Goal: Task Accomplishment & Management: Manage account settings

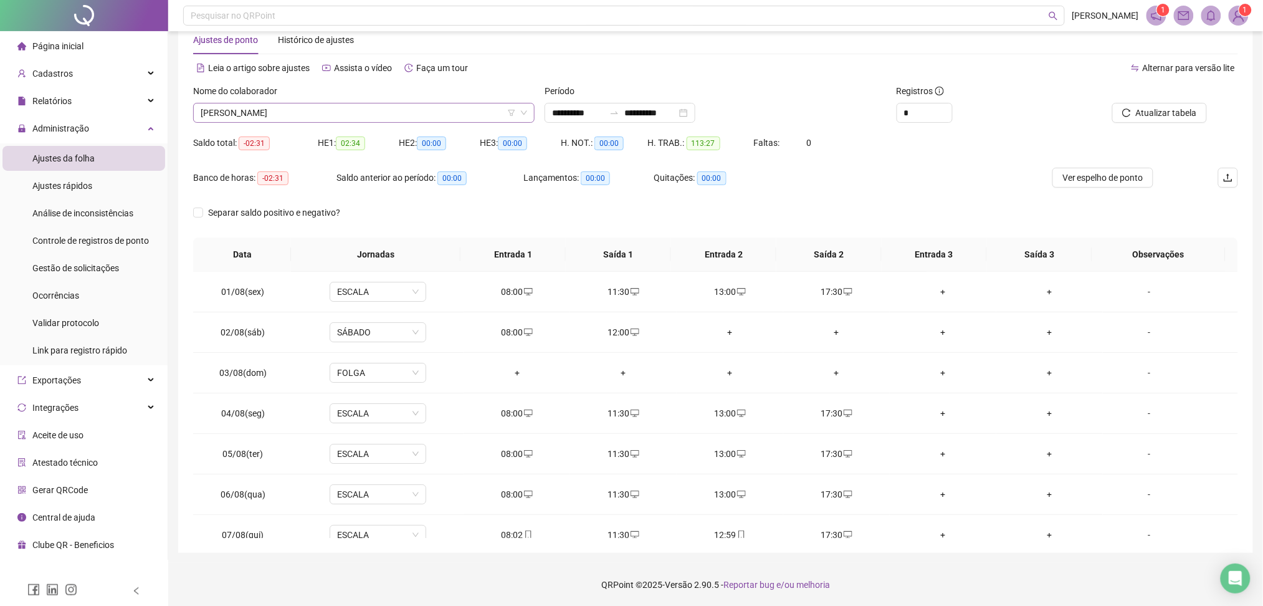
scroll to position [504, 0]
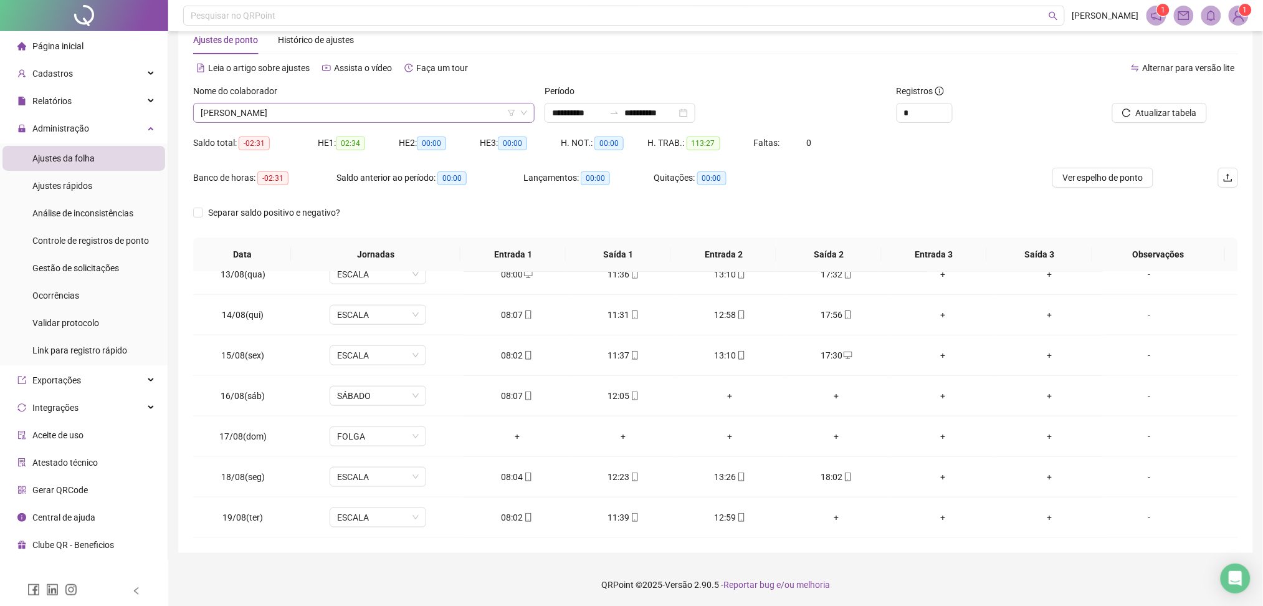
click at [305, 108] on span "[PERSON_NAME]" at bounding box center [364, 112] width 326 height 19
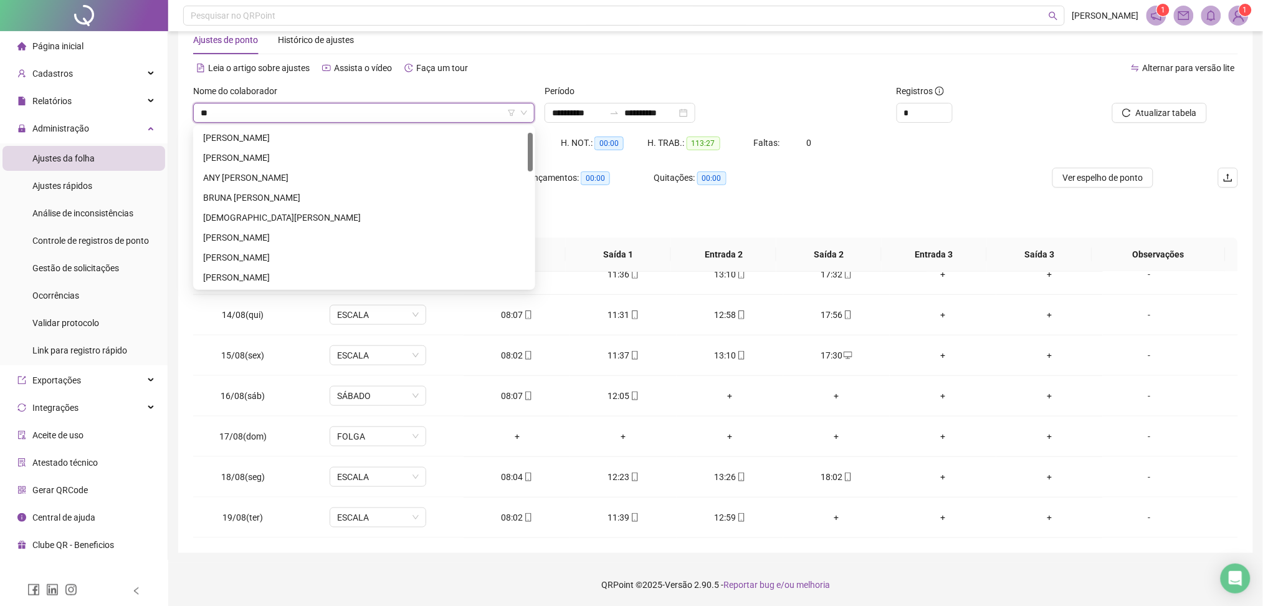
scroll to position [0, 0]
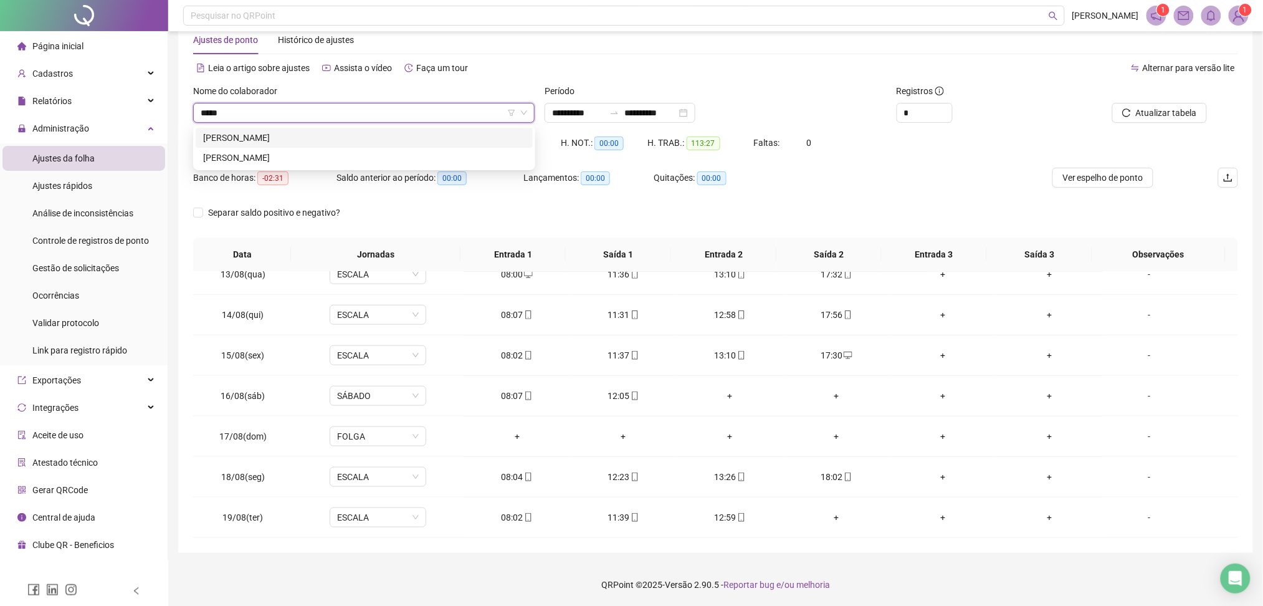
type input "******"
click at [303, 132] on div "[PERSON_NAME]" at bounding box center [364, 138] width 322 height 14
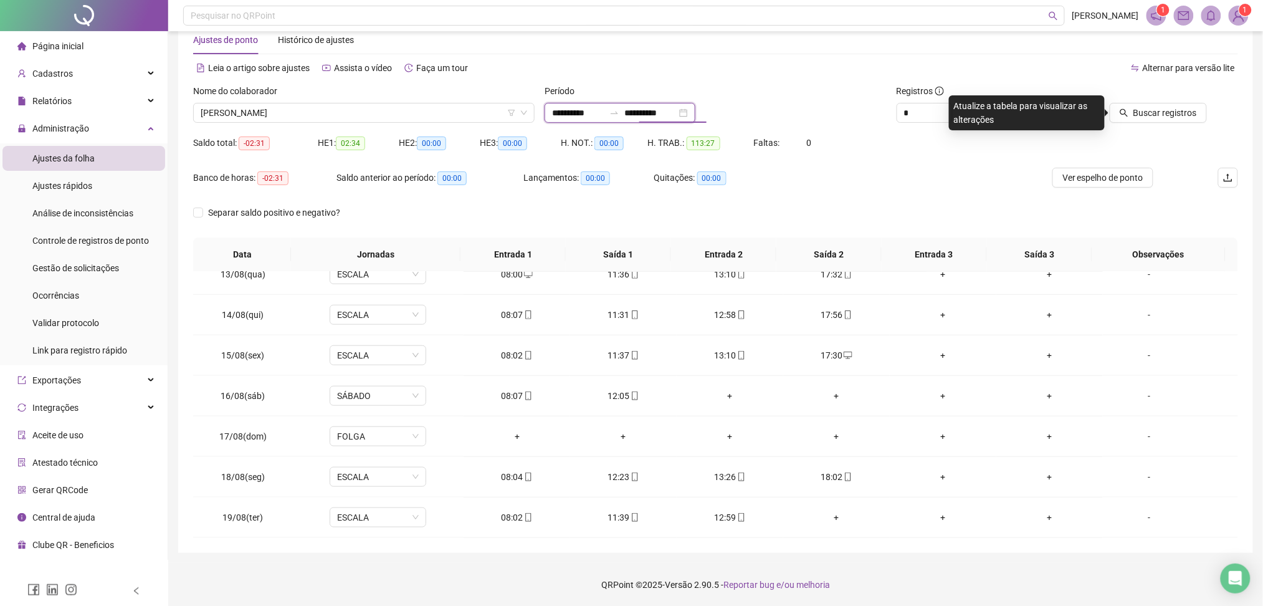
click at [675, 112] on input "**********" at bounding box center [650, 113] width 52 height 14
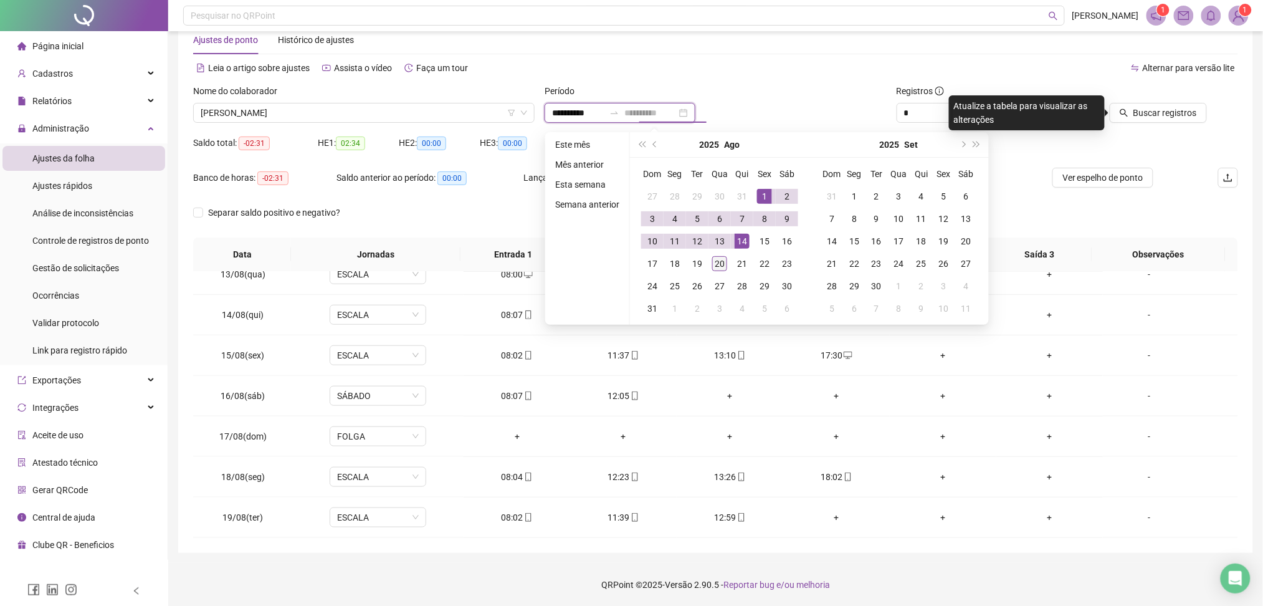
type input "**********"
click at [719, 262] on div "20" at bounding box center [719, 263] width 15 height 15
type input "**********"
click at [757, 191] on div "1" at bounding box center [764, 196] width 15 height 15
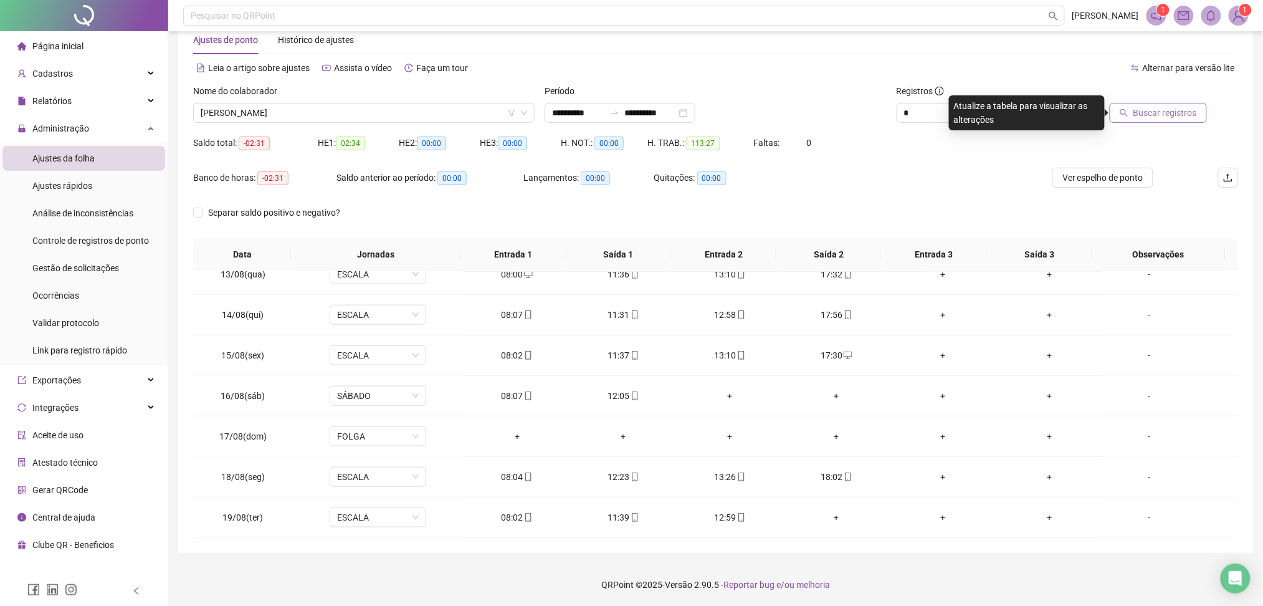
click at [1167, 113] on span "Buscar registros" at bounding box center [1165, 113] width 64 height 14
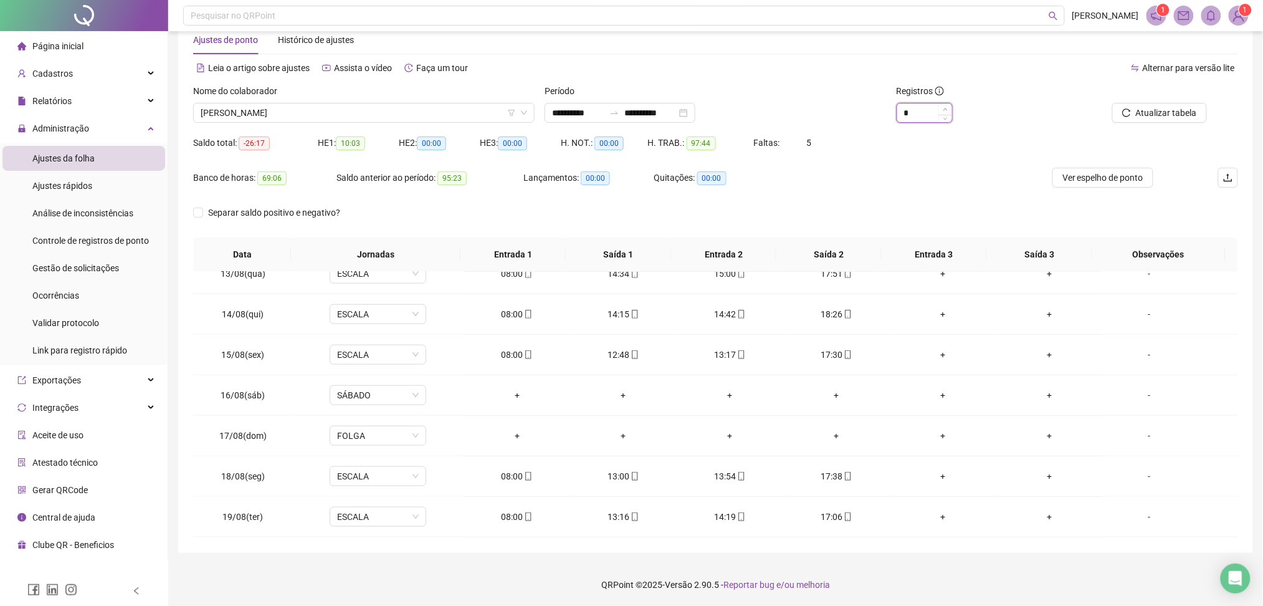
click at [944, 110] on icon "up" at bounding box center [945, 109] width 4 height 4
type input "*"
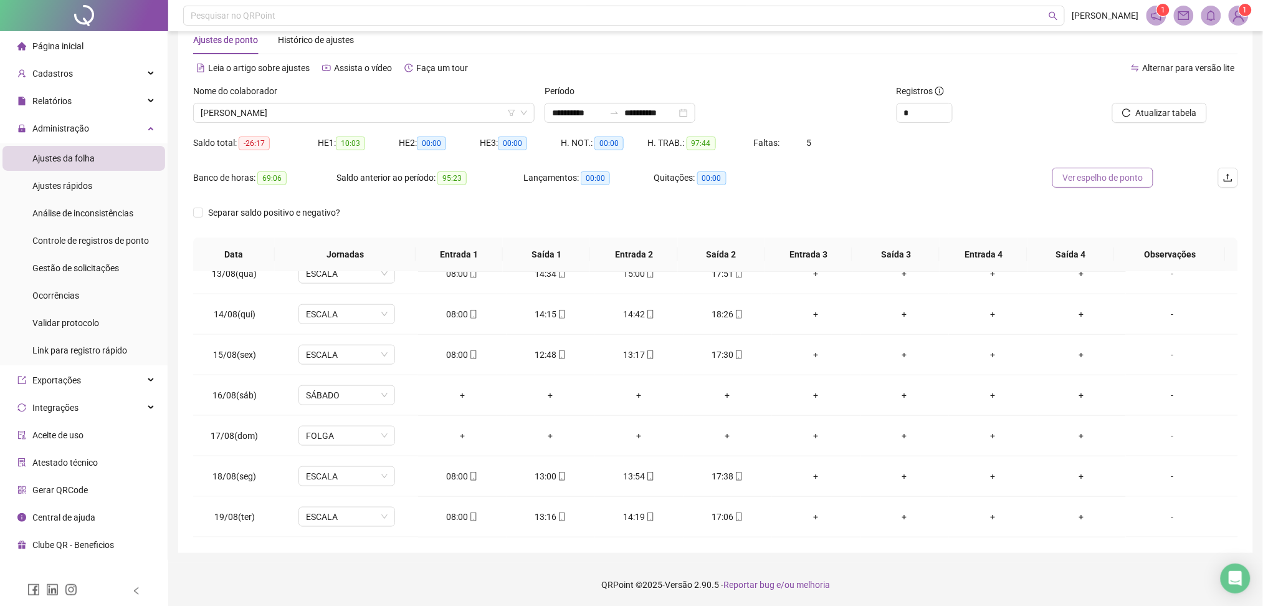
click at [1078, 173] on span "Ver espelho de ponto" at bounding box center [1102, 178] width 81 height 14
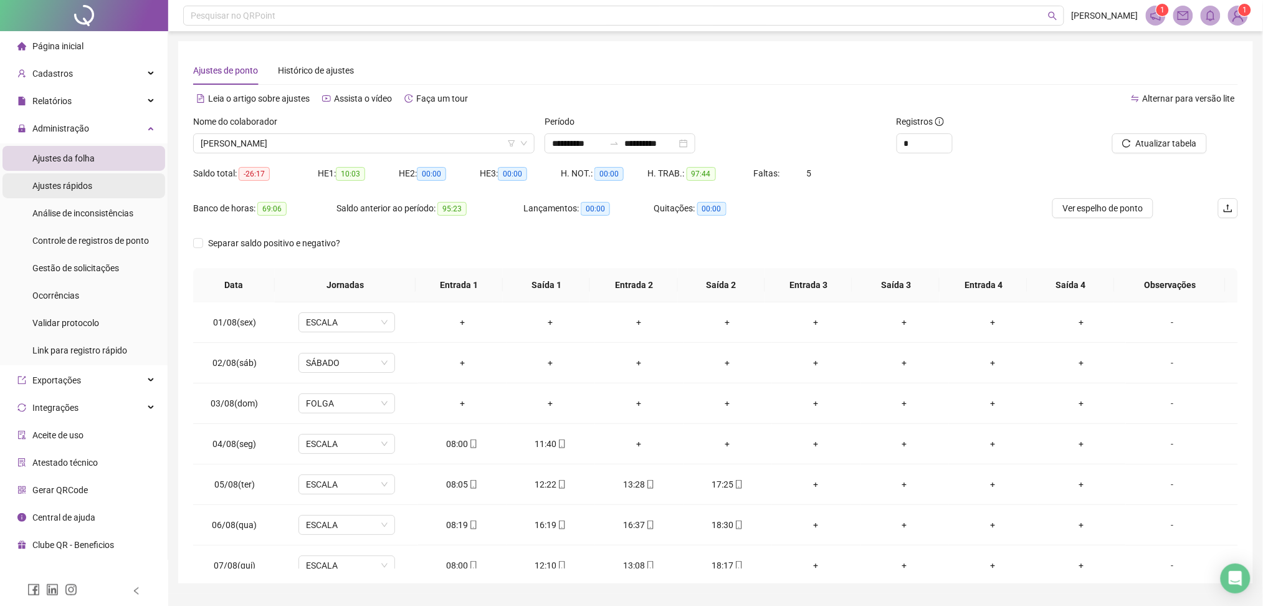
click at [128, 187] on li "Ajustes rápidos" at bounding box center [83, 185] width 163 height 25
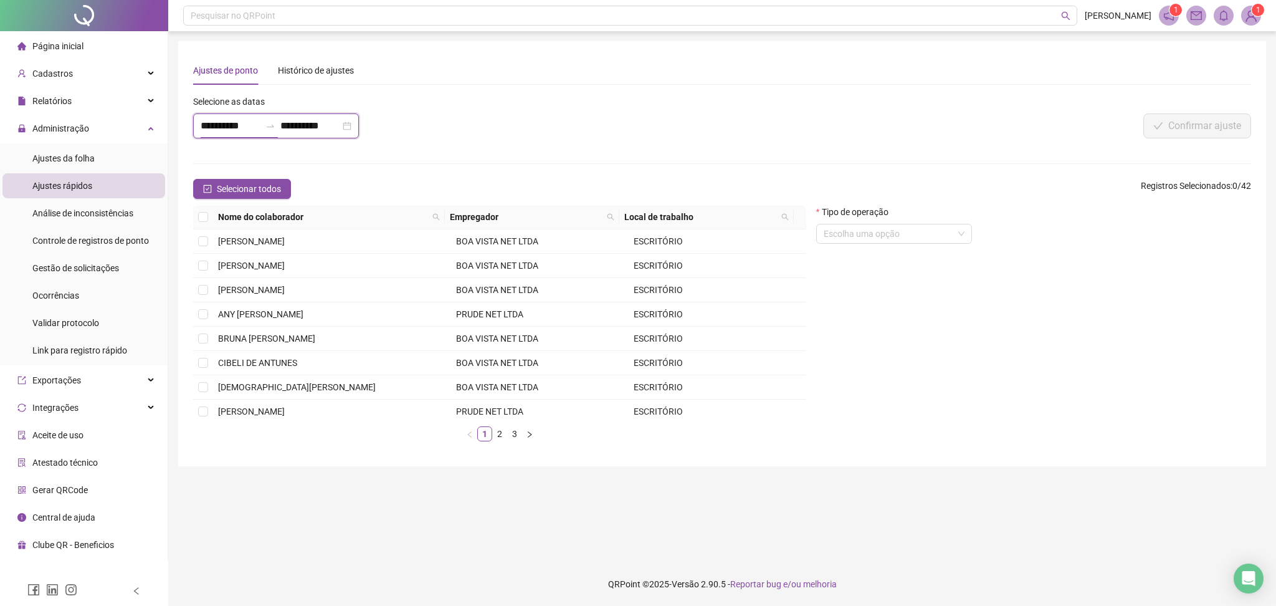
click at [246, 130] on input "**********" at bounding box center [231, 125] width 60 height 15
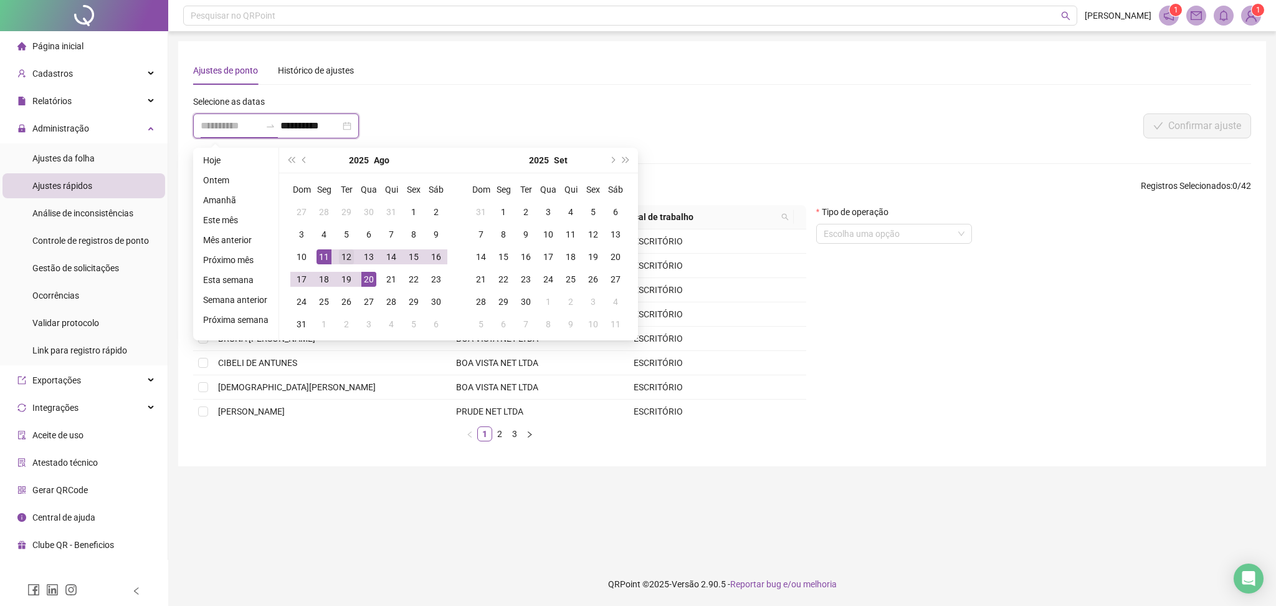
type input "**********"
click at [339, 254] on div "12" at bounding box center [346, 256] width 15 height 15
type input "**********"
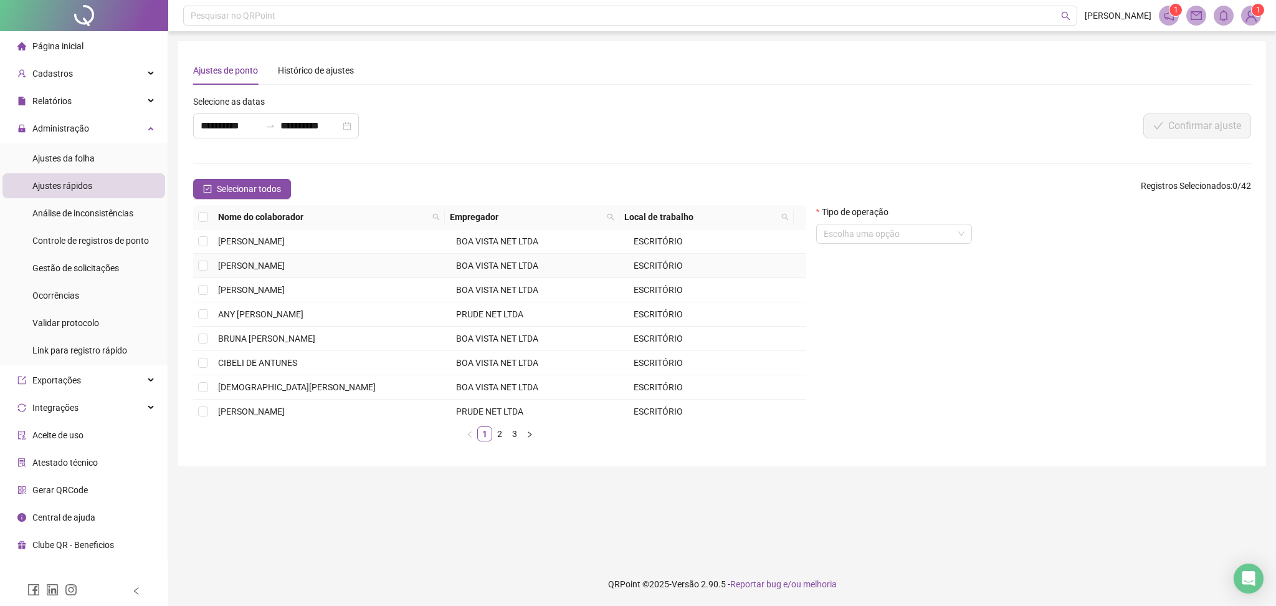
click at [285, 264] on span "[PERSON_NAME]" at bounding box center [251, 265] width 67 height 10
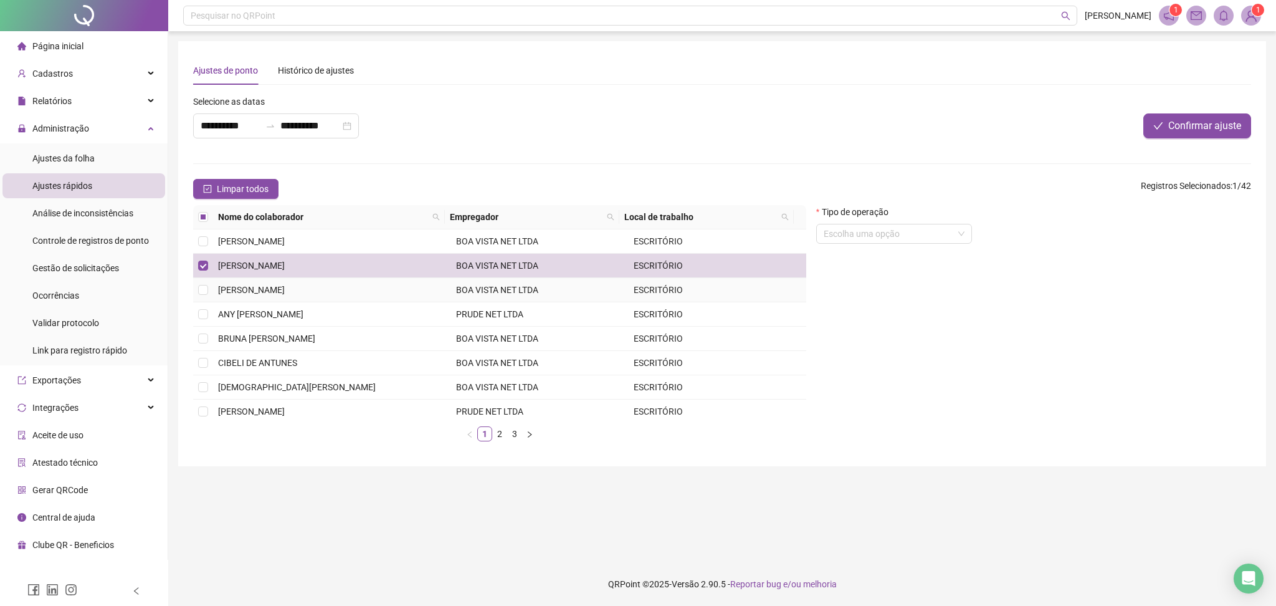
click at [260, 290] on span "[PERSON_NAME]" at bounding box center [251, 290] width 67 height 10
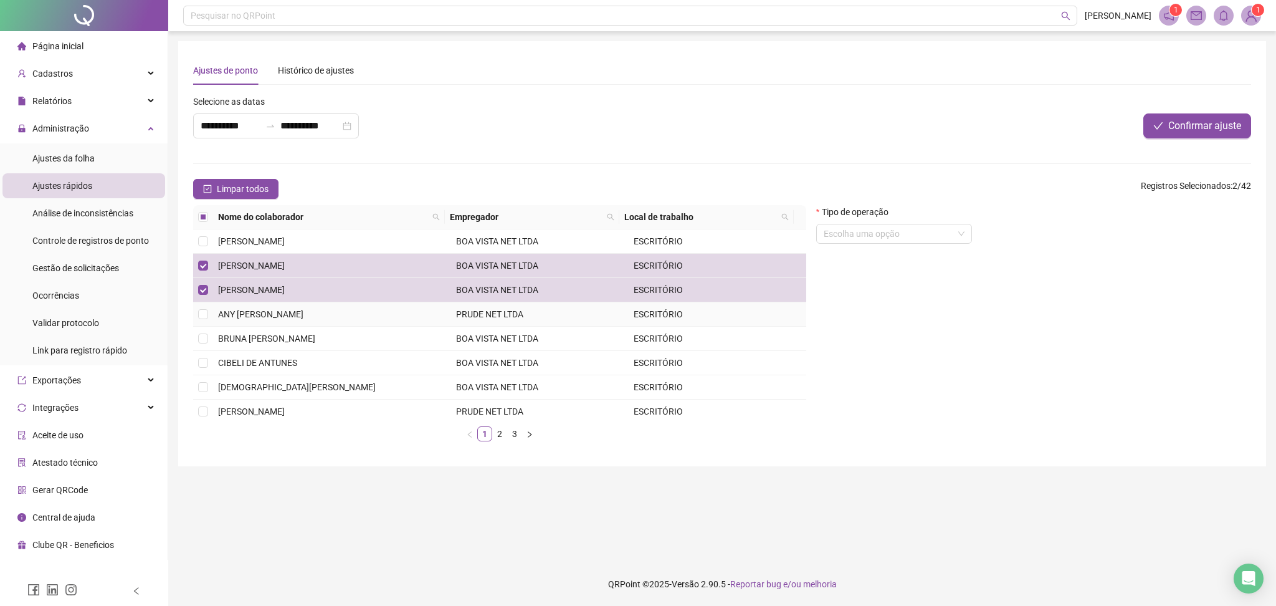
click at [285, 303] on td "ANY [PERSON_NAME]" at bounding box center [332, 314] width 238 height 24
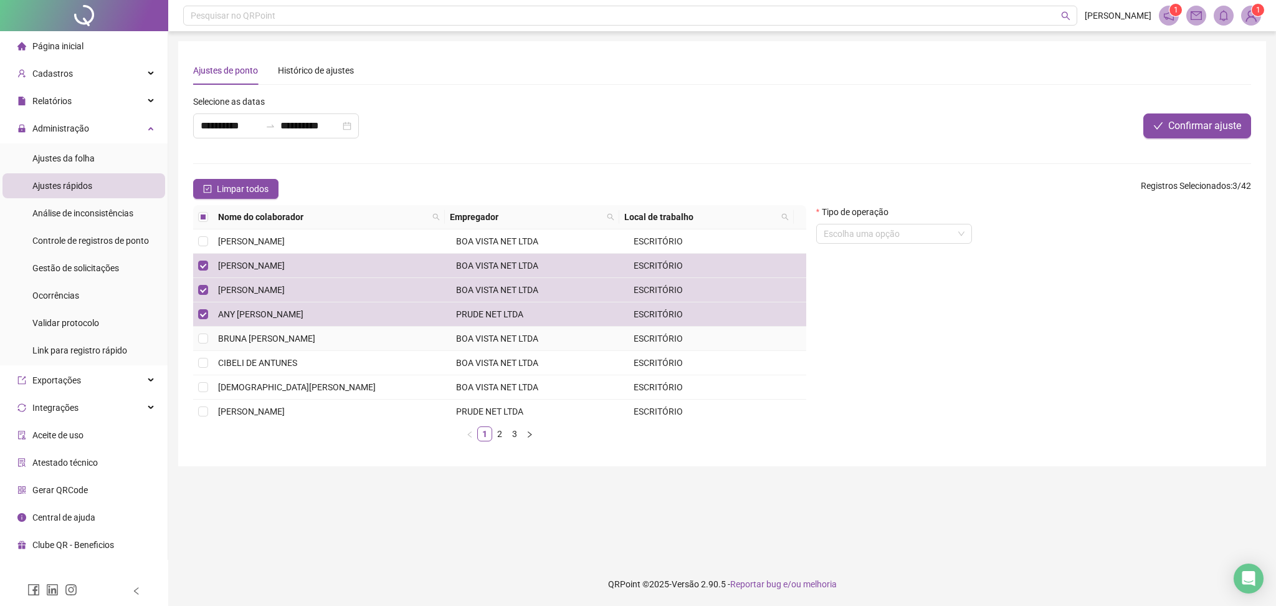
click at [282, 333] on td "BRUNA [PERSON_NAME]" at bounding box center [332, 338] width 238 height 24
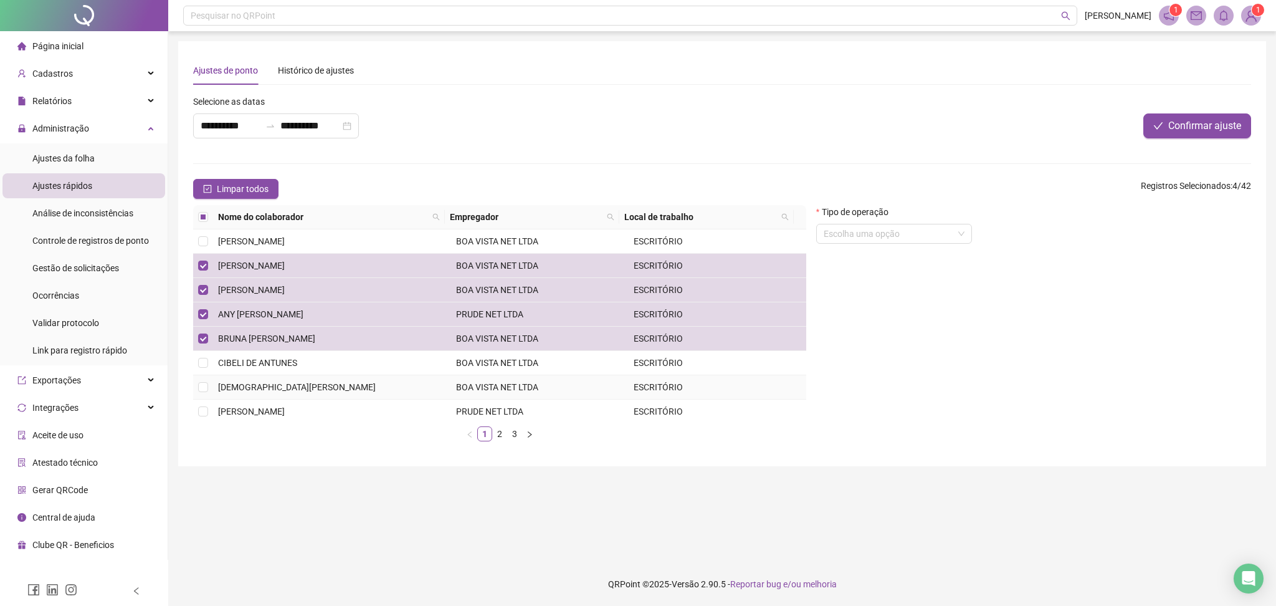
click at [262, 389] on span "[DEMOGRAPHIC_DATA][PERSON_NAME]" at bounding box center [297, 387] width 158 height 10
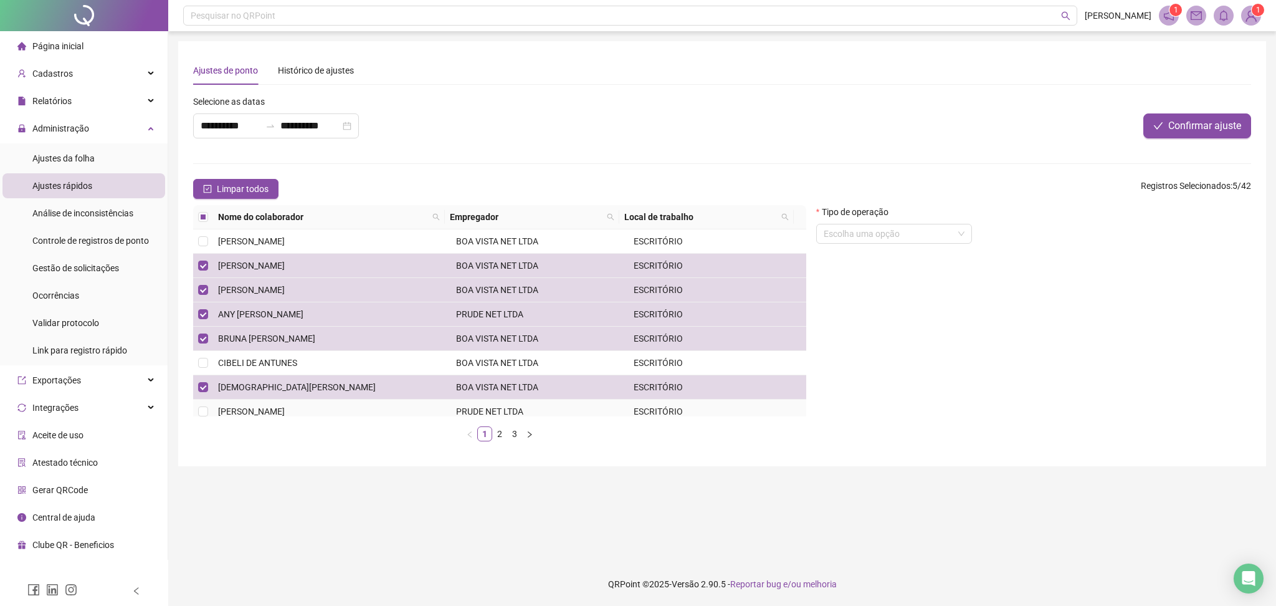
click at [257, 409] on span "[PERSON_NAME]" at bounding box center [251, 411] width 67 height 10
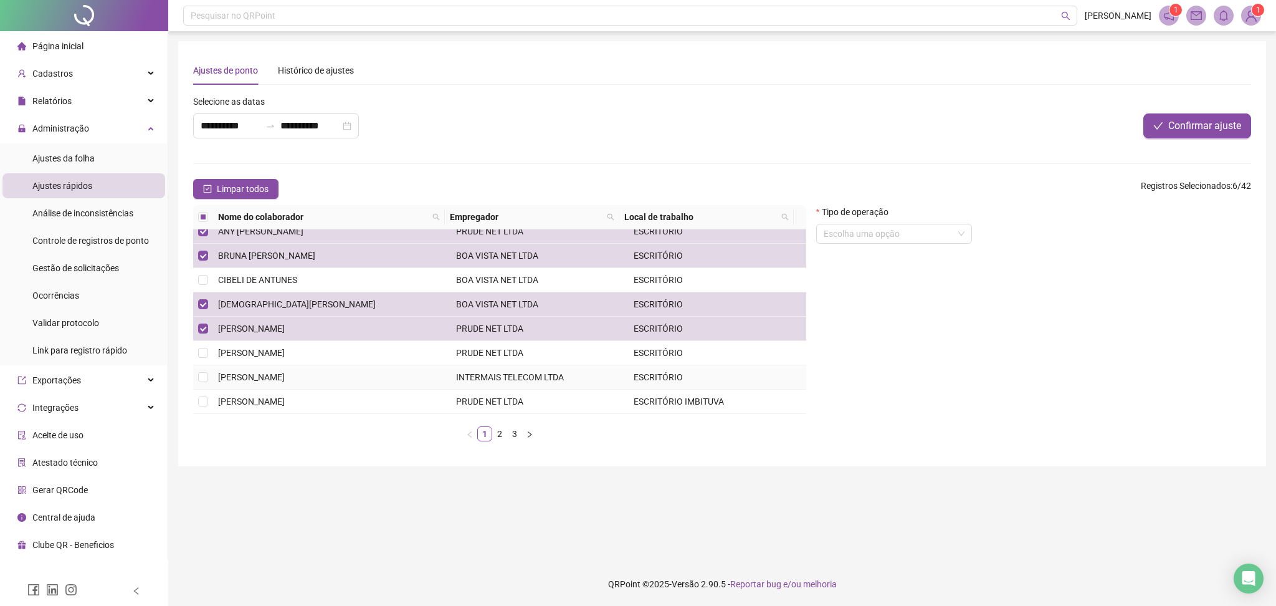
scroll to position [166, 0]
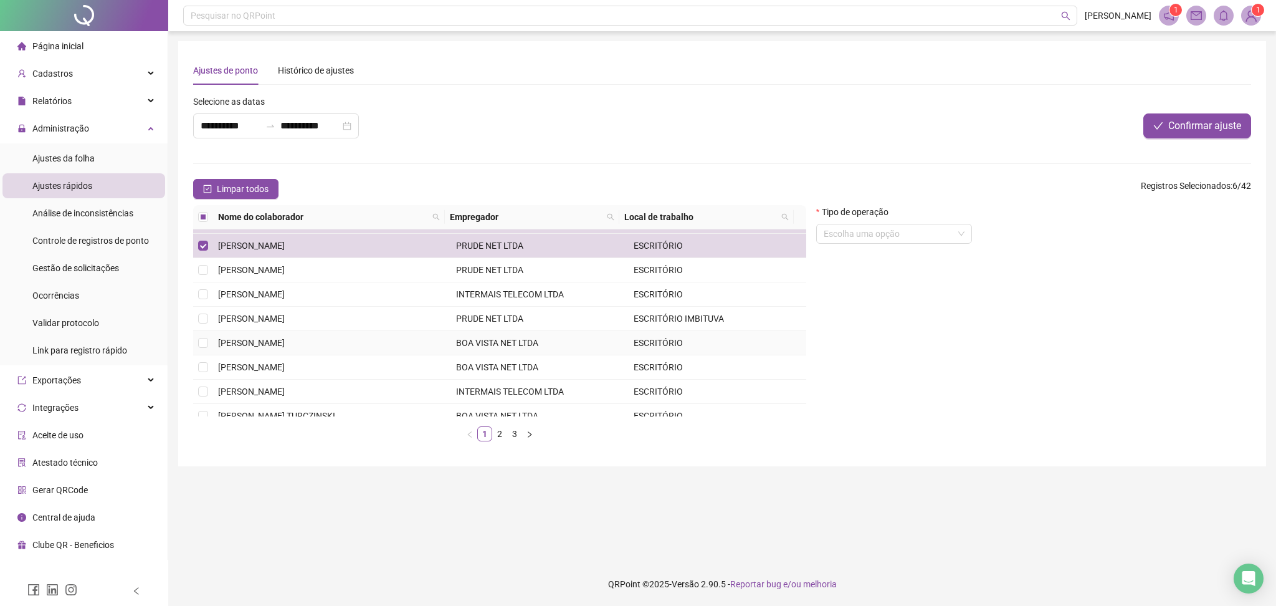
click at [267, 342] on span "[PERSON_NAME]" at bounding box center [251, 343] width 67 height 10
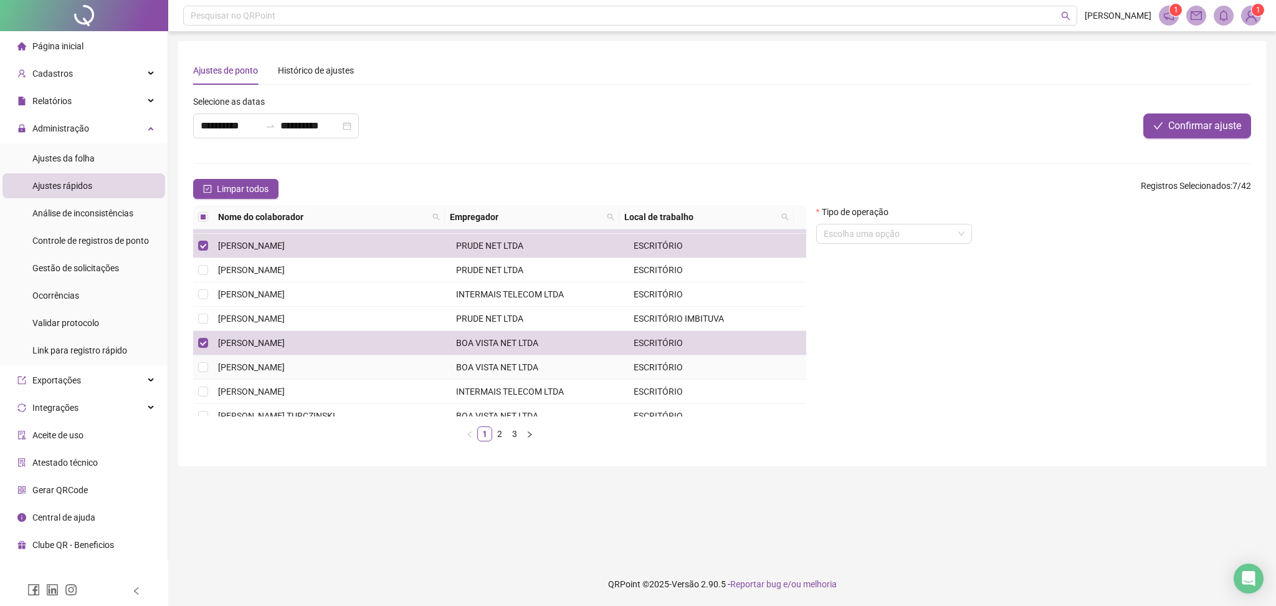
click at [280, 373] on td "[PERSON_NAME]" at bounding box center [332, 367] width 238 height 24
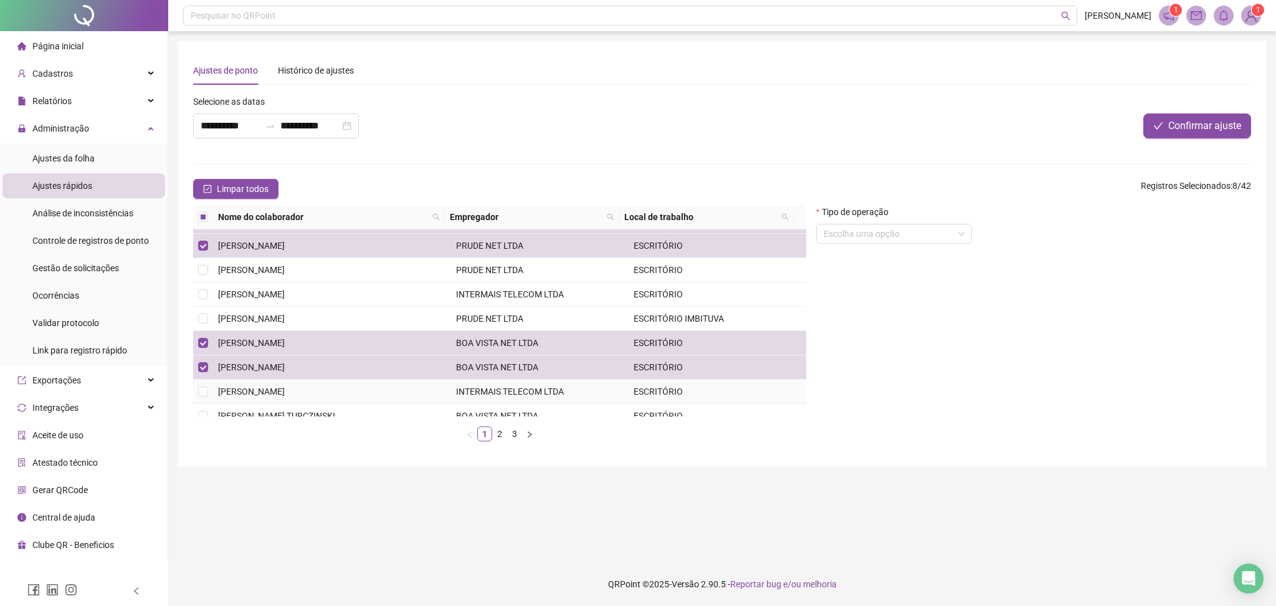
click at [272, 390] on span "[PERSON_NAME]" at bounding box center [251, 391] width 67 height 10
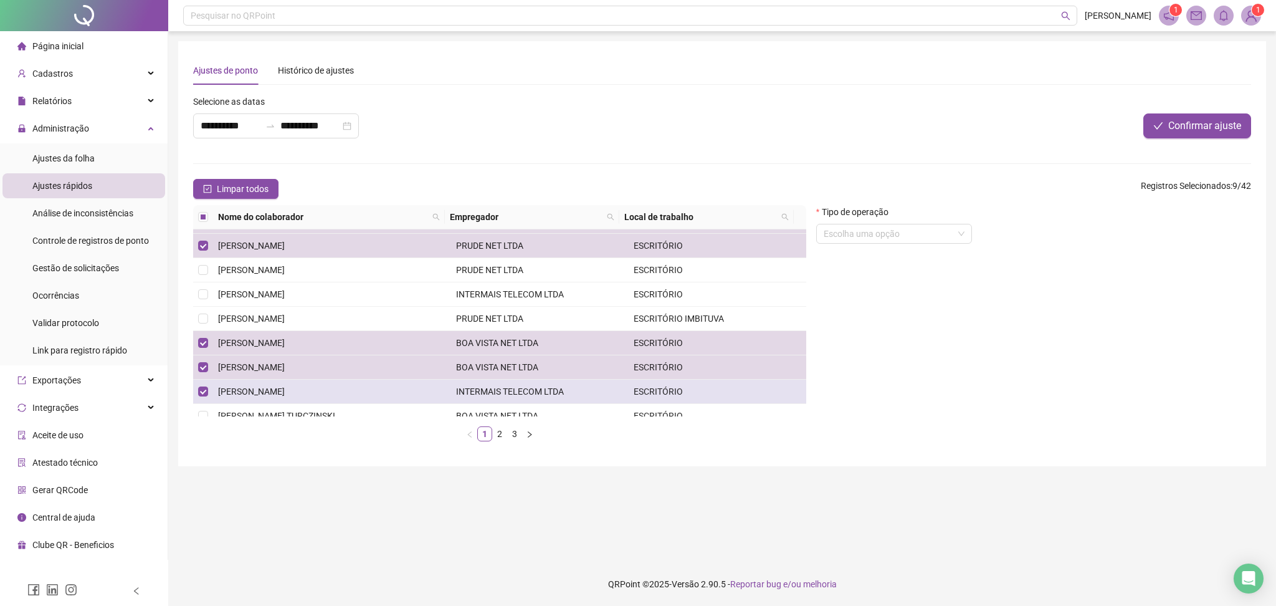
scroll to position [178, 0]
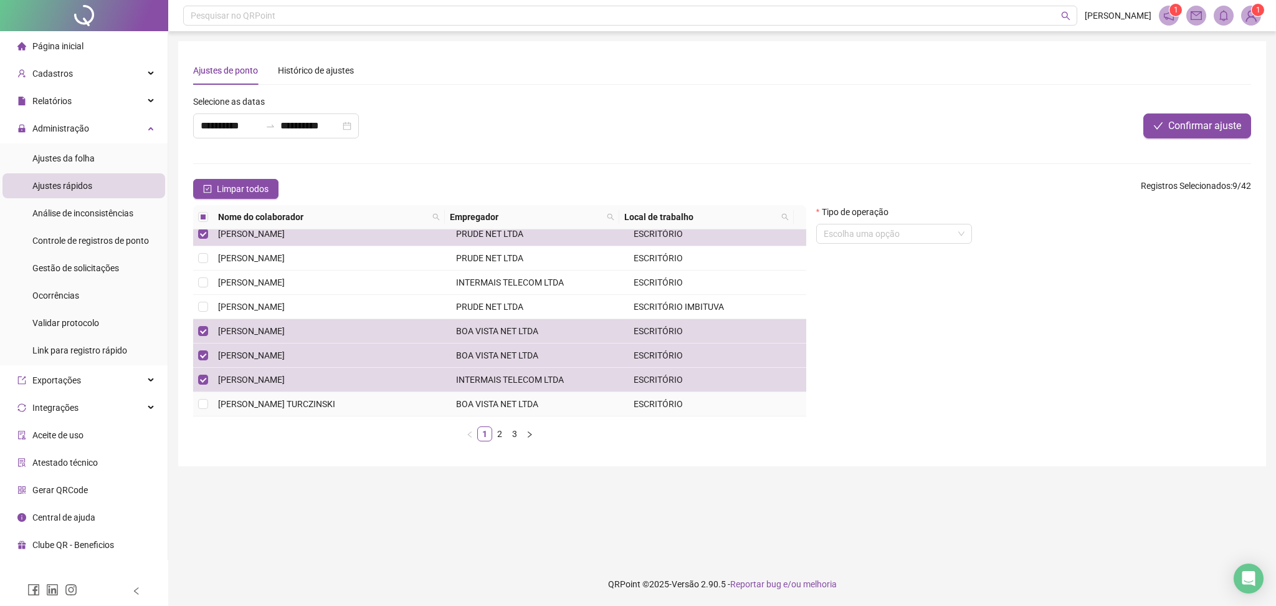
click at [267, 401] on span "[PERSON_NAME] TURCZINSKI" at bounding box center [276, 404] width 117 height 10
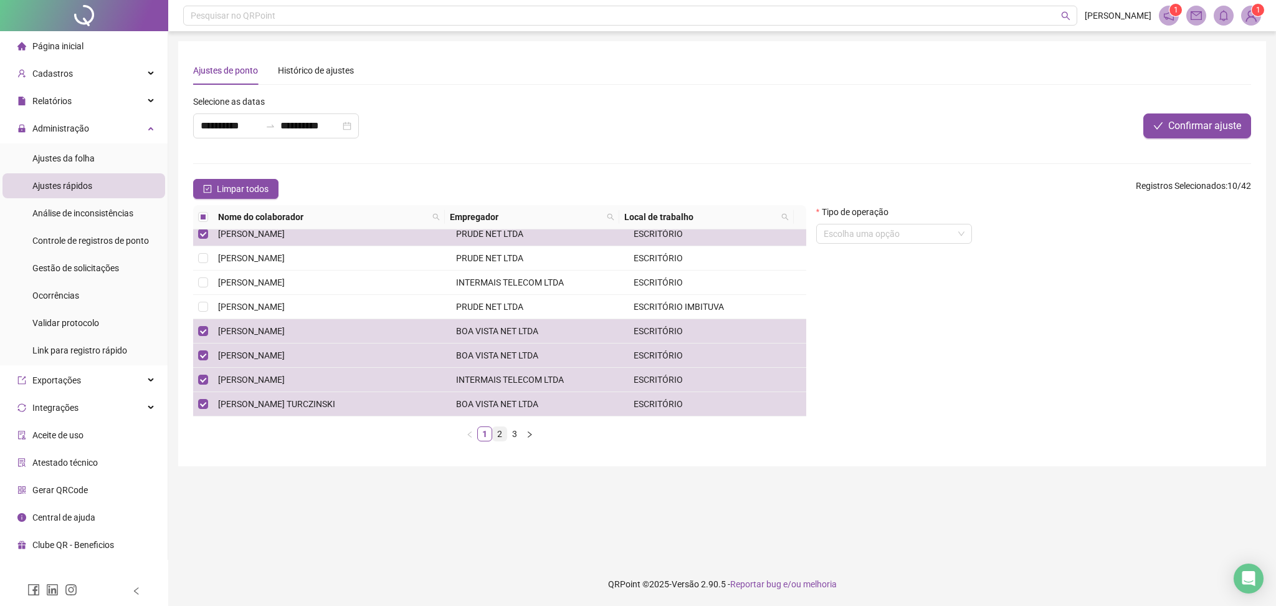
click at [497, 430] on link "2" at bounding box center [500, 434] width 14 height 14
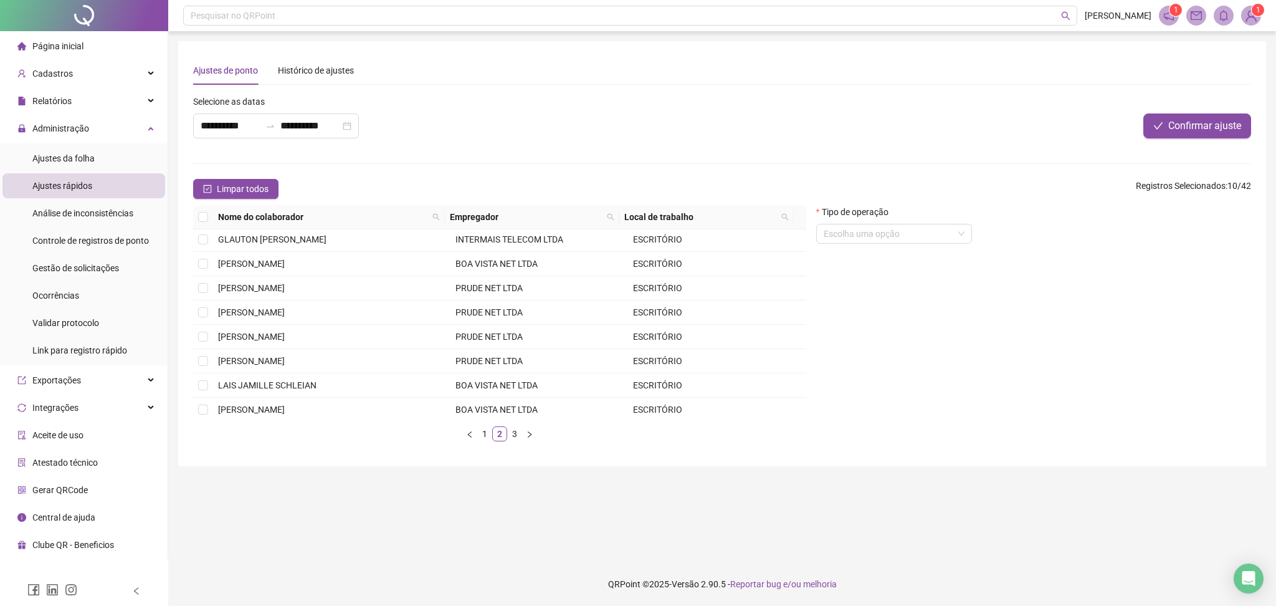
scroll to position [0, 0]
click at [277, 267] on span "[PERSON_NAME]" at bounding box center [251, 265] width 67 height 10
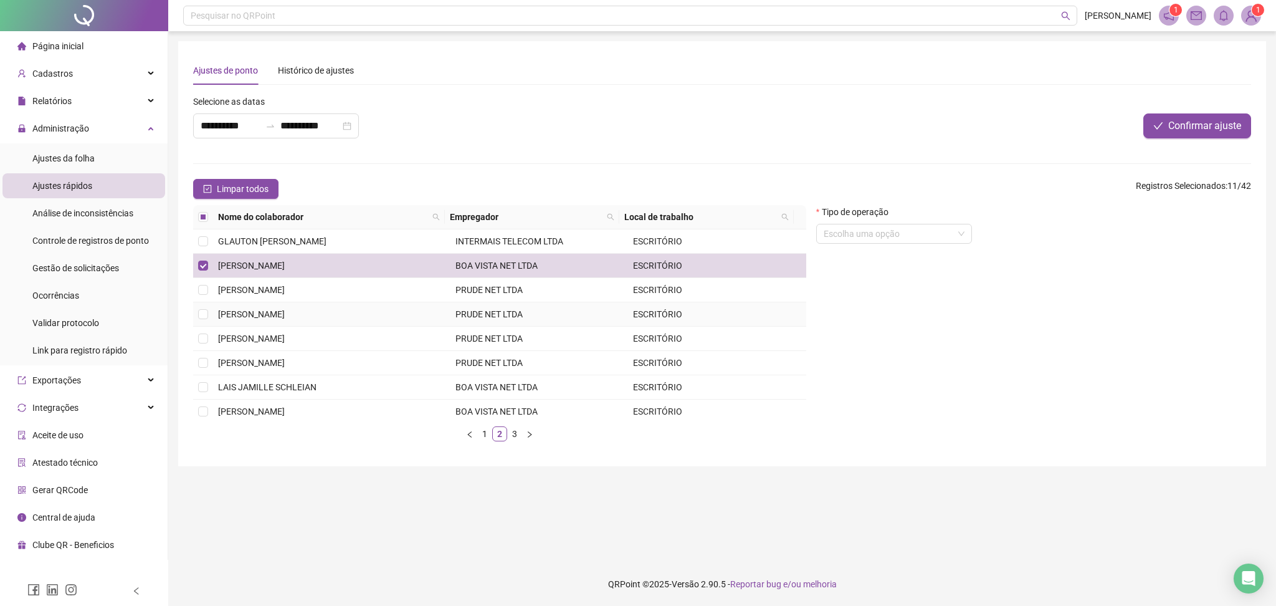
click at [276, 321] on td "[PERSON_NAME]" at bounding box center [331, 314] width 237 height 24
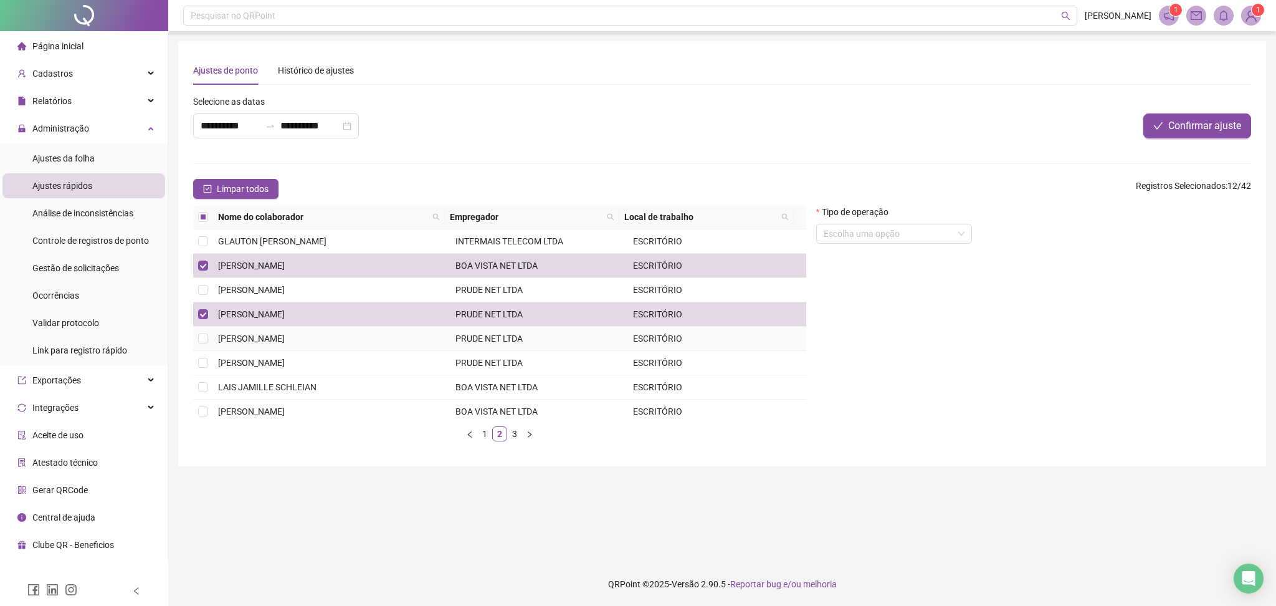
click at [275, 341] on span "[PERSON_NAME]" at bounding box center [251, 338] width 67 height 10
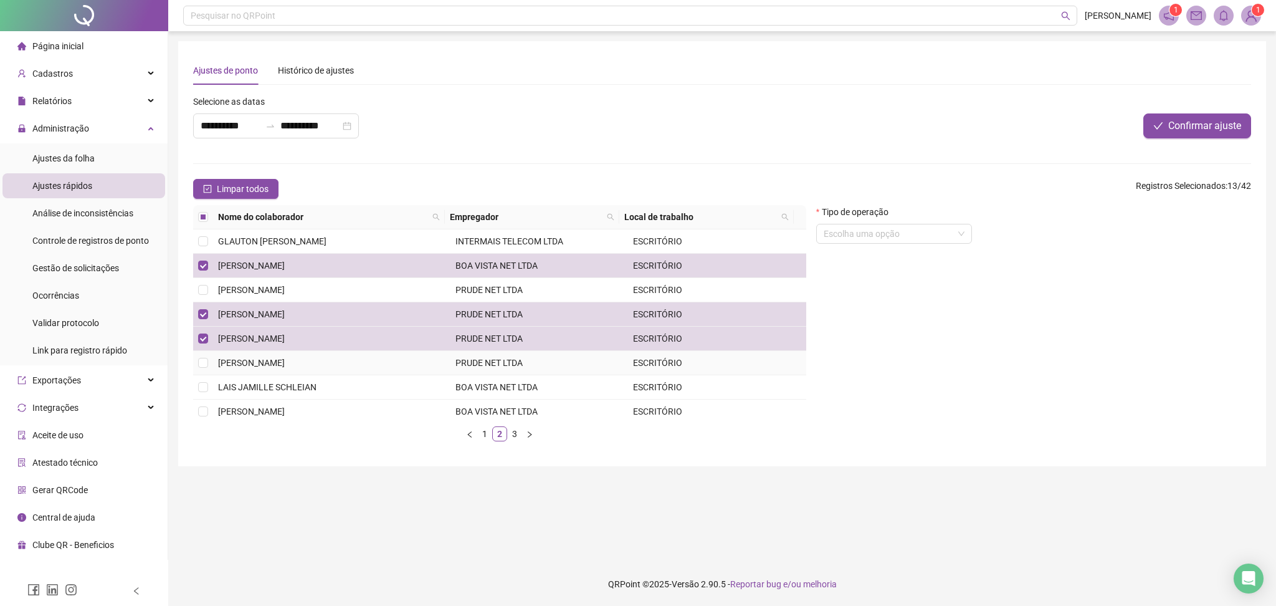
click at [285, 360] on span "[PERSON_NAME]" at bounding box center [251, 363] width 67 height 10
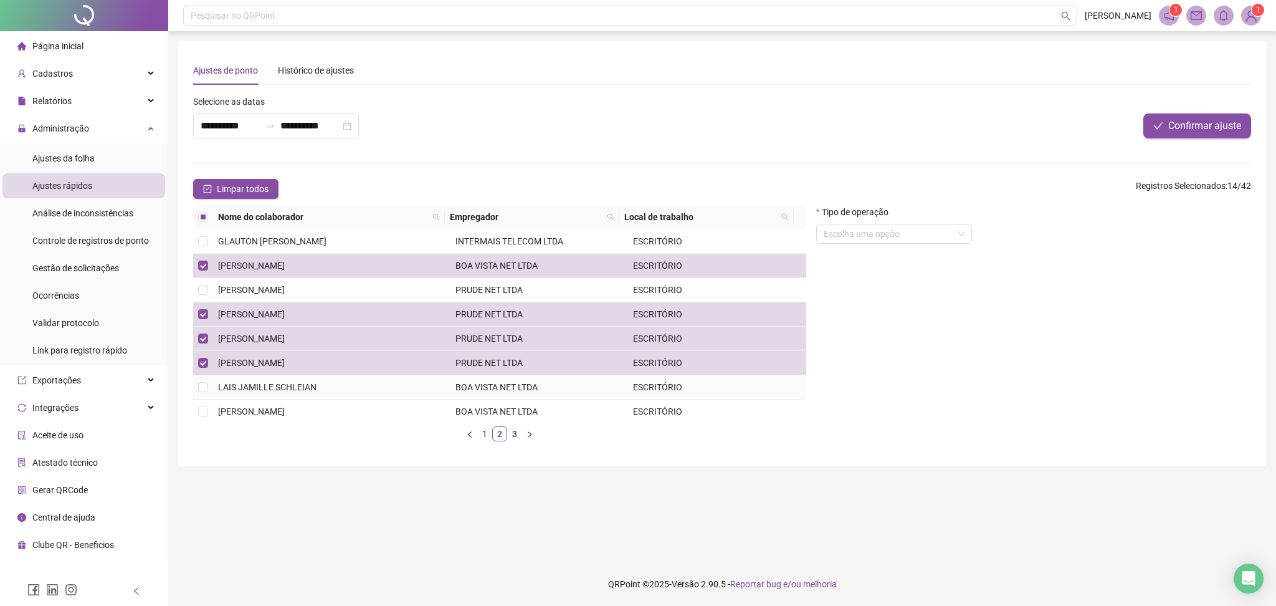
click at [271, 392] on span "LAIS JAMILLE SCHLEIAN" at bounding box center [267, 387] width 98 height 10
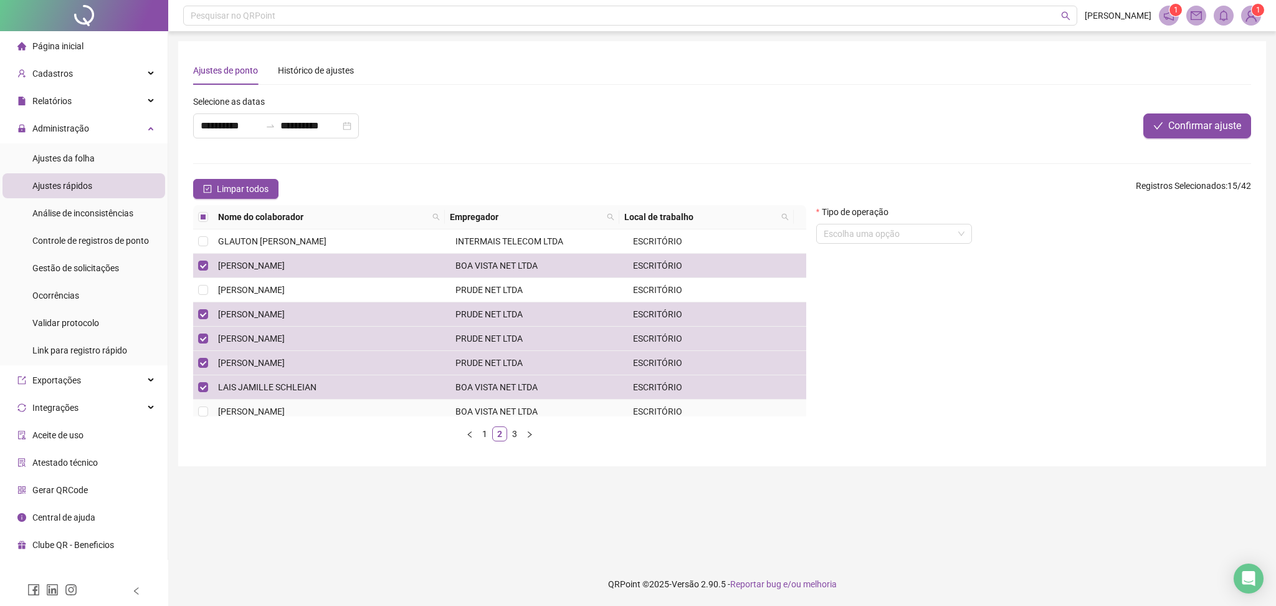
click at [266, 413] on span "[PERSON_NAME]" at bounding box center [251, 411] width 67 height 10
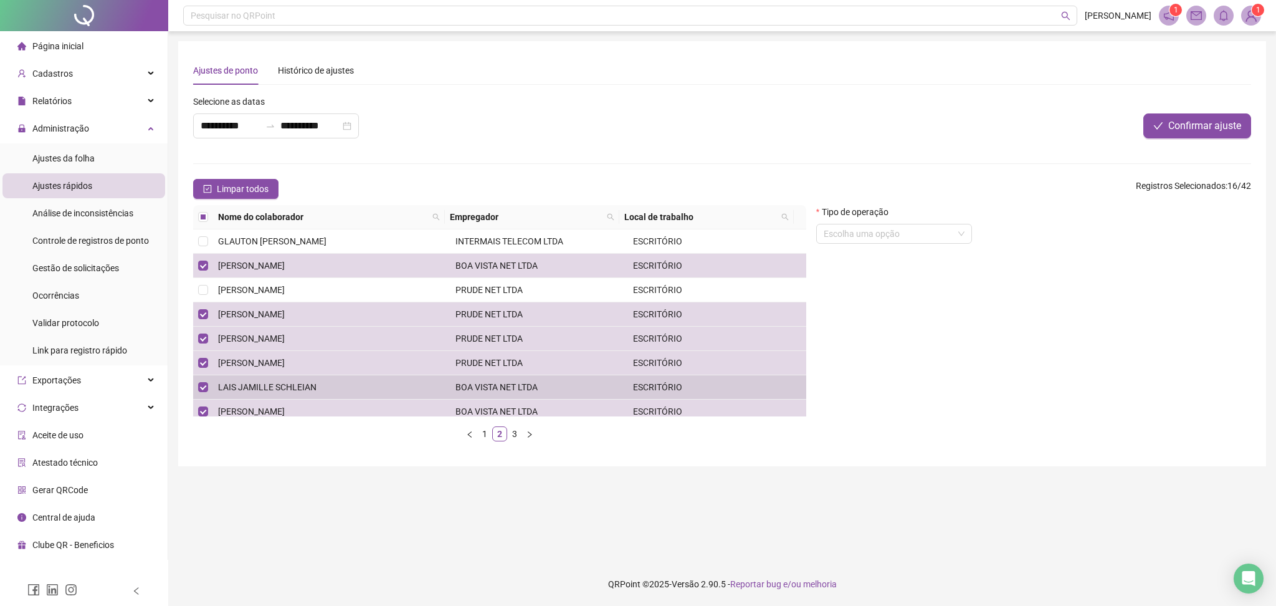
scroll to position [166, 0]
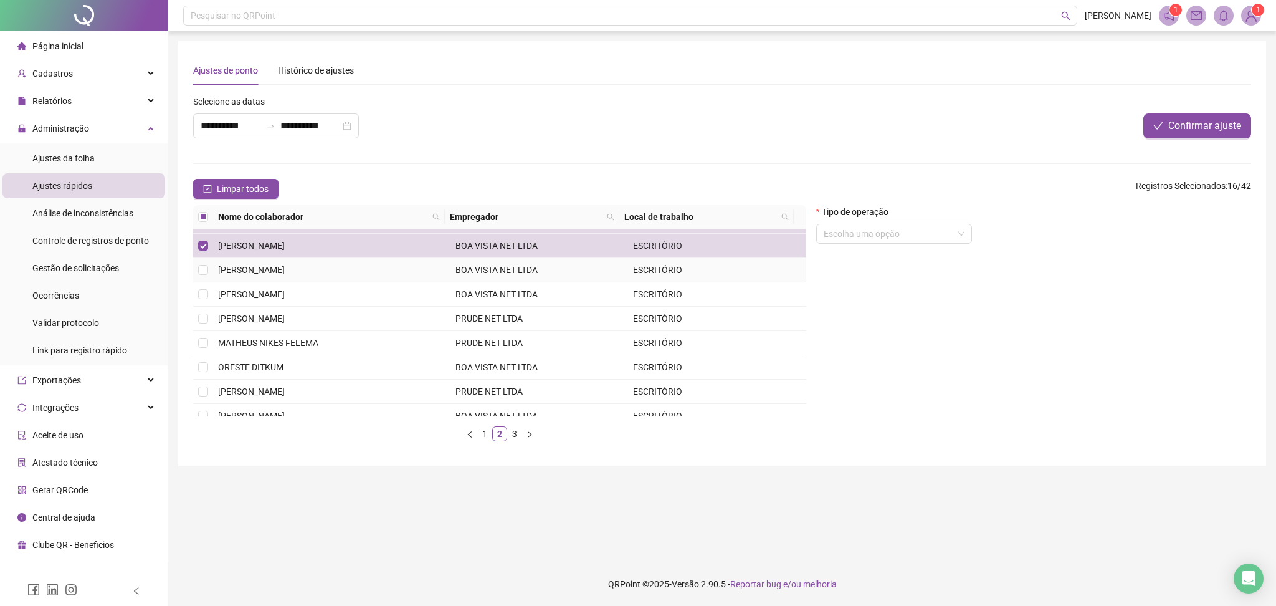
click at [320, 270] on td "[PERSON_NAME]" at bounding box center [331, 270] width 237 height 24
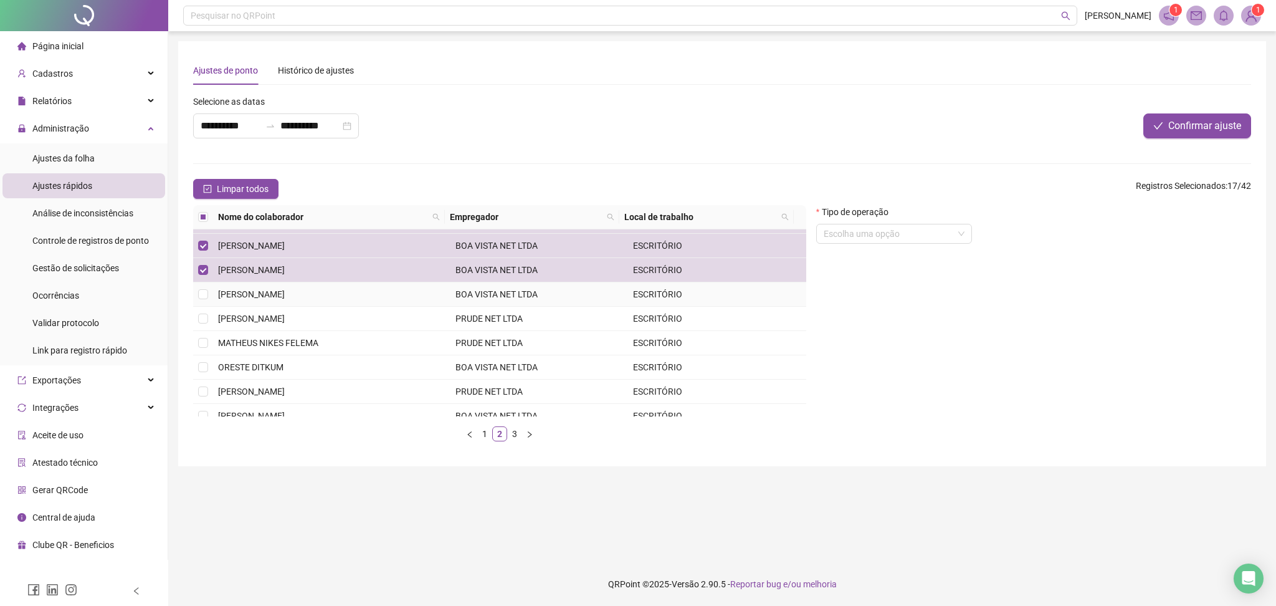
click at [285, 292] on span "[PERSON_NAME]" at bounding box center [251, 294] width 67 height 10
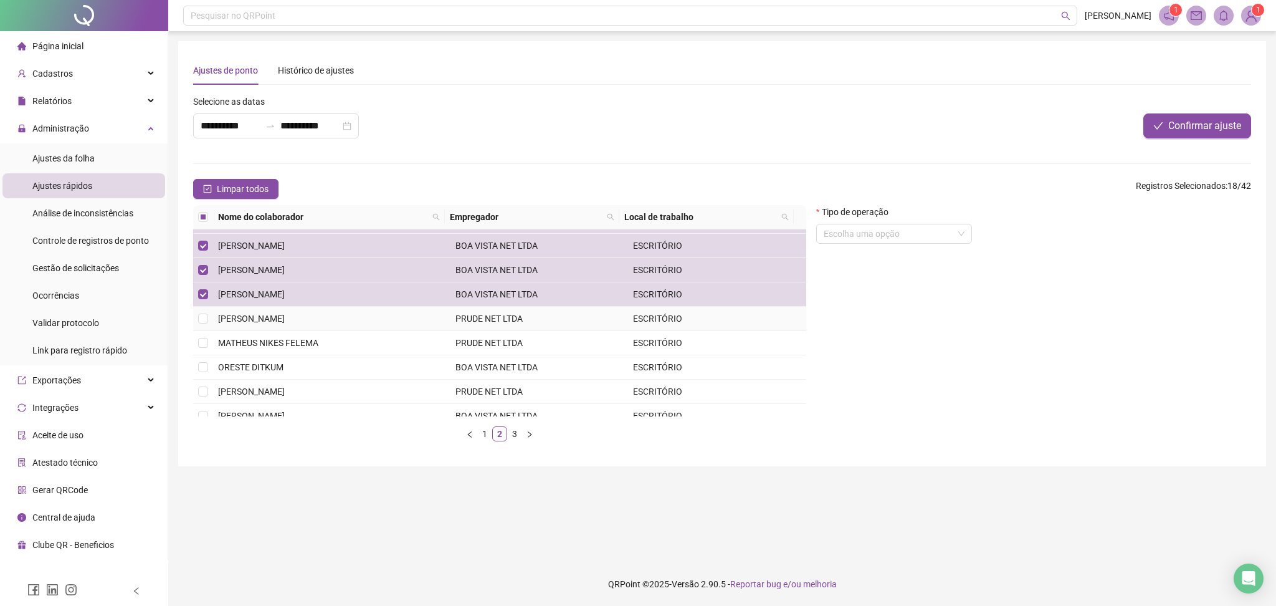
click at [285, 318] on span "[PERSON_NAME]" at bounding box center [251, 318] width 67 height 10
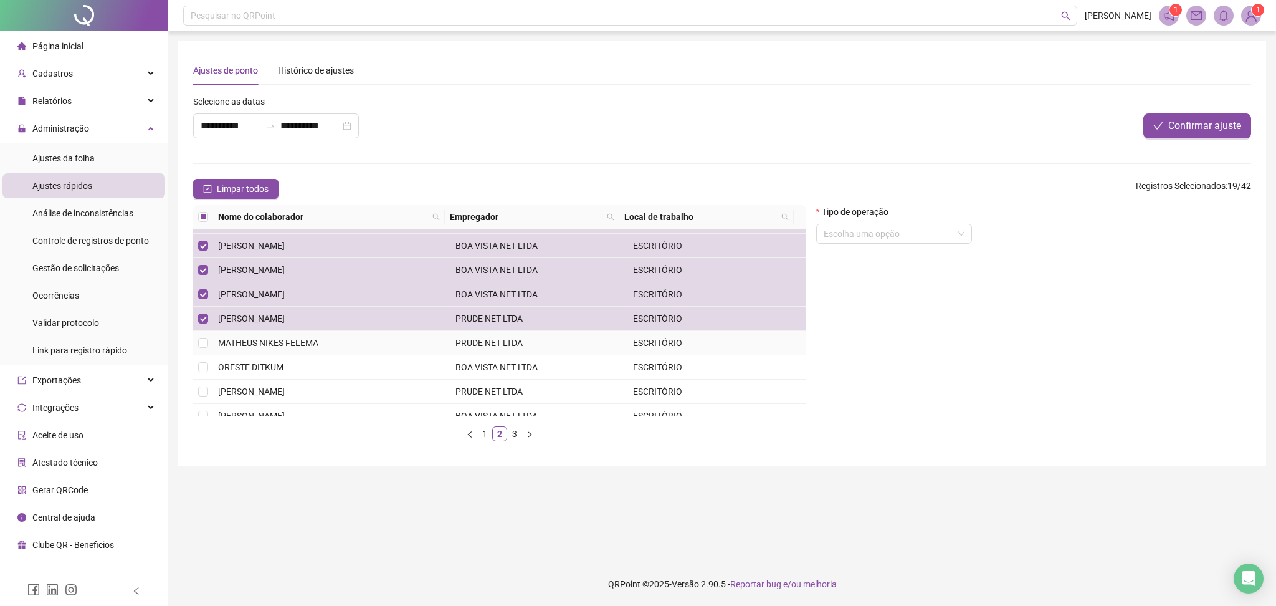
click at [295, 350] on td "MATHEUS NIKES FELEMA" at bounding box center [331, 343] width 237 height 24
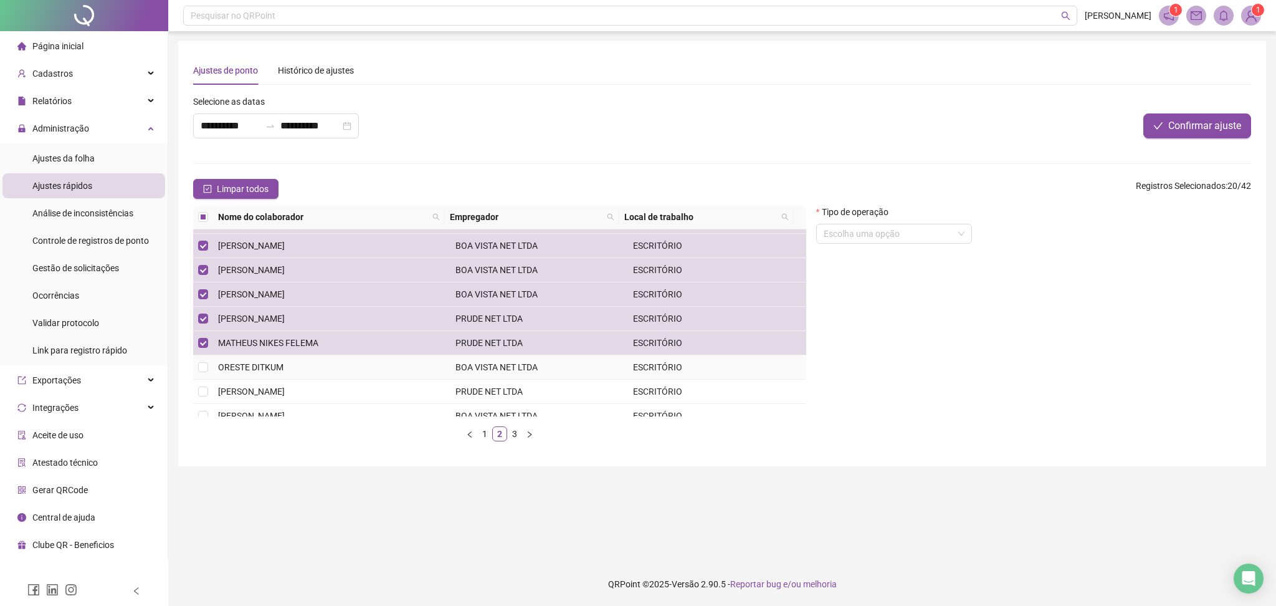
click at [287, 374] on td "ORESTE DITKUM" at bounding box center [331, 367] width 237 height 24
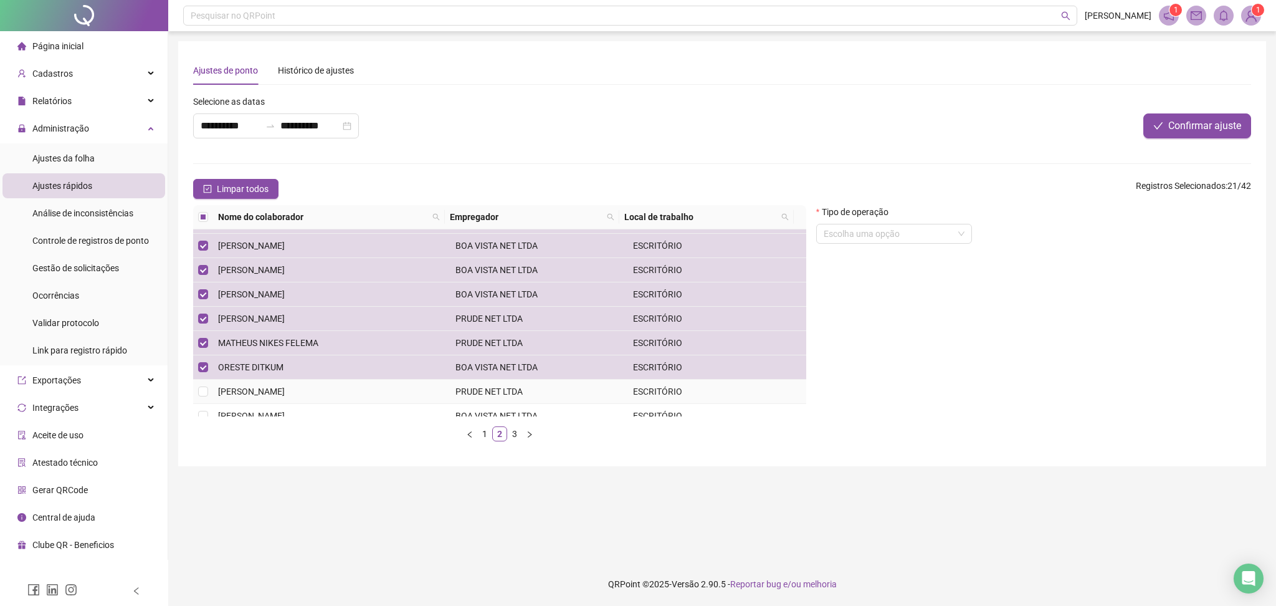
click at [285, 394] on span "[PERSON_NAME]" at bounding box center [251, 391] width 67 height 10
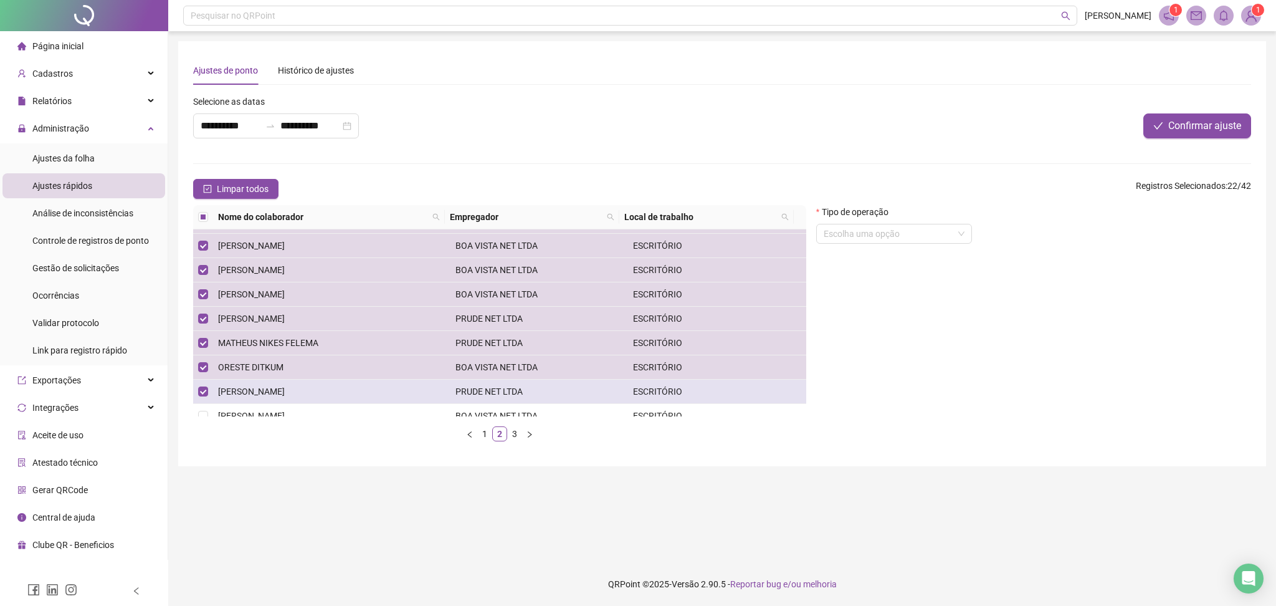
scroll to position [178, 0]
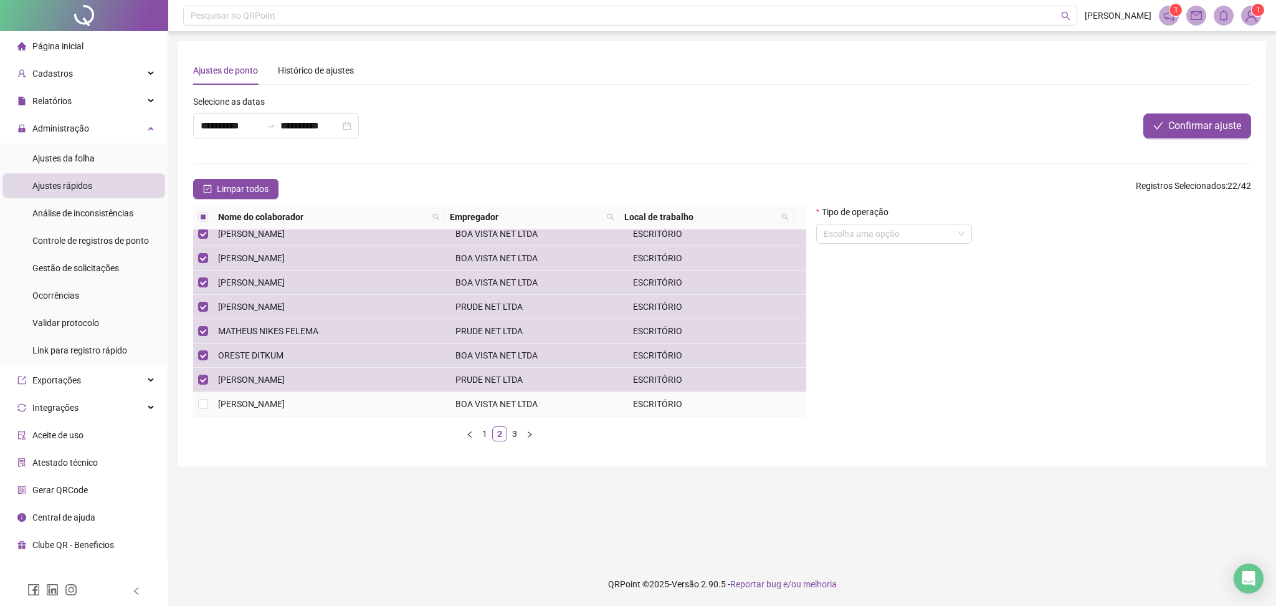
click at [275, 404] on span "[PERSON_NAME]" at bounding box center [251, 404] width 67 height 10
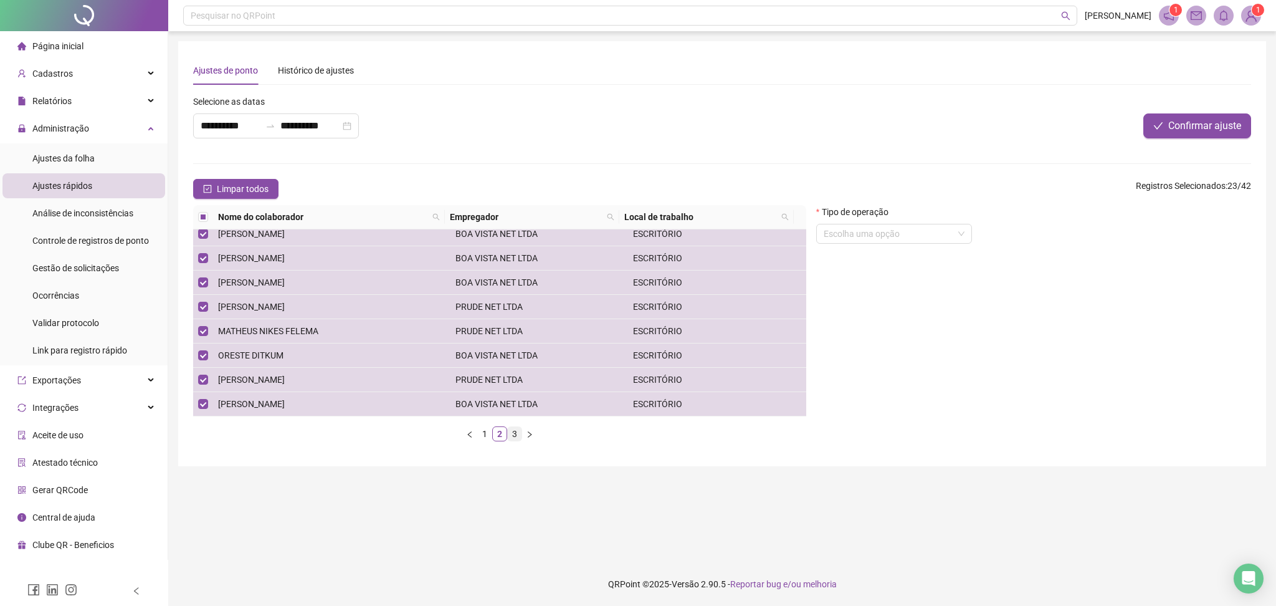
click at [513, 435] on link "3" at bounding box center [515, 434] width 14 height 14
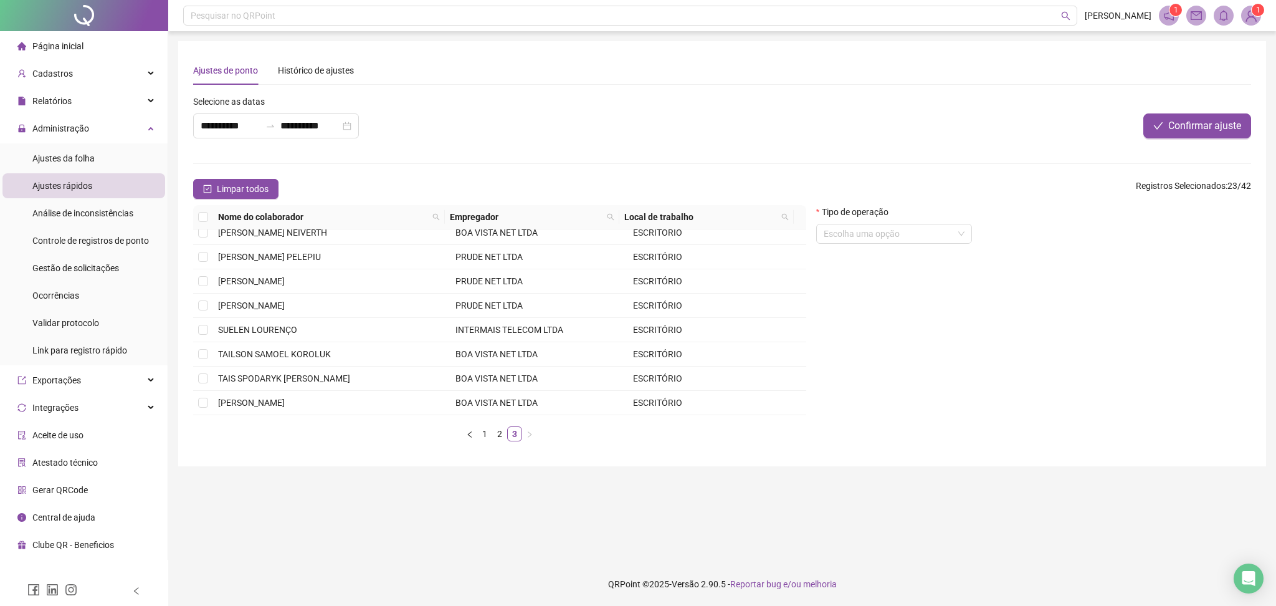
scroll to position [0, 0]
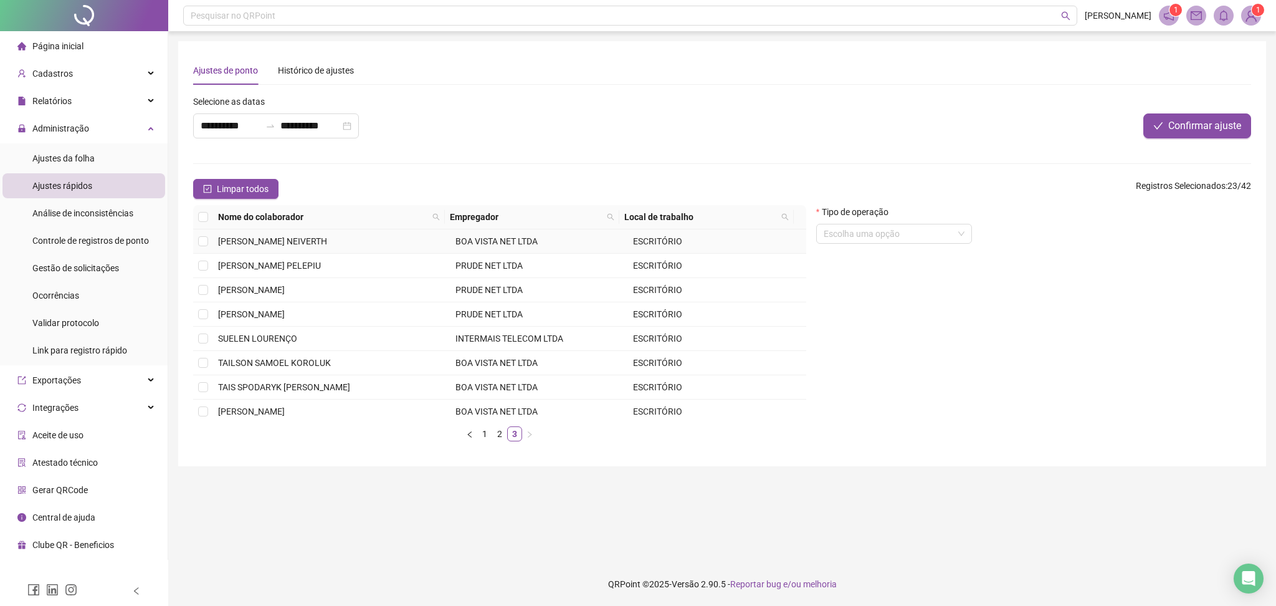
click at [313, 242] on span "[PERSON_NAME] NEIVERTH" at bounding box center [272, 241] width 109 height 10
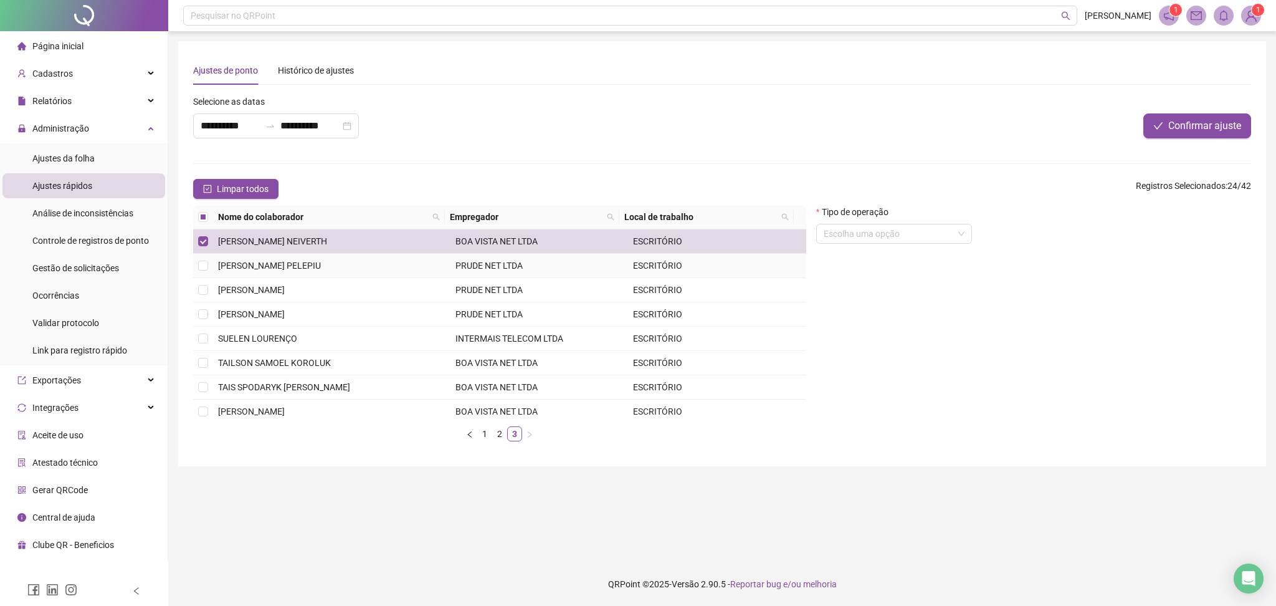
click at [295, 272] on td "[PERSON_NAME] PELEPIU" at bounding box center [331, 266] width 237 height 24
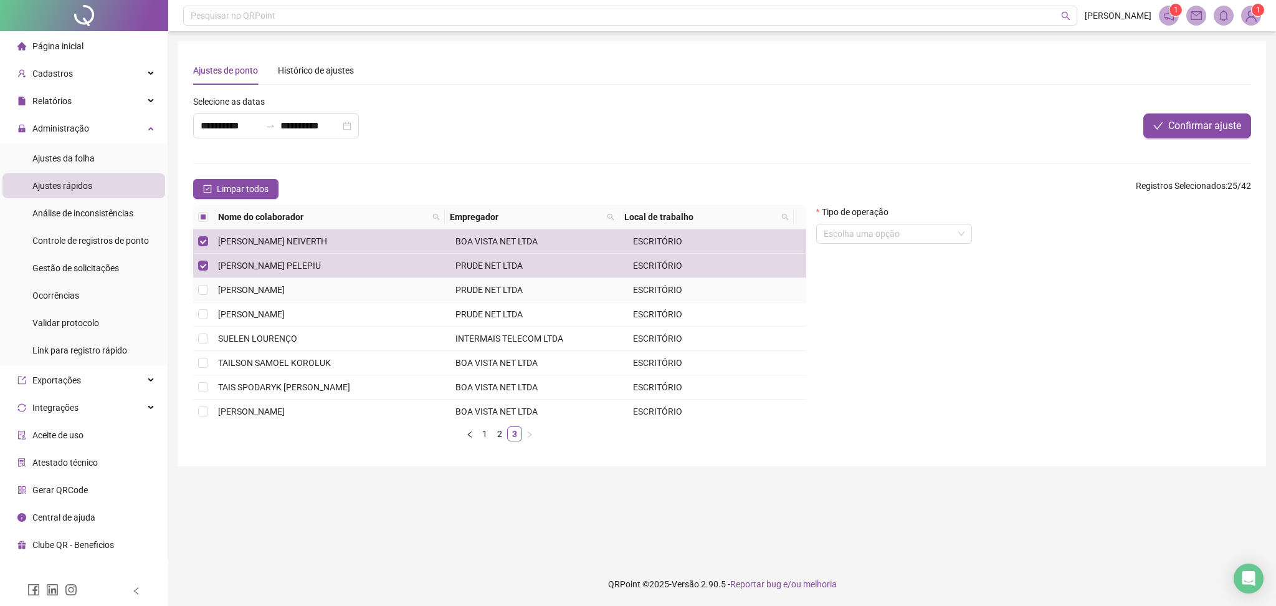
click at [285, 289] on span "[PERSON_NAME]" at bounding box center [251, 290] width 67 height 10
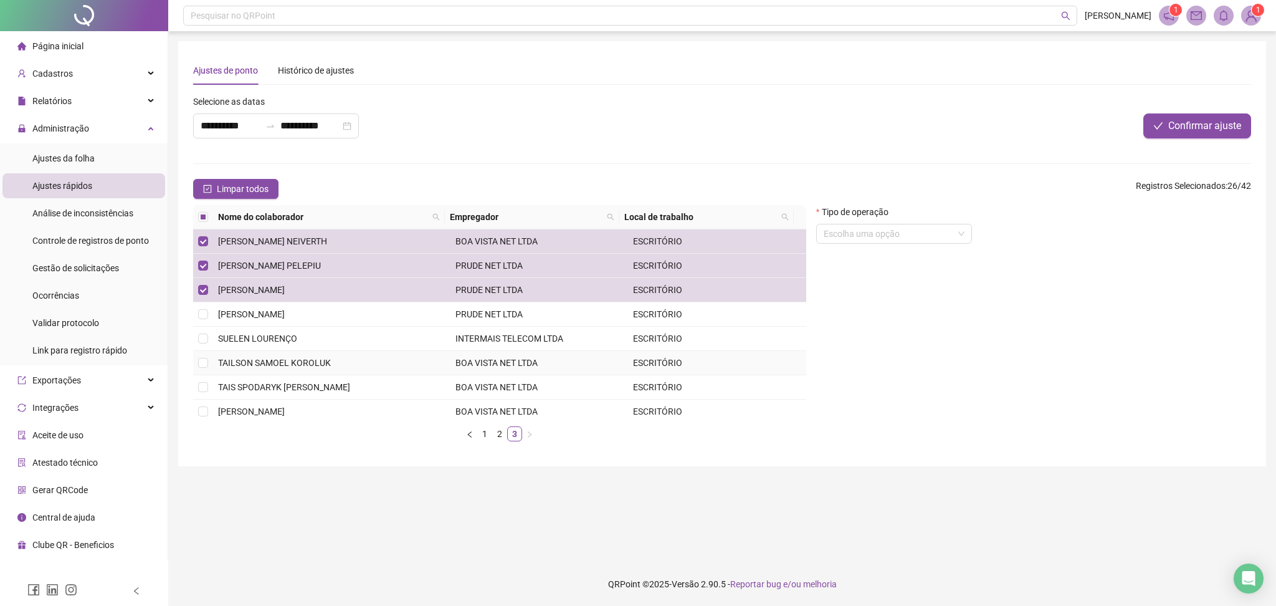
click at [290, 370] on td "TAILSON SAMOEL KOROLUK" at bounding box center [331, 363] width 237 height 24
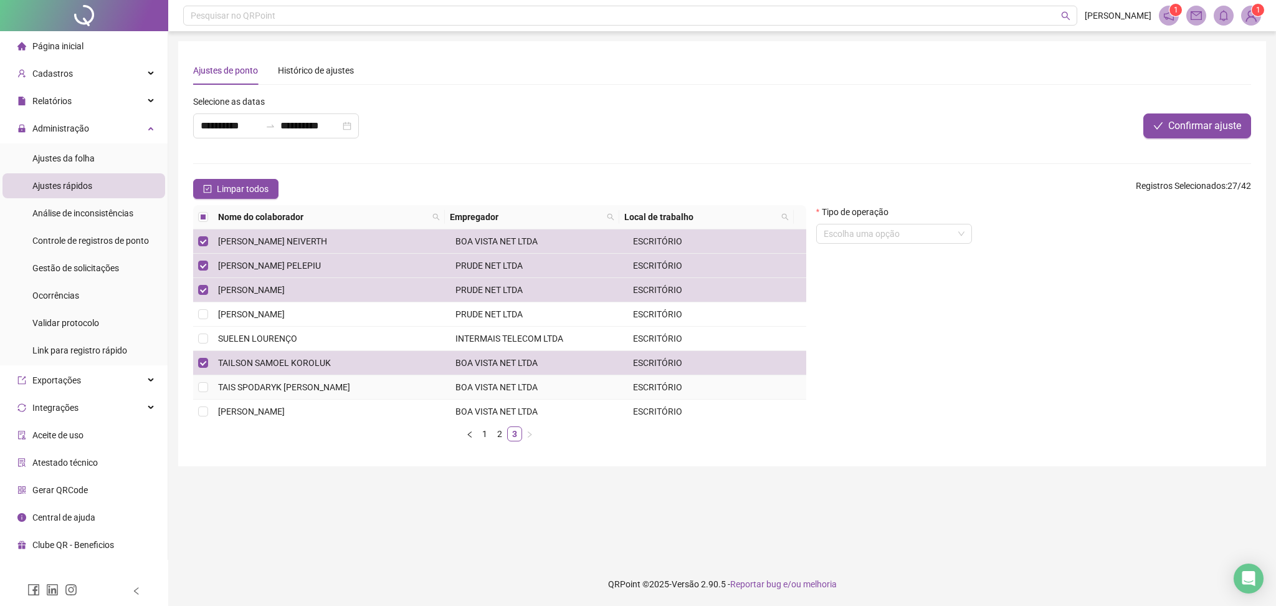
click at [294, 397] on td "TAIS SPODARYK [PERSON_NAME]" at bounding box center [331, 387] width 237 height 24
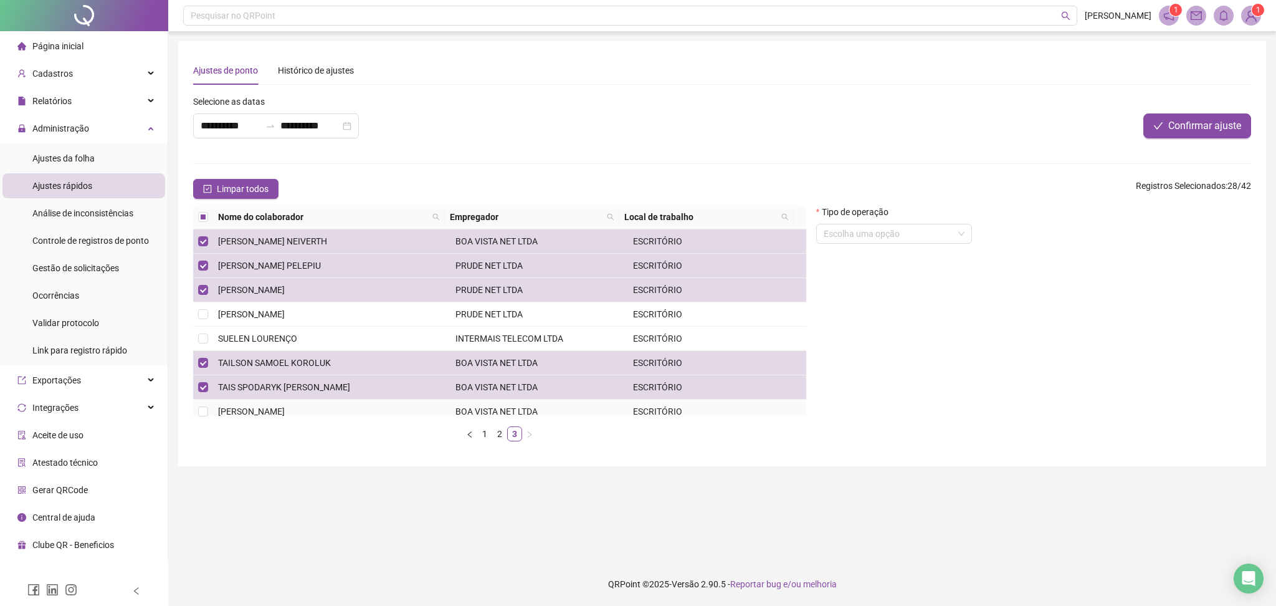
click at [285, 414] on span "[PERSON_NAME]" at bounding box center [251, 411] width 67 height 10
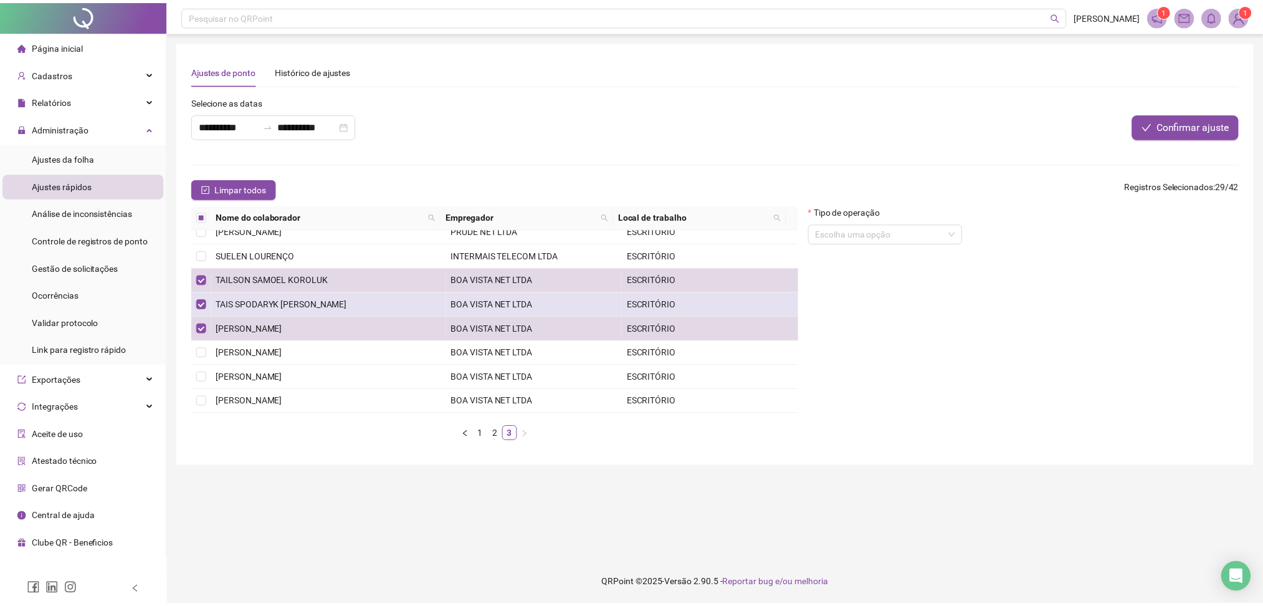
scroll to position [105, 0]
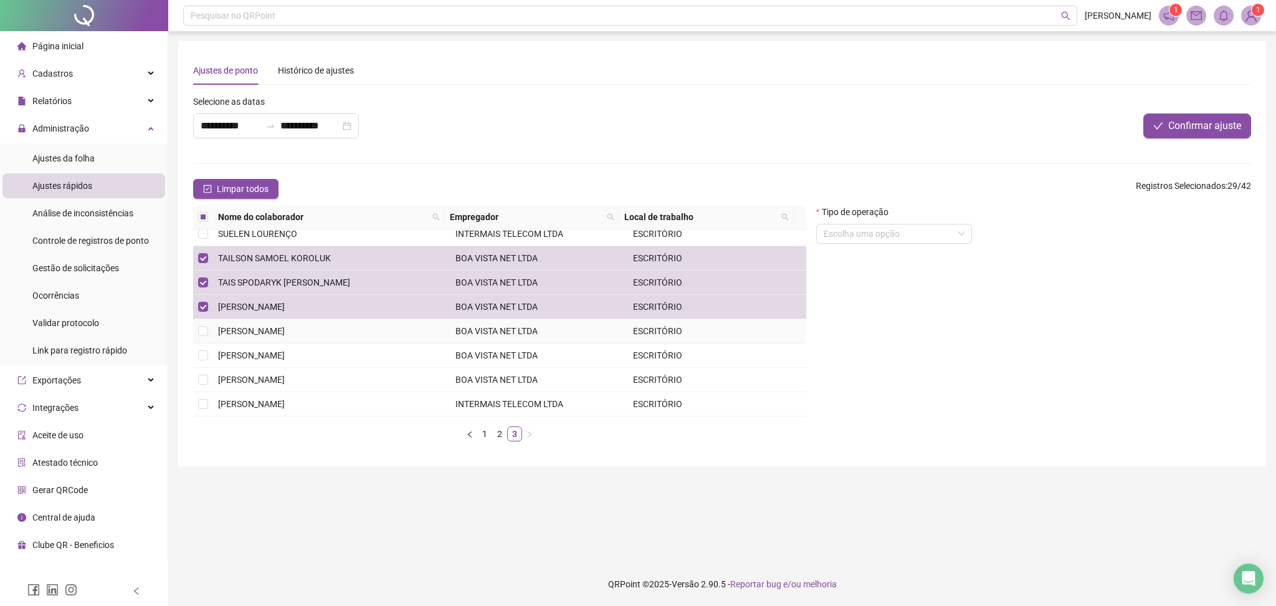
click at [285, 328] on span "[PERSON_NAME]" at bounding box center [251, 331] width 67 height 10
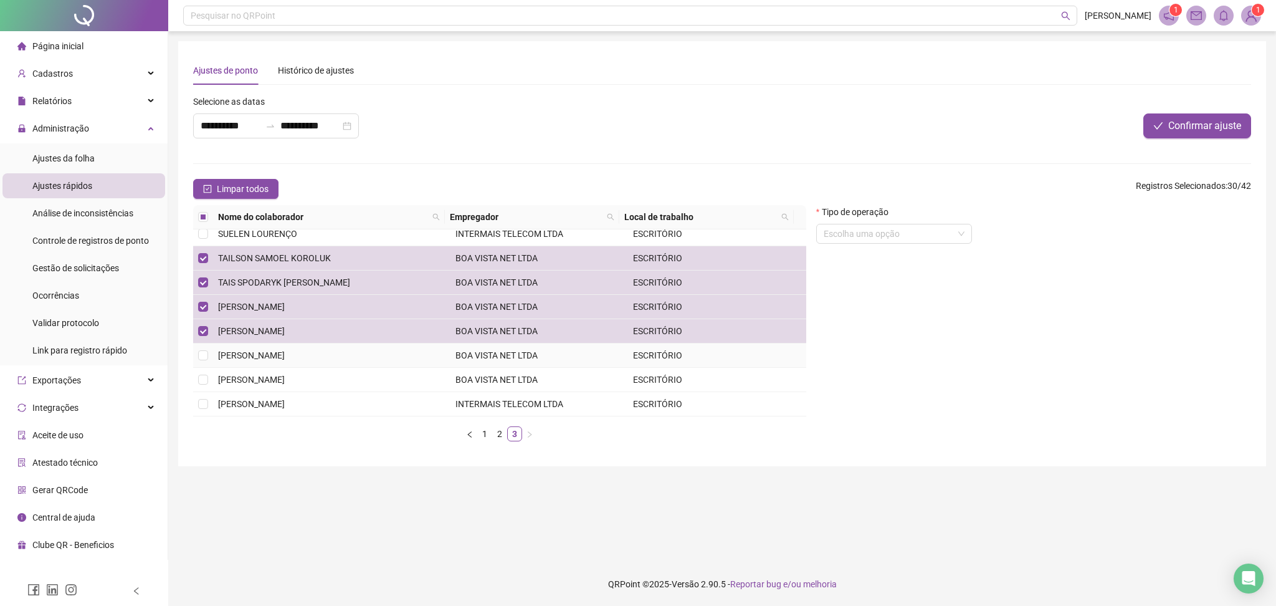
click at [285, 356] on span "[PERSON_NAME]" at bounding box center [251, 355] width 67 height 10
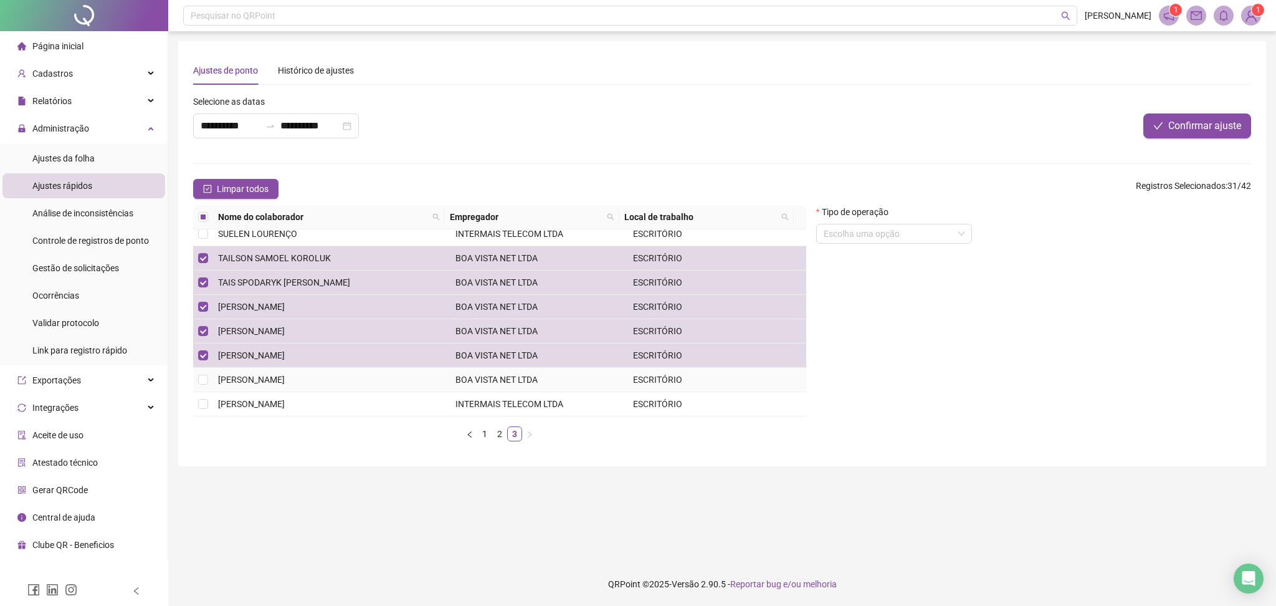
click at [309, 385] on td "[PERSON_NAME]" at bounding box center [331, 380] width 237 height 24
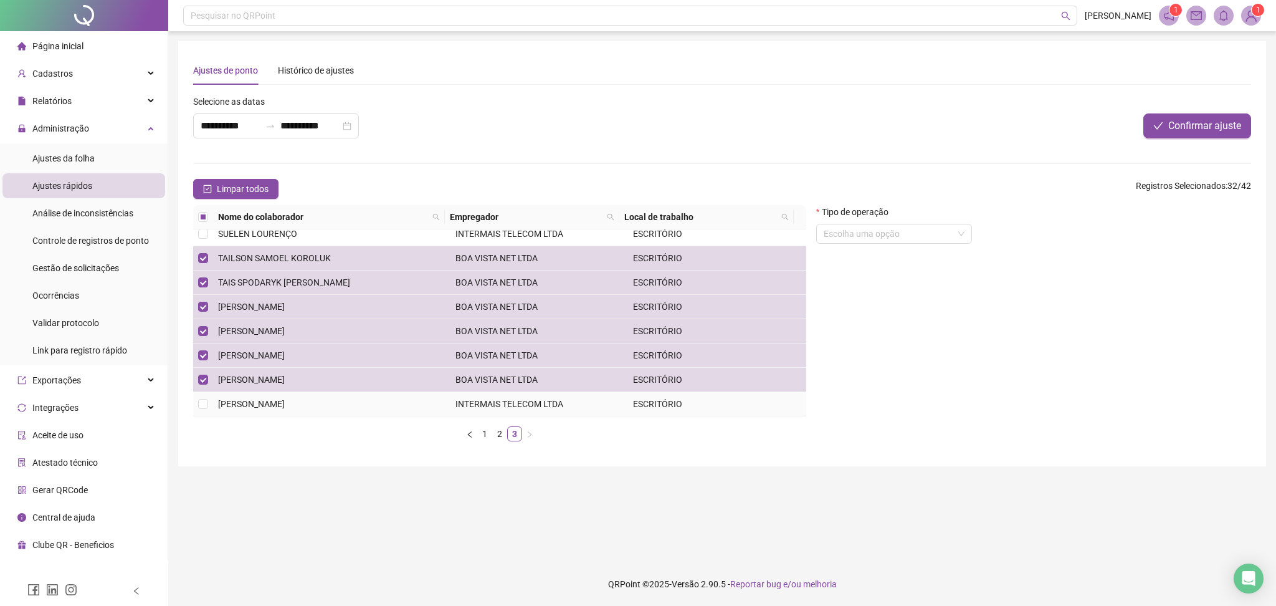
click at [285, 401] on span "[PERSON_NAME]" at bounding box center [251, 404] width 67 height 10
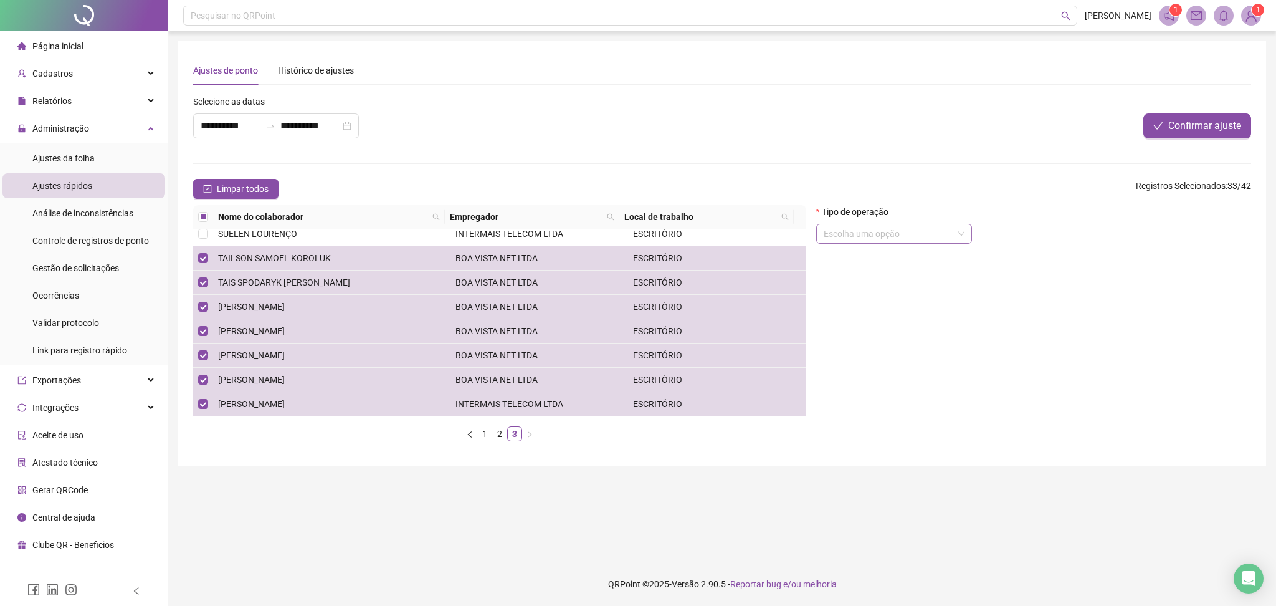
click at [883, 227] on input "search" at bounding box center [889, 233] width 130 height 19
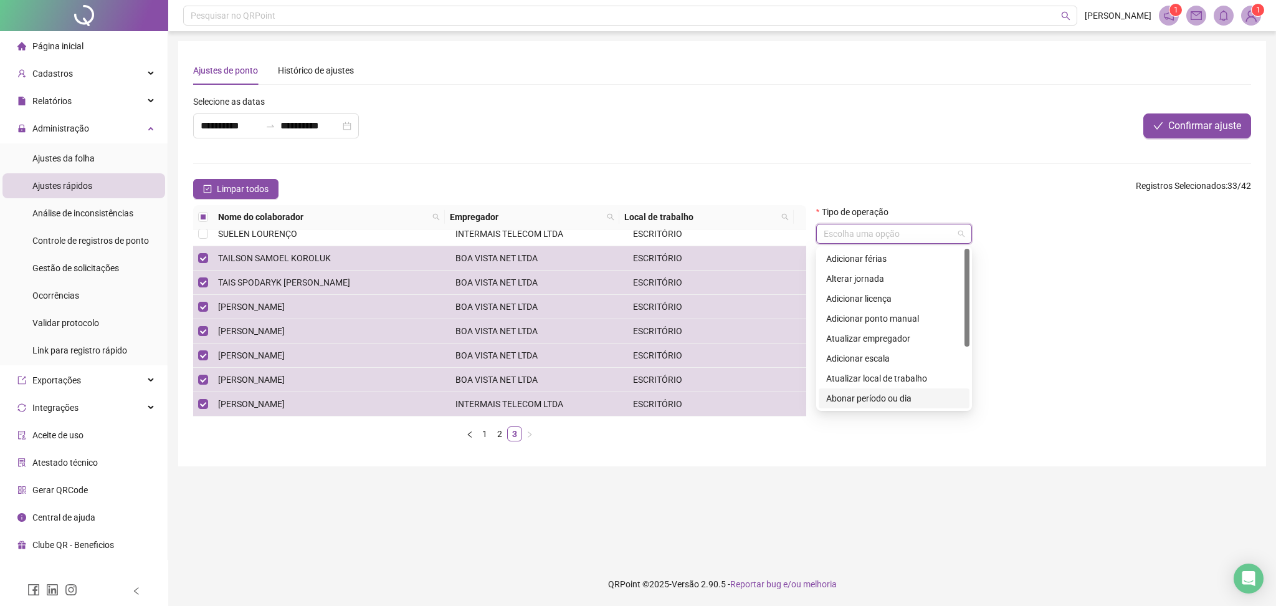
click at [875, 409] on div "8 9 10 Adicionar férias Alterar jornada Adicionar licença Adicionar ponto manua…" at bounding box center [894, 328] width 156 height 164
click at [878, 401] on div "Abonar período ou dia" at bounding box center [894, 398] width 136 height 14
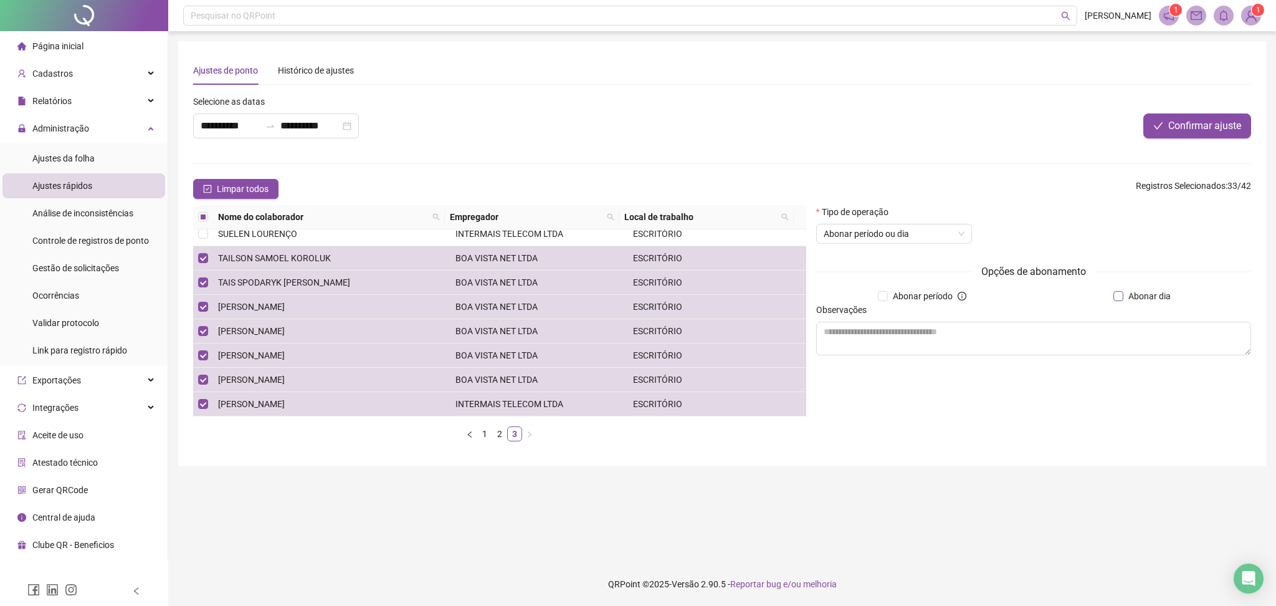
click at [1131, 295] on span "Abonar dia" at bounding box center [1149, 296] width 52 height 14
click at [1108, 334] on textarea at bounding box center [1033, 338] width 435 height 34
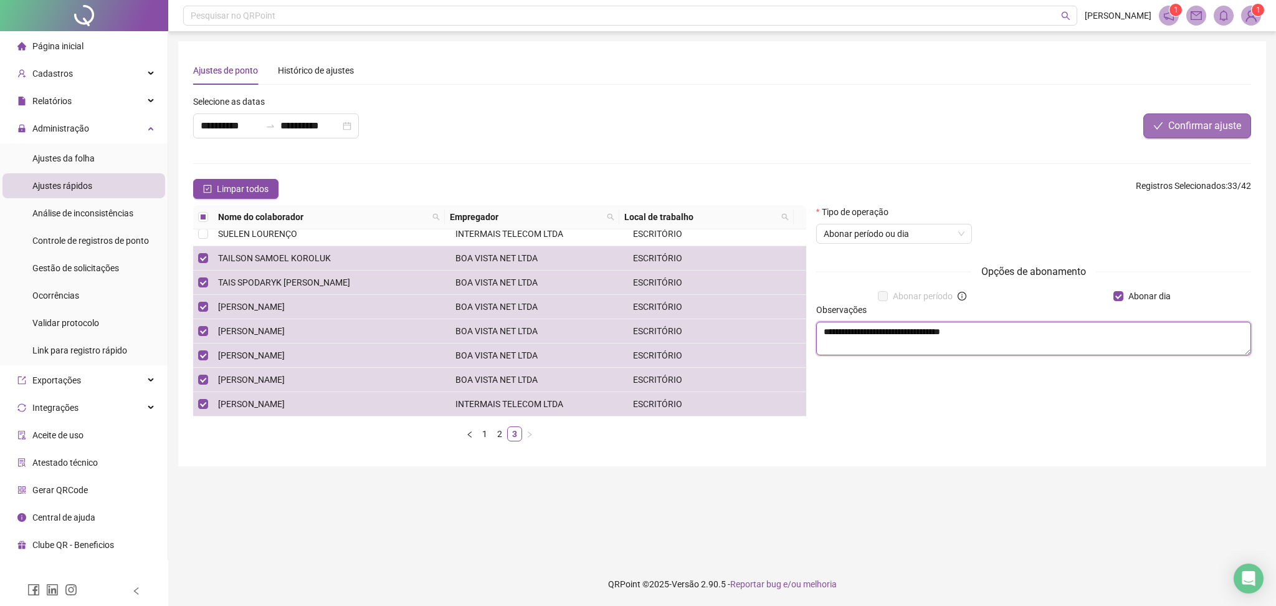
type textarea "**********"
click at [1192, 121] on span "Confirmar ajuste" at bounding box center [1204, 125] width 73 height 15
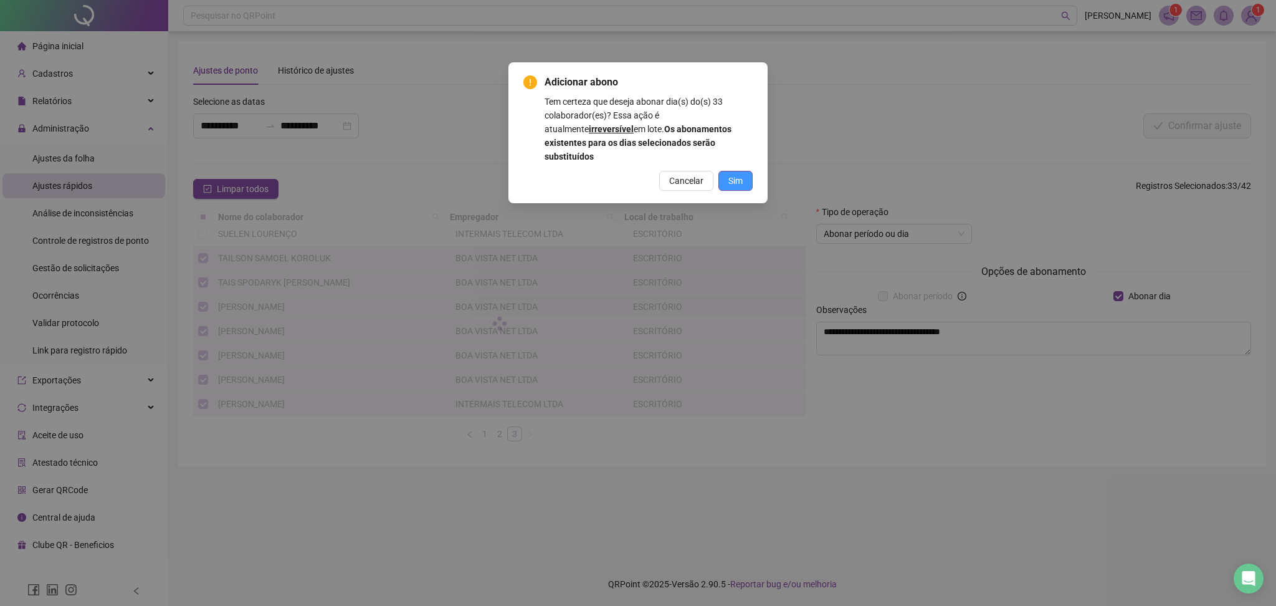
click at [735, 174] on span "Sim" at bounding box center [735, 181] width 14 height 14
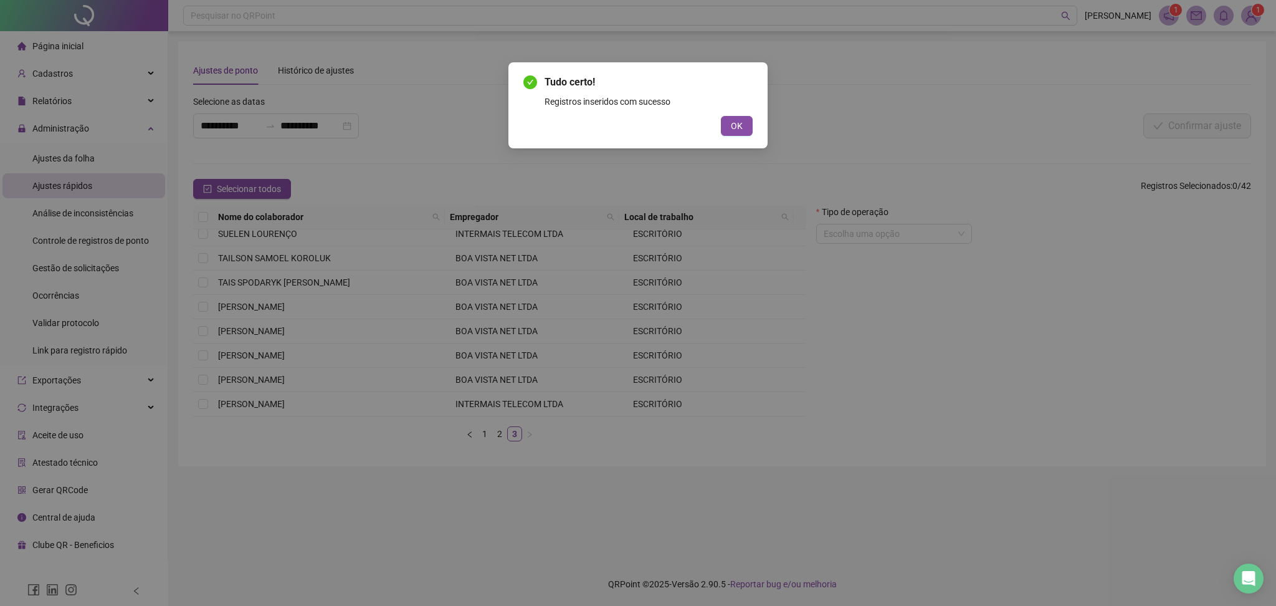
click at [713, 132] on div "OK" at bounding box center [637, 126] width 229 height 20
click at [735, 119] on span "OK" at bounding box center [737, 126] width 12 height 14
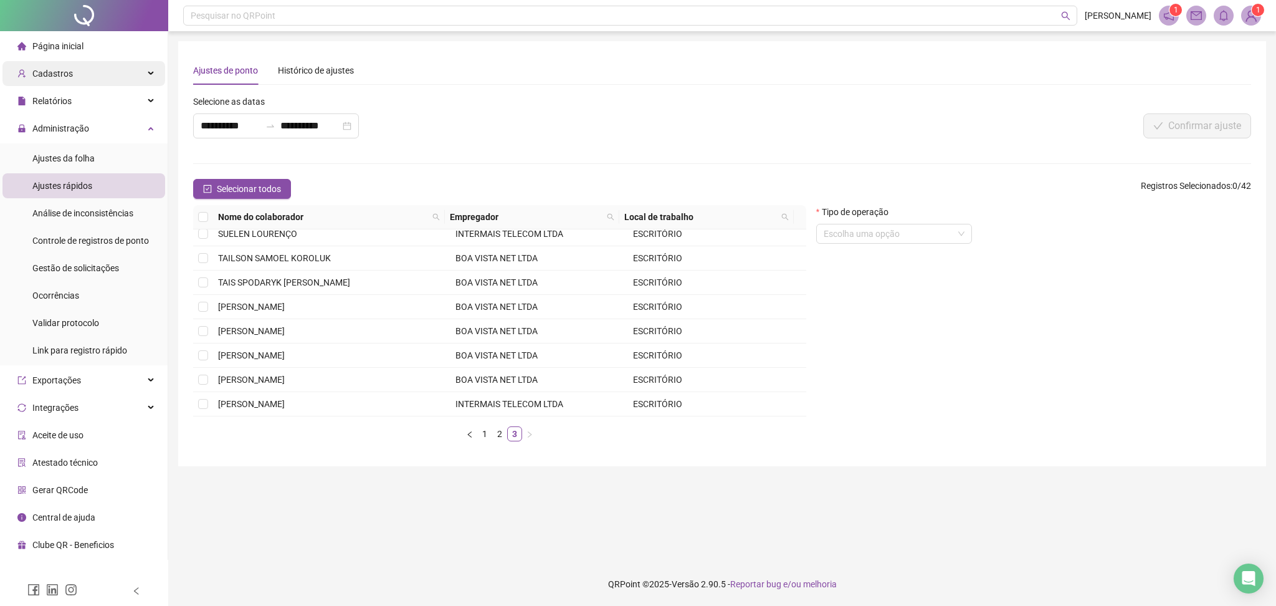
click at [85, 78] on div "Cadastros" at bounding box center [83, 73] width 163 height 25
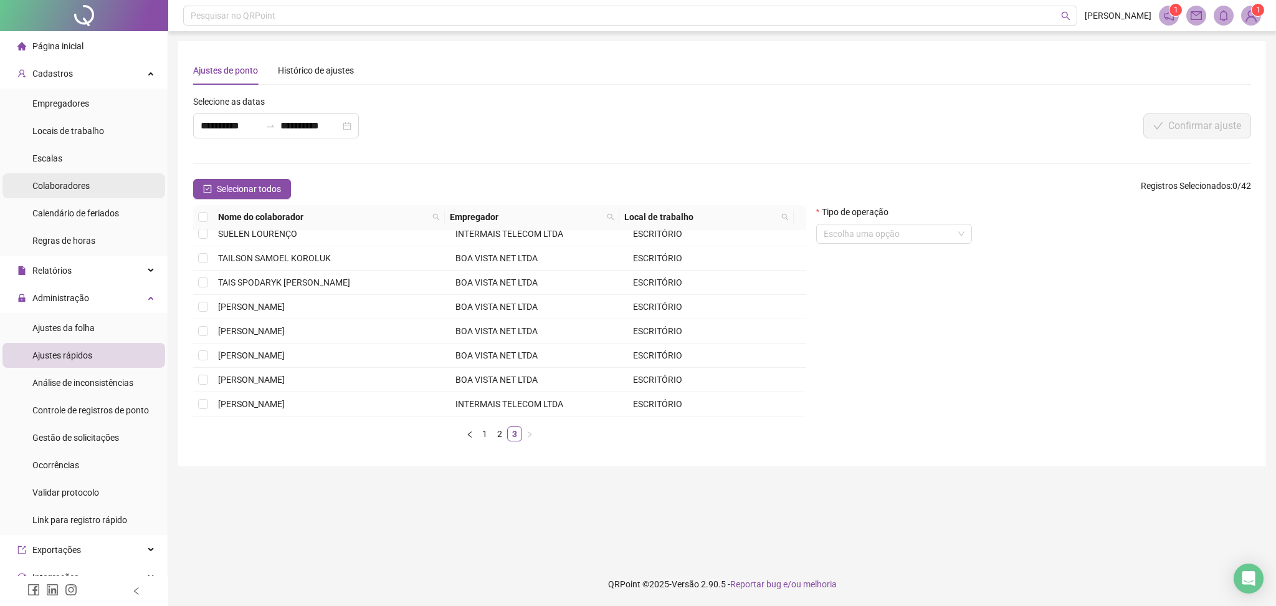
click at [88, 182] on span "Colaboradores" at bounding box center [60, 186] width 57 height 10
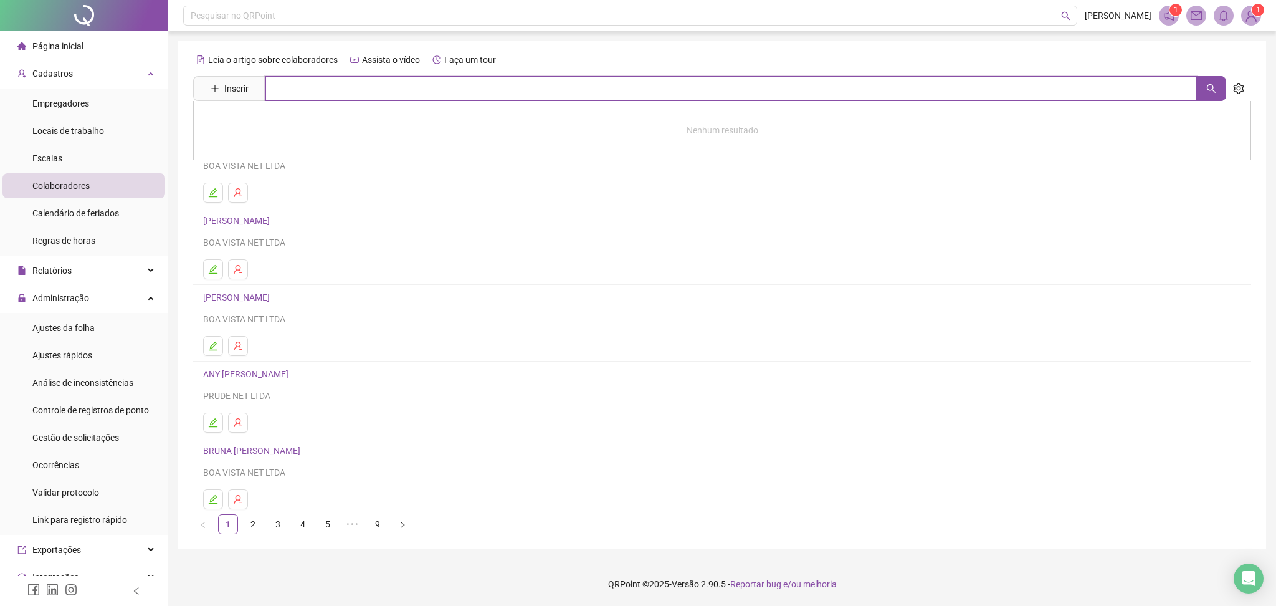
click at [376, 93] on input "text" at bounding box center [730, 88] width 931 height 25
type input "*****"
click at [283, 238] on link "[PERSON_NAME]" at bounding box center [249, 234] width 67 height 10
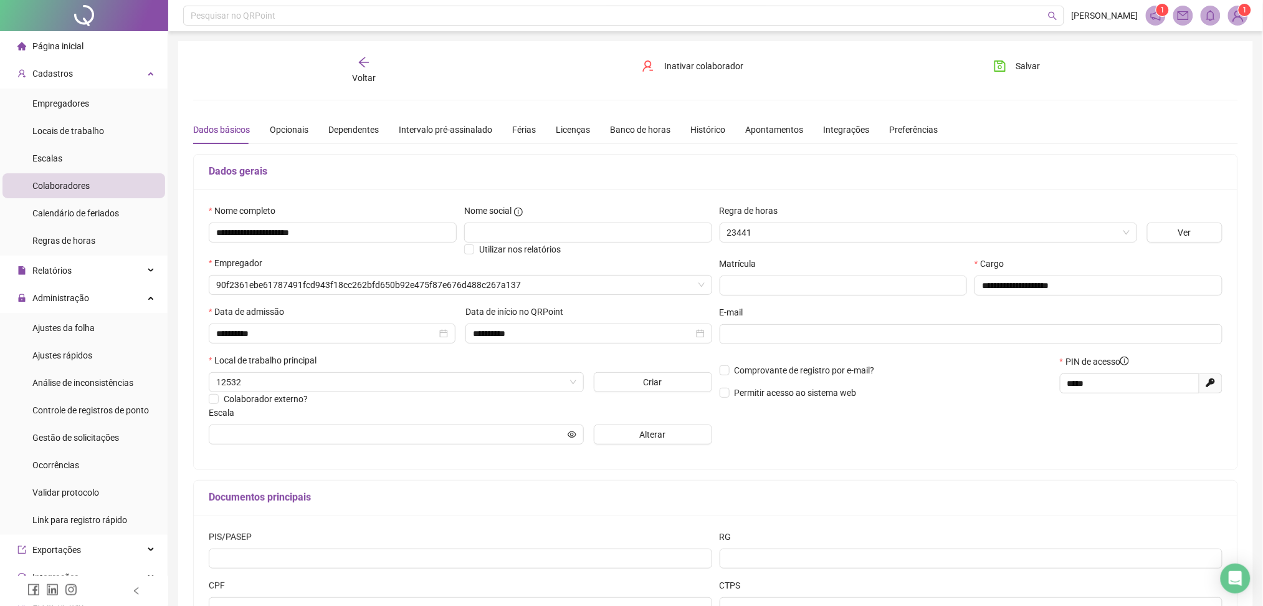
type input "******"
click at [701, 67] on span "Inativar colaborador" at bounding box center [703, 66] width 79 height 14
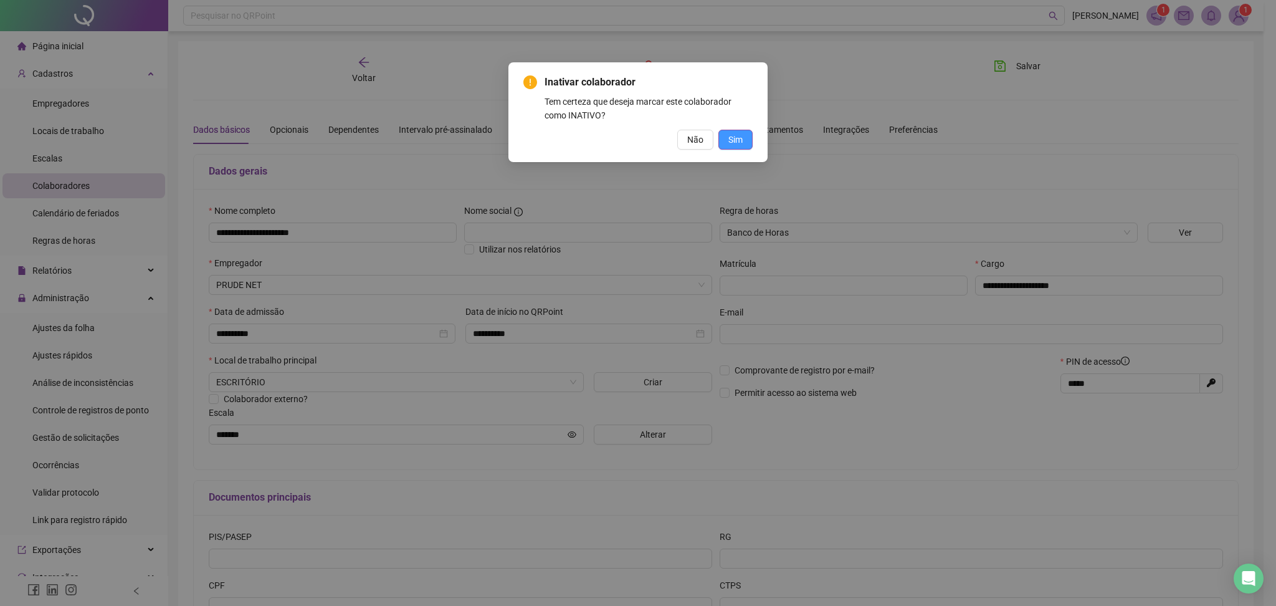
click at [733, 134] on span "Sim" at bounding box center [735, 140] width 14 height 14
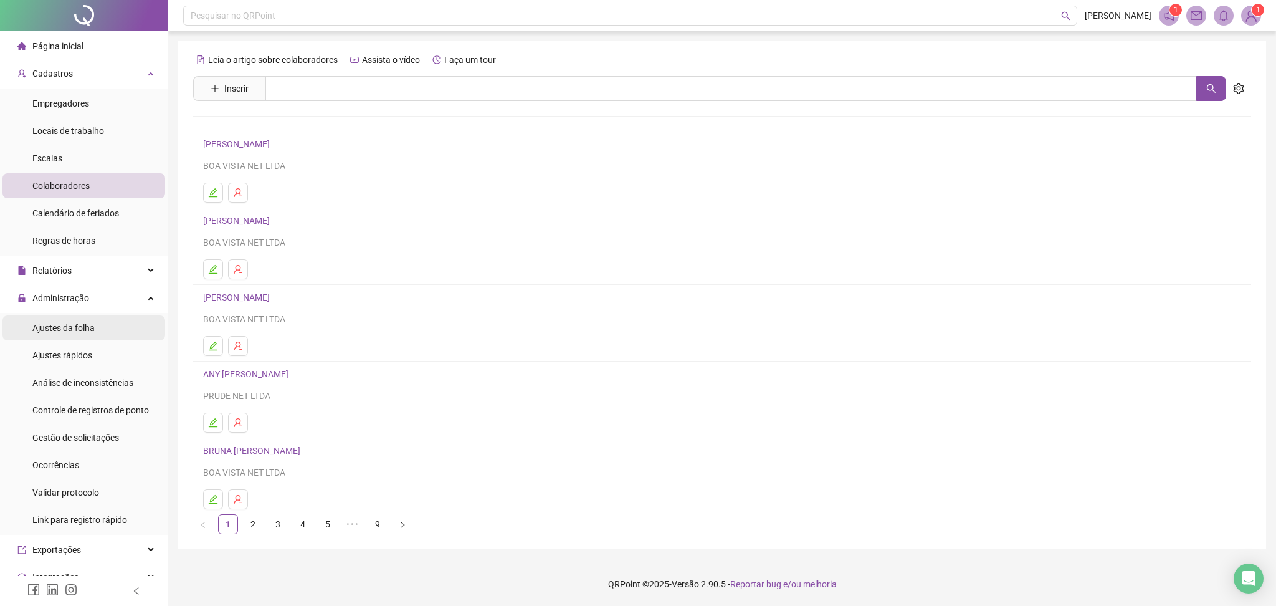
click at [74, 320] on div "Ajustes da folha" at bounding box center [63, 327] width 62 height 25
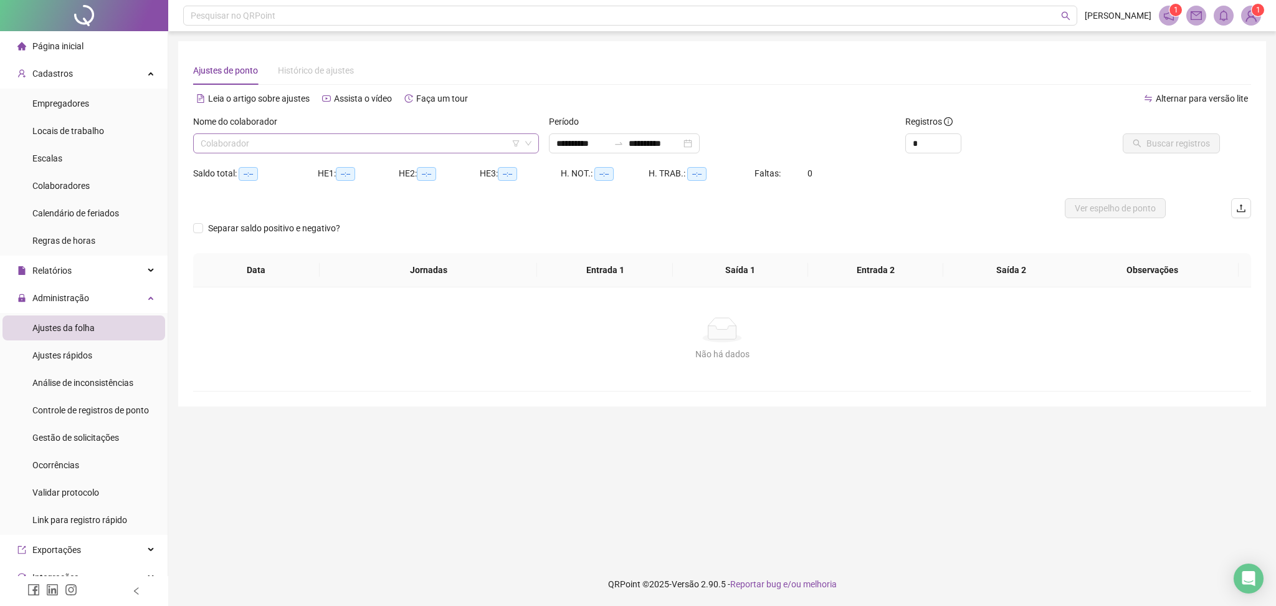
click at [390, 139] on input "search" at bounding box center [361, 143] width 320 height 19
type input "**********"
type input "*****"
click at [363, 178] on div "[PERSON_NAME]" at bounding box center [366, 168] width 341 height 20
click at [602, 141] on input "**********" at bounding box center [582, 143] width 52 height 14
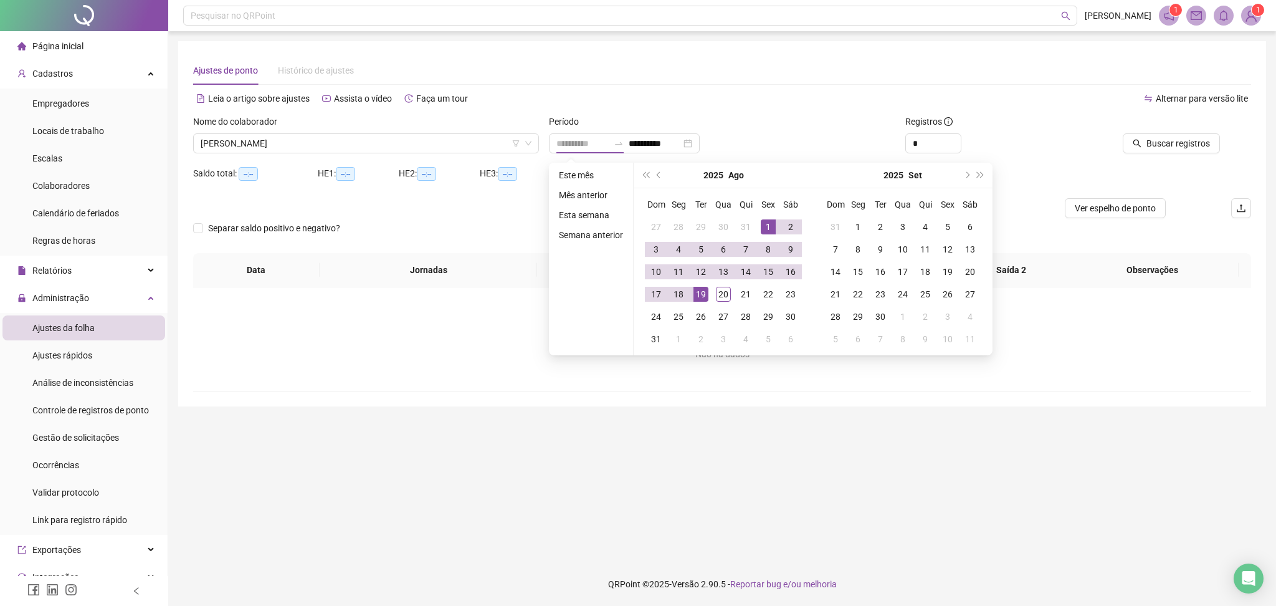
click at [768, 222] on div "1" at bounding box center [768, 226] width 15 height 15
type input "**********"
click at [720, 289] on div "20" at bounding box center [723, 294] width 15 height 15
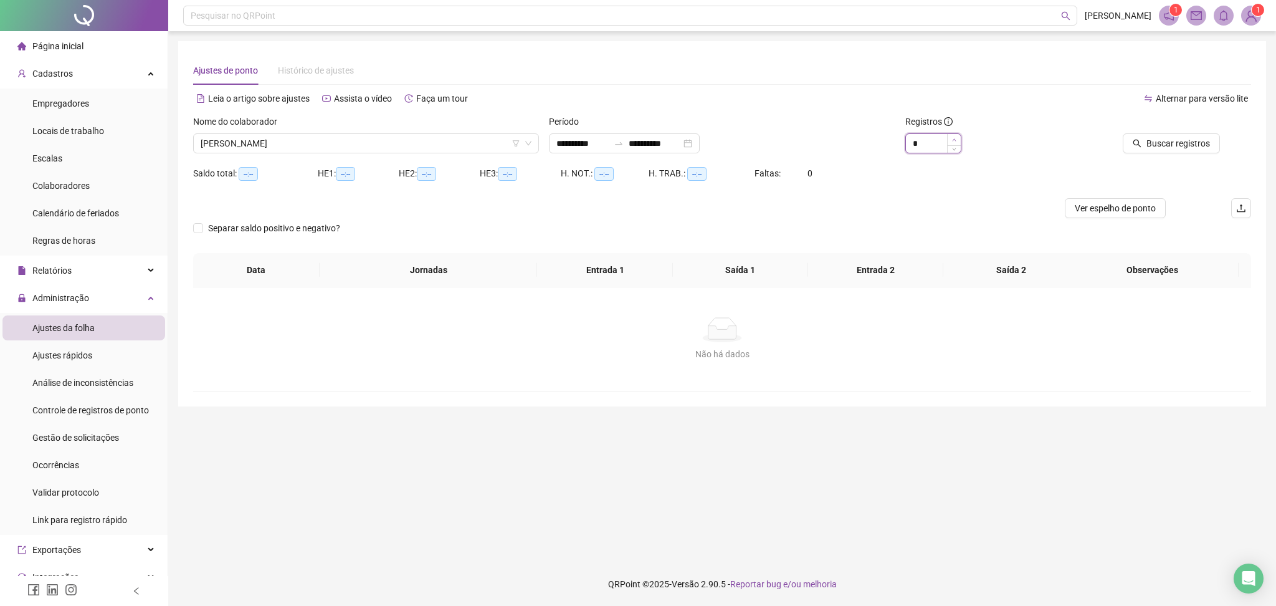
click at [957, 136] on span "Increase Value" at bounding box center [954, 139] width 14 height 11
type input "*"
click at [957, 136] on span "Increase Value" at bounding box center [954, 139] width 14 height 11
click at [1182, 146] on span "Buscar registros" at bounding box center [1178, 143] width 64 height 14
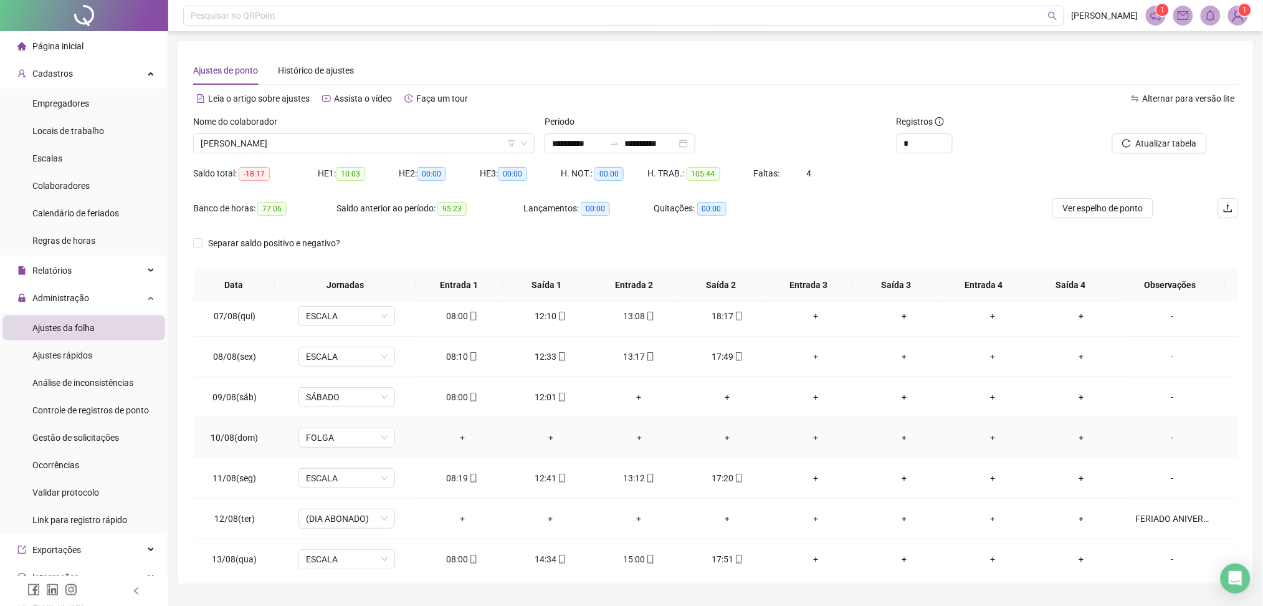
scroll to position [332, 0]
drag, startPoint x: 1153, startPoint y: 147, endPoint x: 1148, endPoint y: 155, distance: 8.7
click at [1153, 147] on span "Atualizar tabela" at bounding box center [1166, 143] width 61 height 14
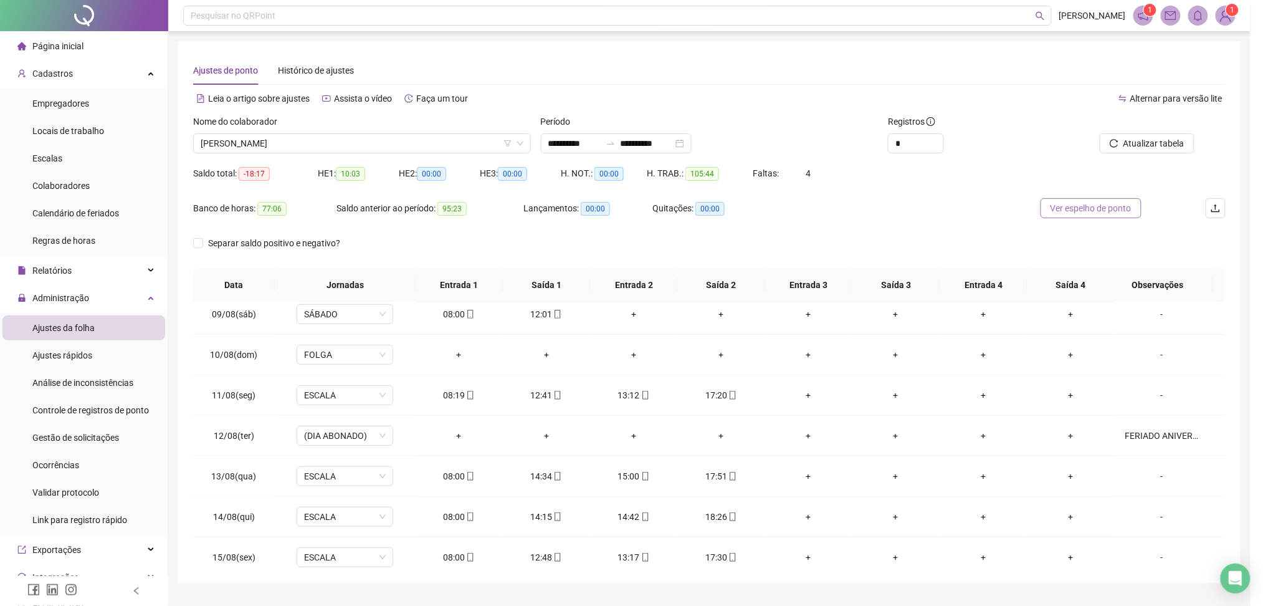
click at [1111, 209] on span "Ver espelho de ponto" at bounding box center [1090, 208] width 81 height 14
click at [1197, 139] on span "Atualizar tabela" at bounding box center [1166, 143] width 61 height 14
click at [1098, 209] on span "Ver espelho de ponto" at bounding box center [1102, 208] width 81 height 14
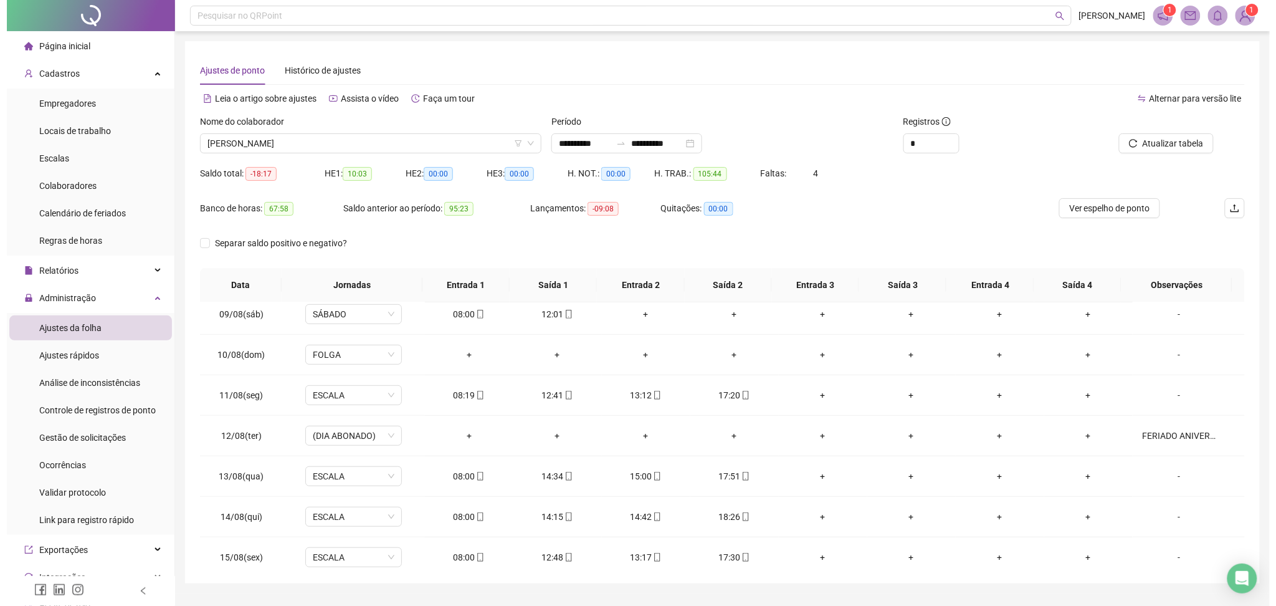
scroll to position [31, 0]
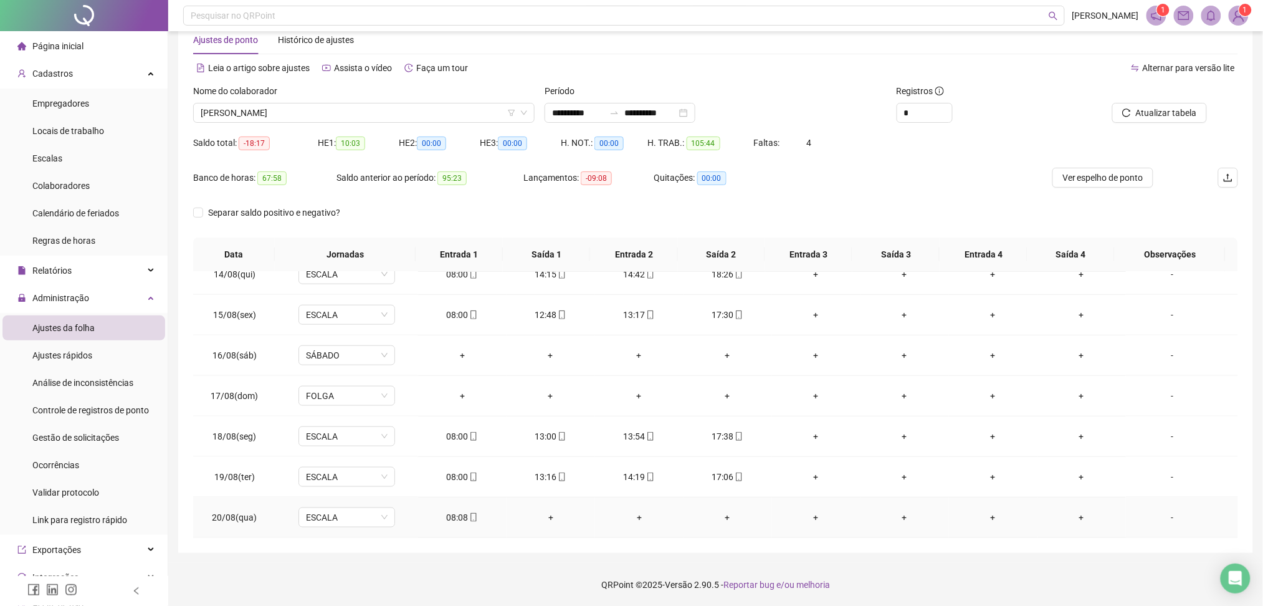
click at [546, 512] on div "+" at bounding box center [550, 517] width 69 height 14
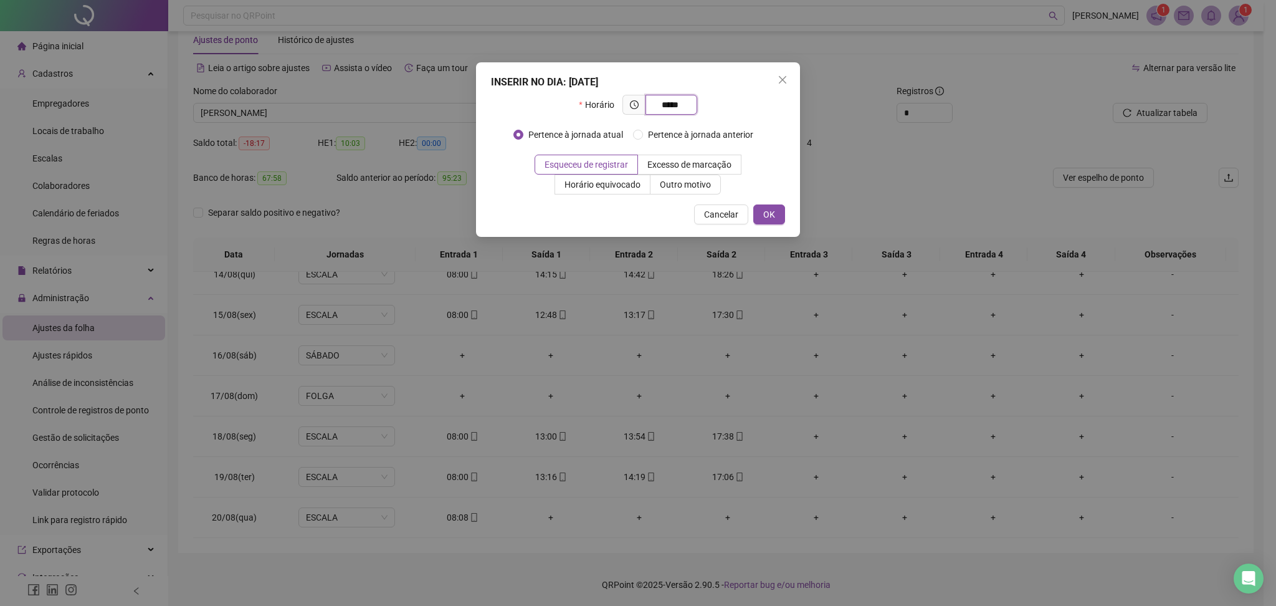
type input "*****"
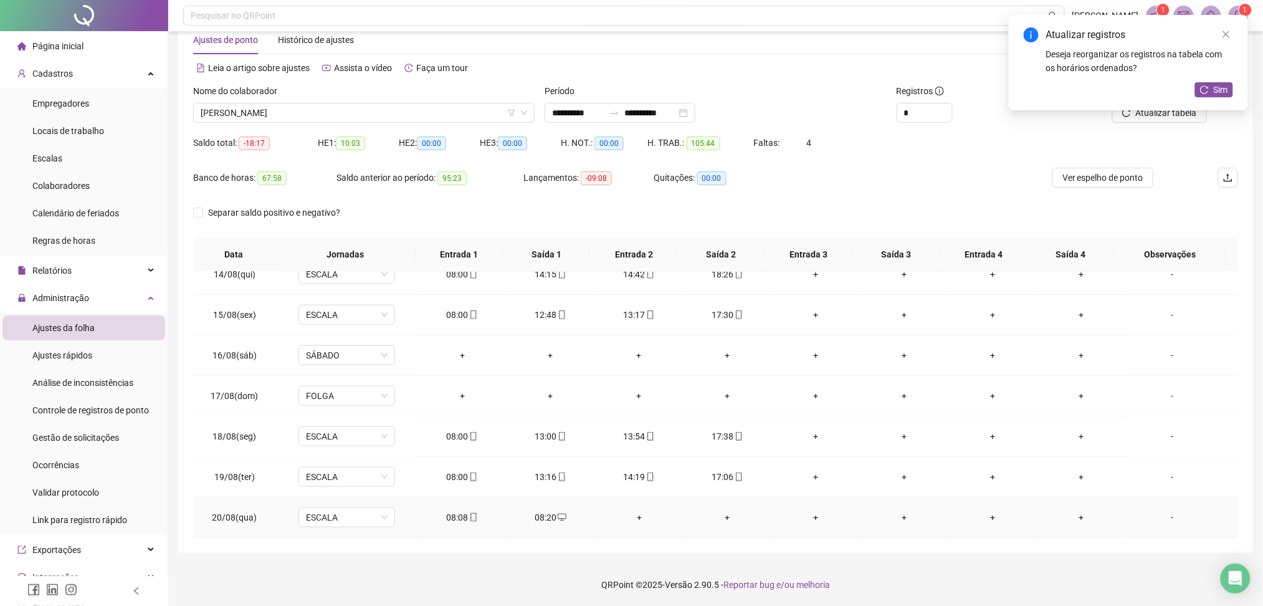
click at [544, 514] on div "08:20" at bounding box center [550, 517] width 69 height 14
type input "**********"
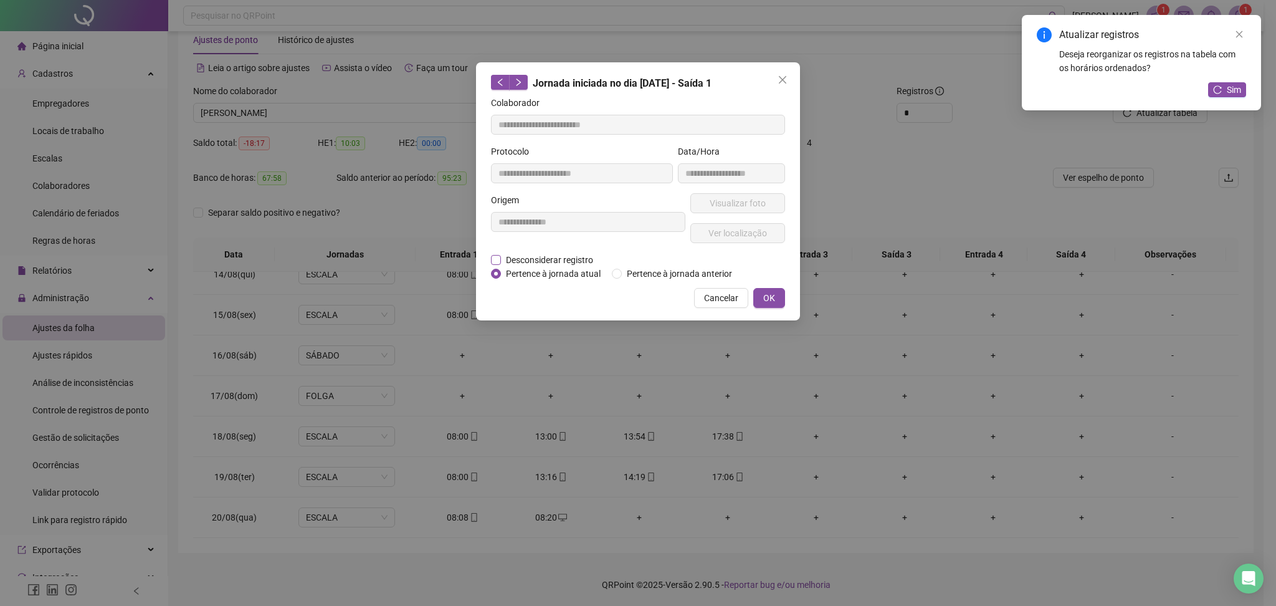
click at [563, 260] on span "Desconsiderar registro" at bounding box center [549, 260] width 97 height 14
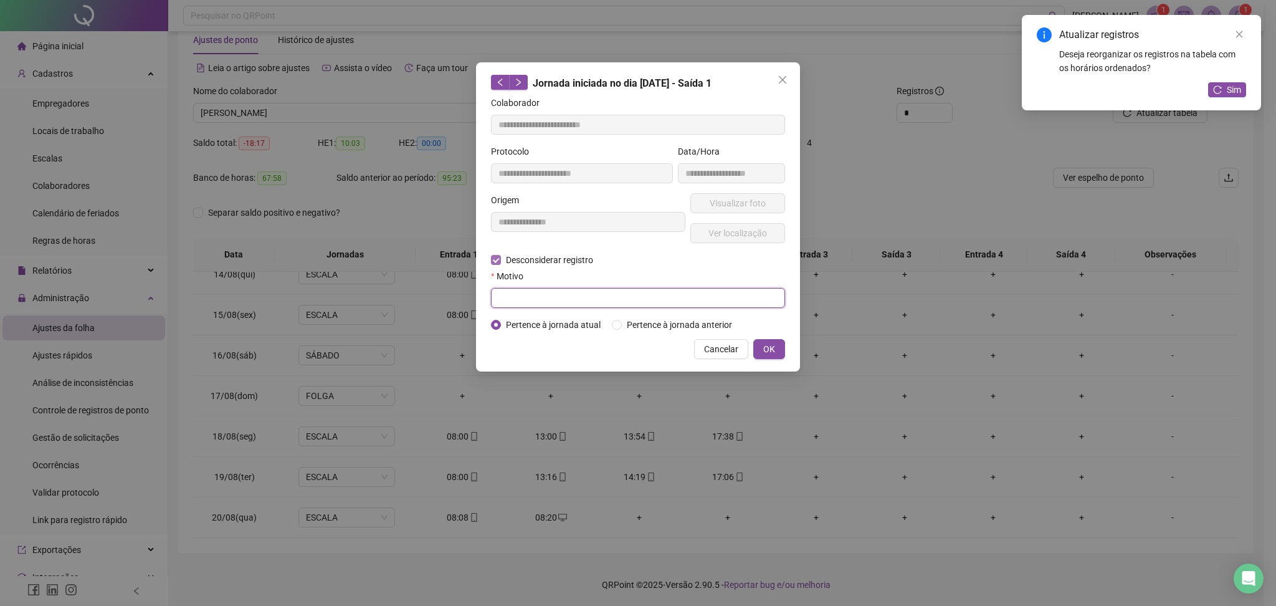
click at [543, 305] on input "text" at bounding box center [638, 298] width 294 height 20
type input "*********"
click at [760, 348] on button "OK" at bounding box center [769, 349] width 32 height 20
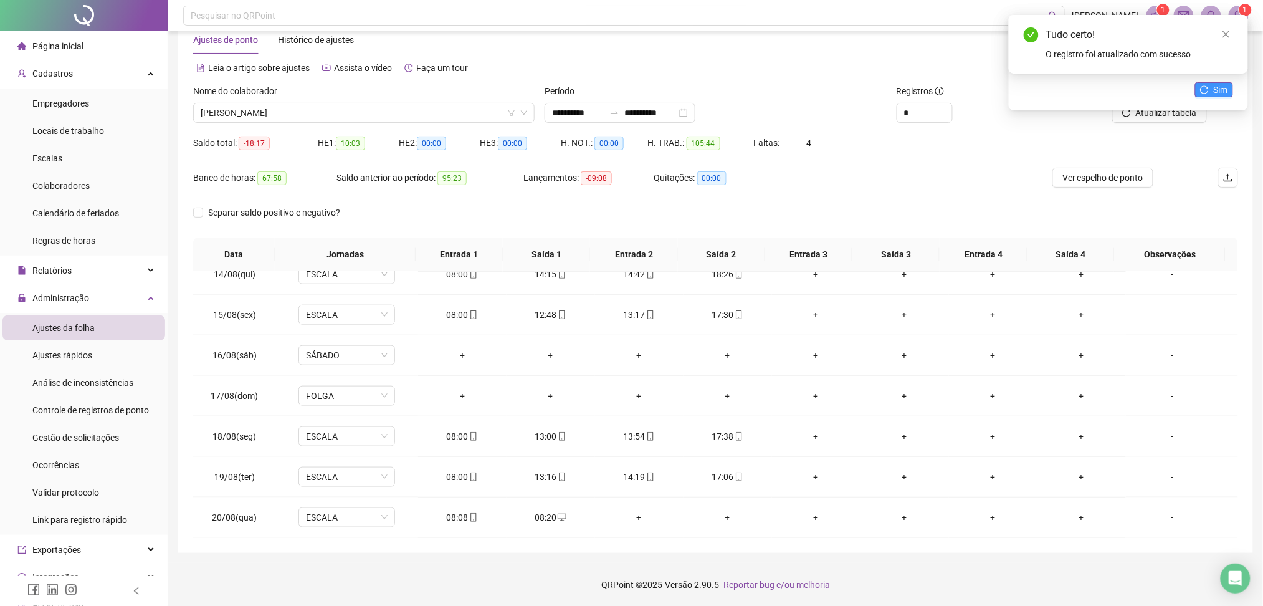
click at [1206, 84] on button "Sim" at bounding box center [1214, 89] width 38 height 15
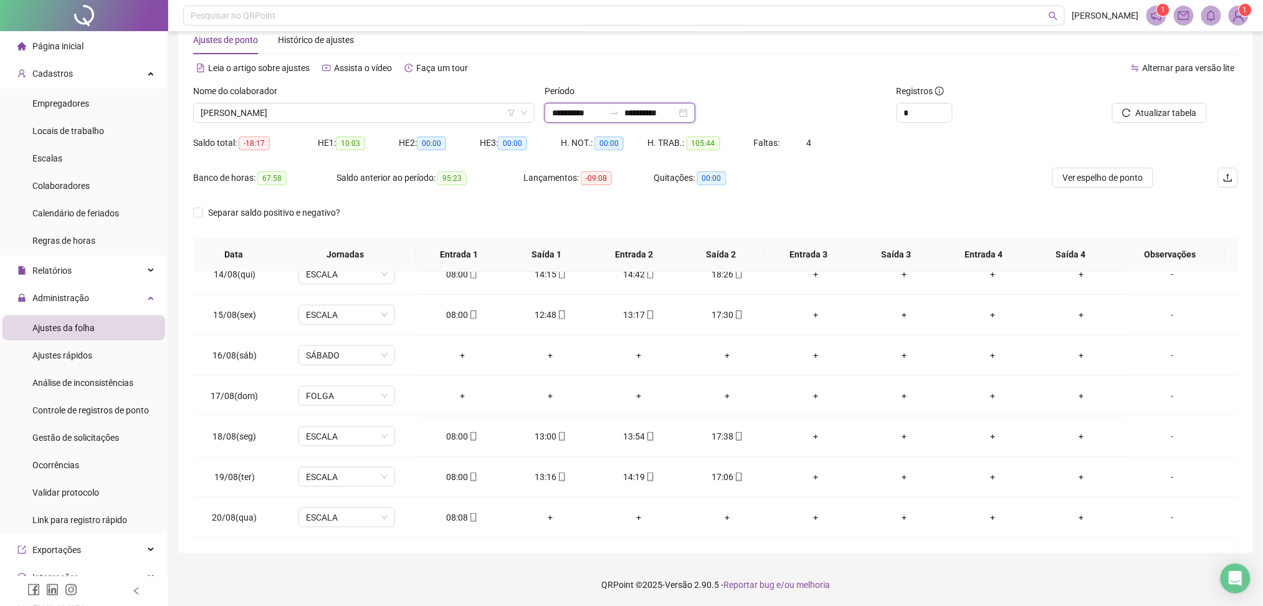
click at [566, 110] on input "**********" at bounding box center [578, 113] width 52 height 14
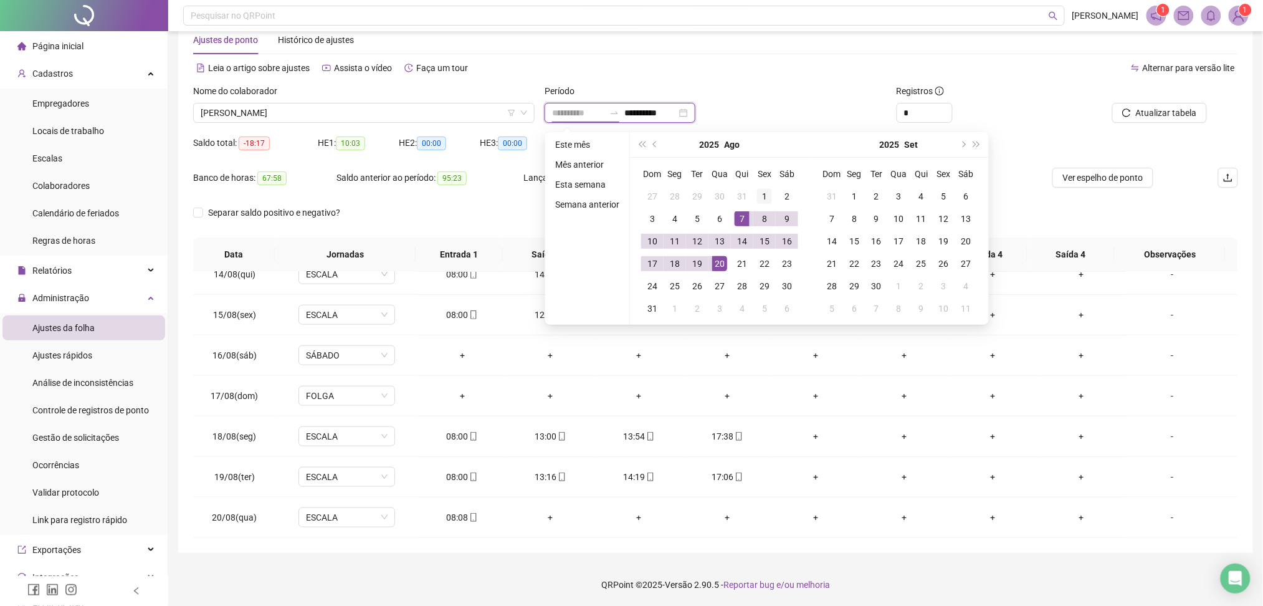
type input "**********"
click at [768, 197] on div "1" at bounding box center [764, 196] width 15 height 15
type input "**********"
click at [703, 262] on div "19" at bounding box center [697, 263] width 15 height 15
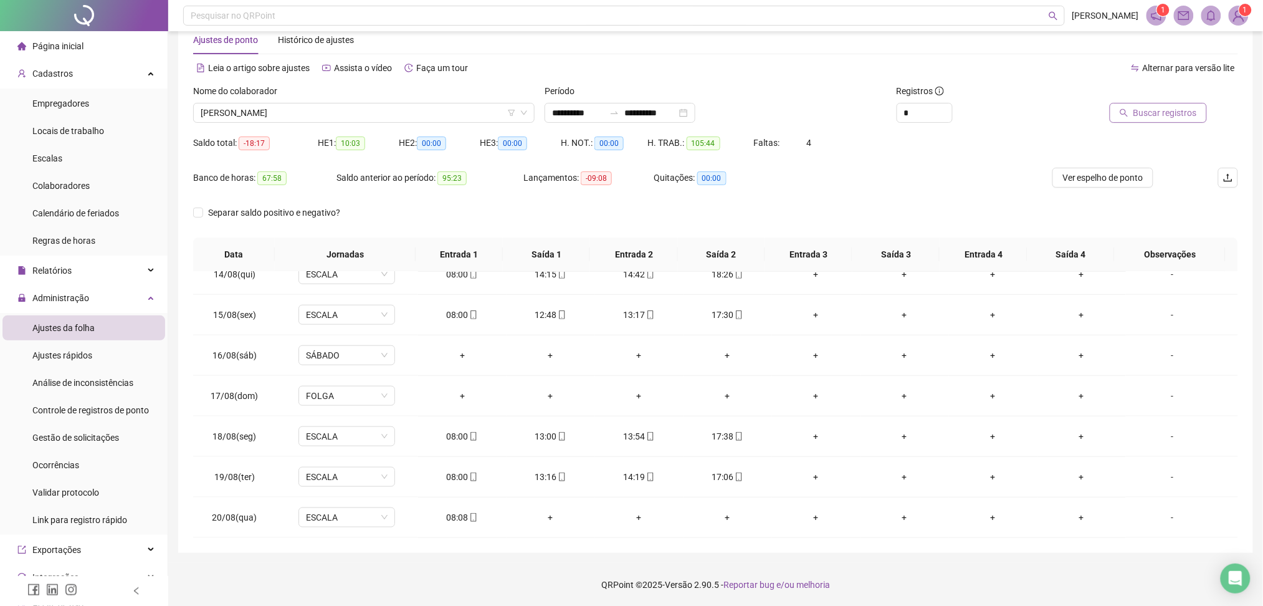
click at [1181, 113] on span "Buscar registros" at bounding box center [1165, 113] width 64 height 14
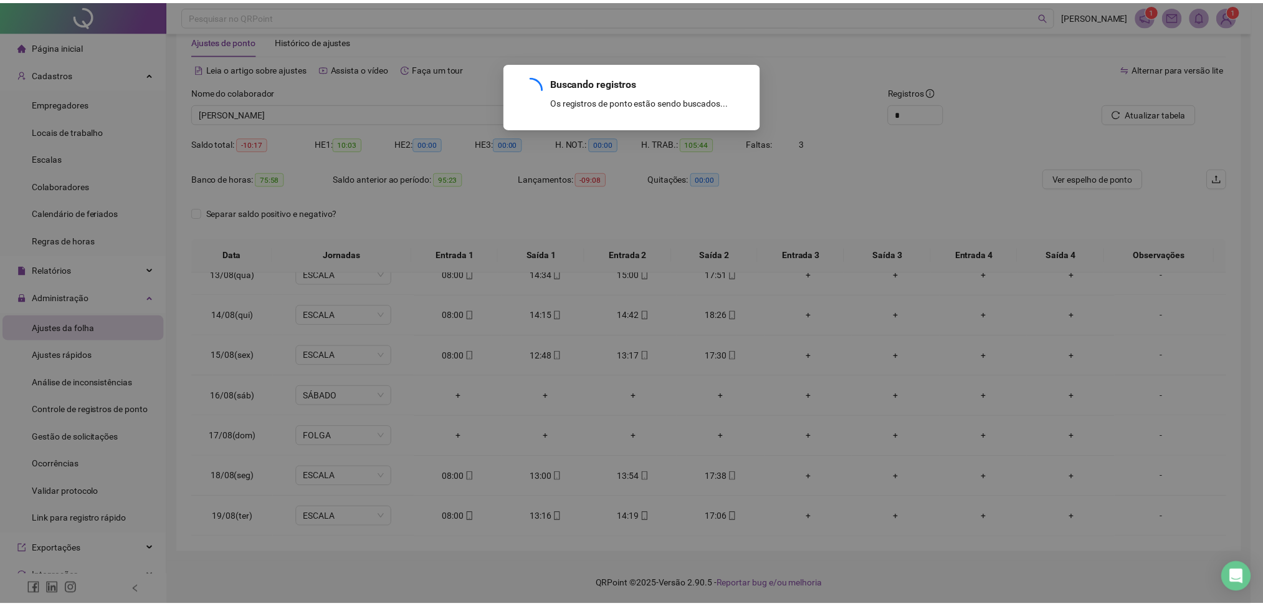
scroll to position [504, 0]
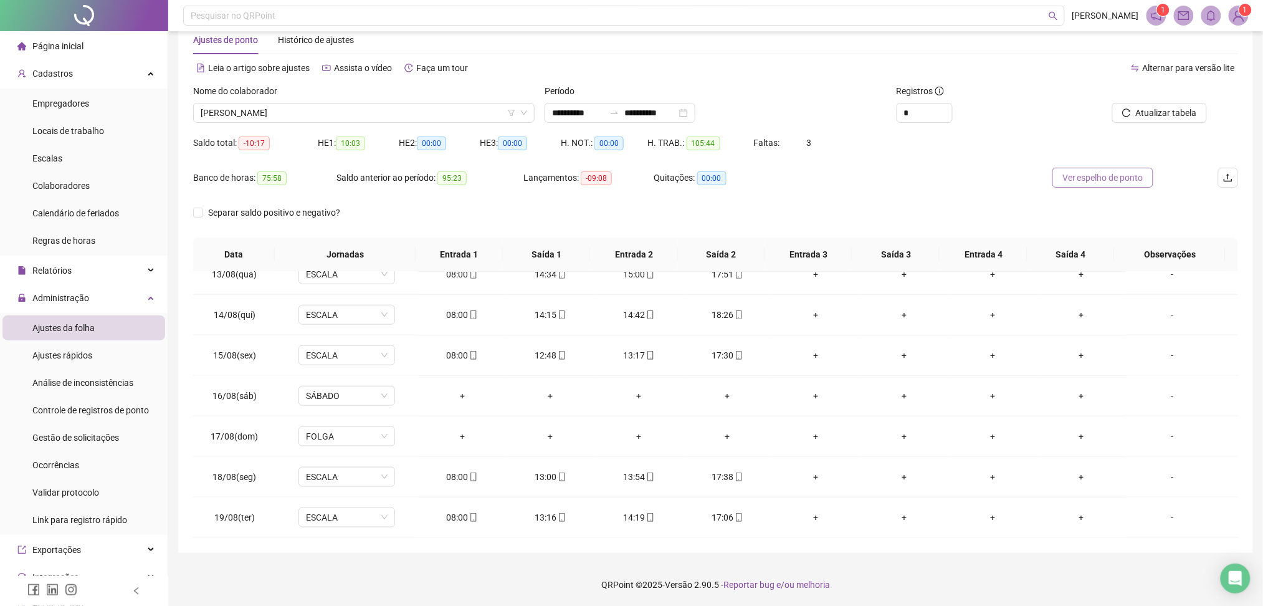
click at [1108, 179] on span "Ver espelho de ponto" at bounding box center [1102, 178] width 81 height 14
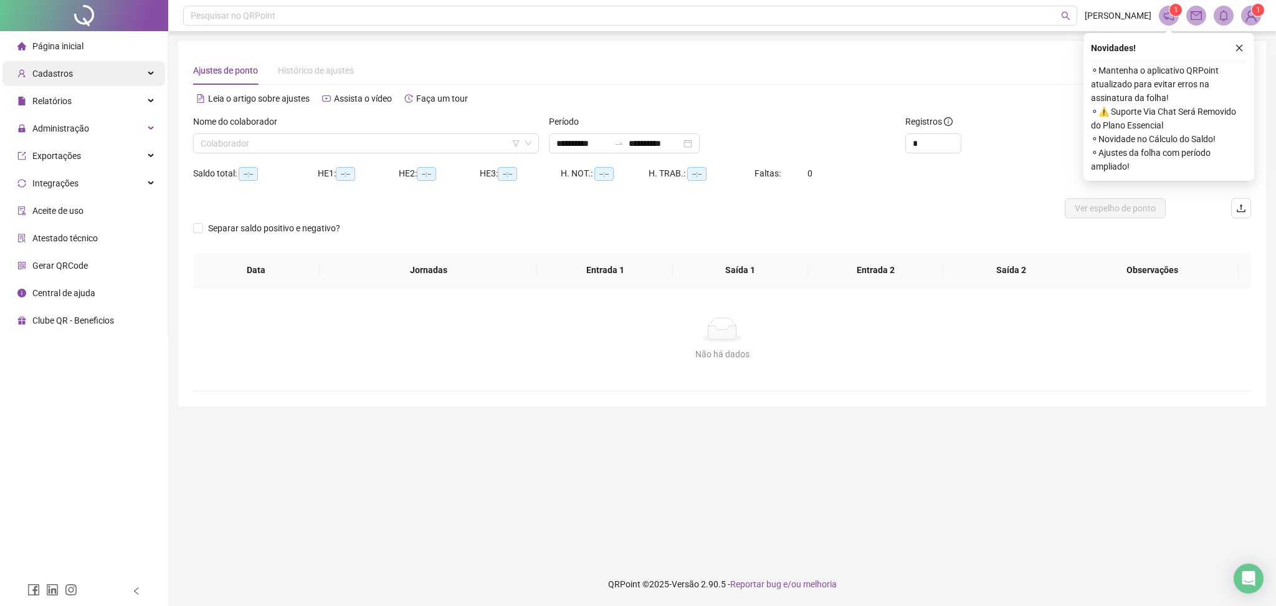
click at [83, 82] on div "Cadastros" at bounding box center [83, 73] width 163 height 25
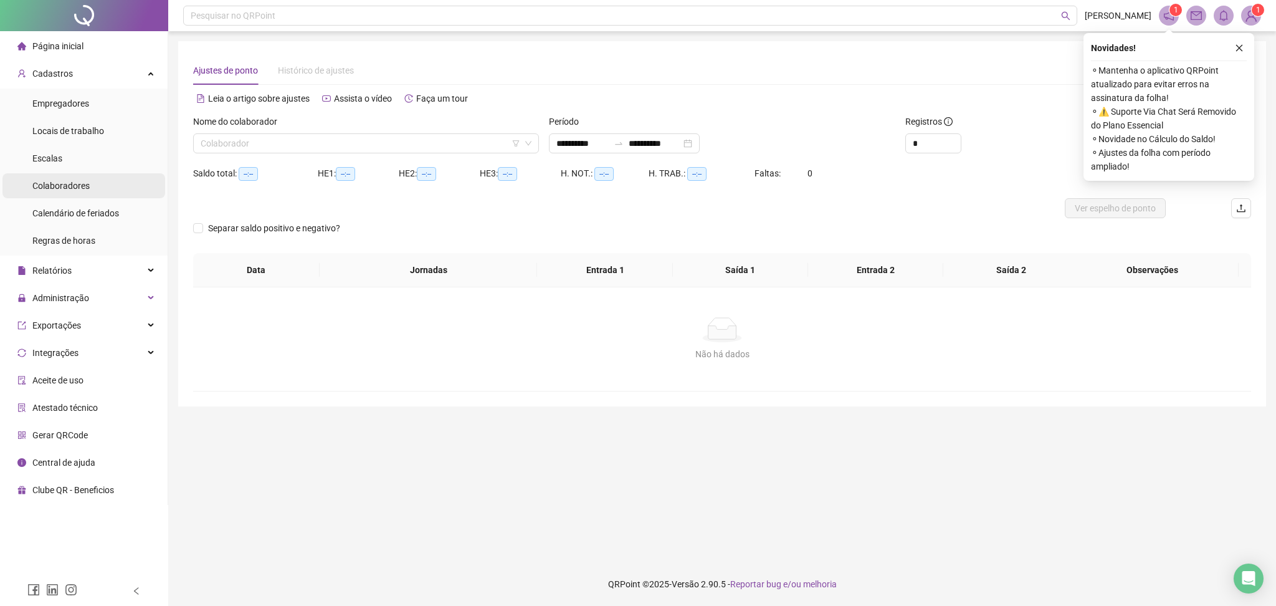
click at [80, 184] on span "Colaboradores" at bounding box center [60, 186] width 57 height 10
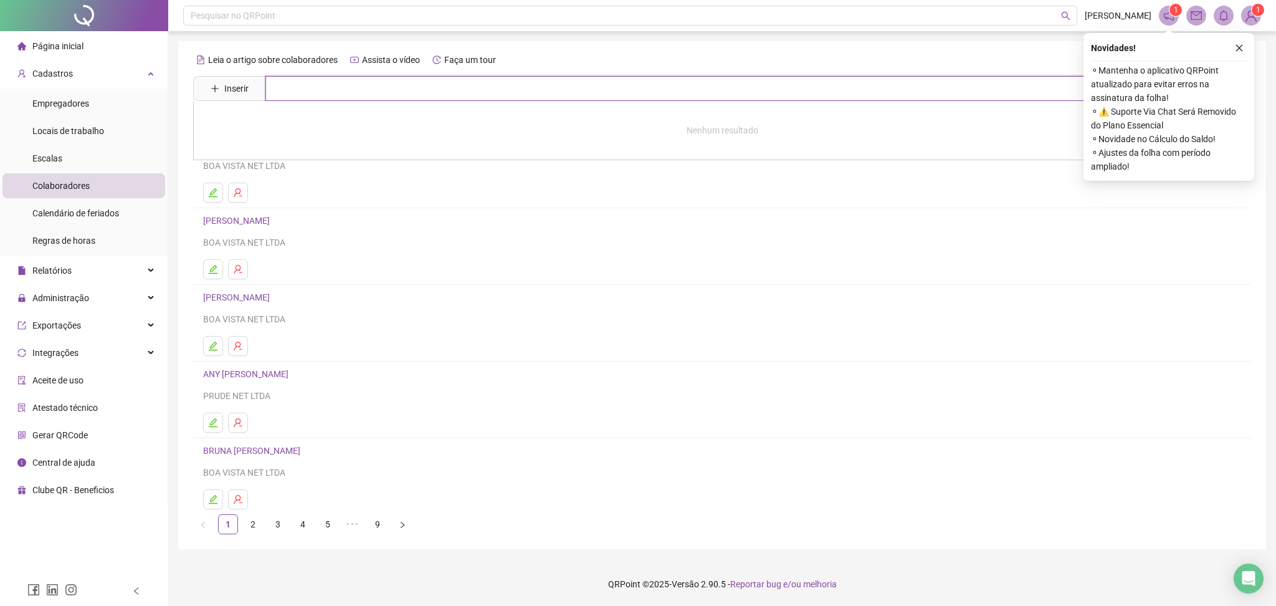
click at [353, 87] on input "text" at bounding box center [730, 88] width 931 height 25
type input "*******"
click at [283, 127] on link "[PERSON_NAME]" at bounding box center [249, 125] width 67 height 10
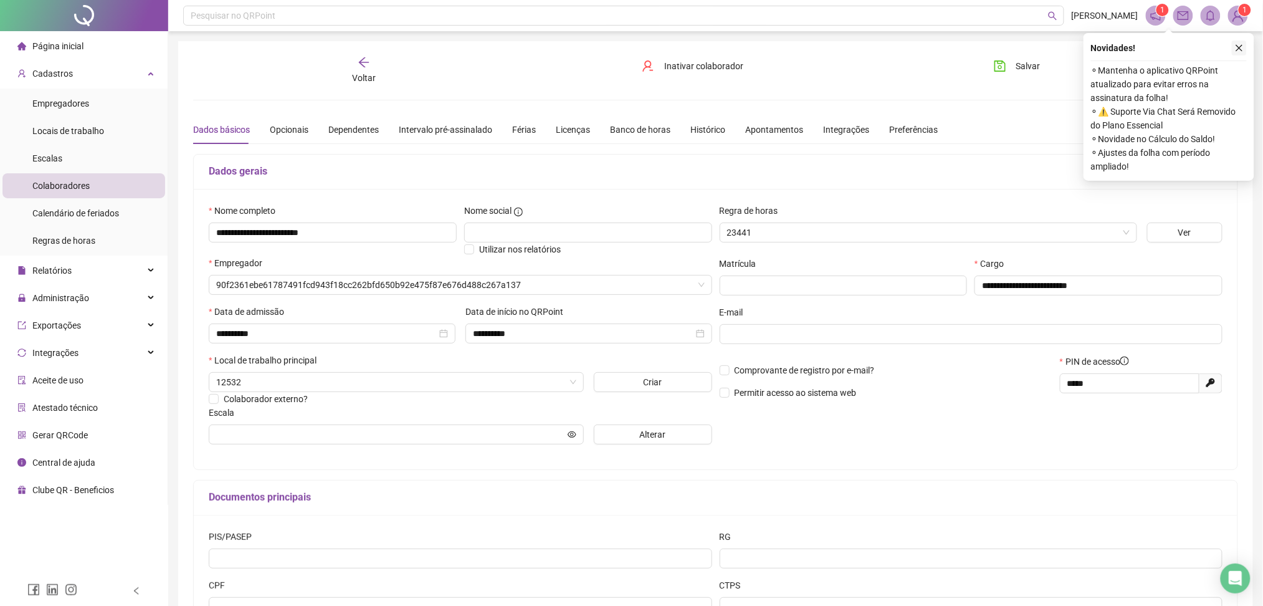
type input "******"
click at [1232, 50] on button "button" at bounding box center [1239, 47] width 15 height 15
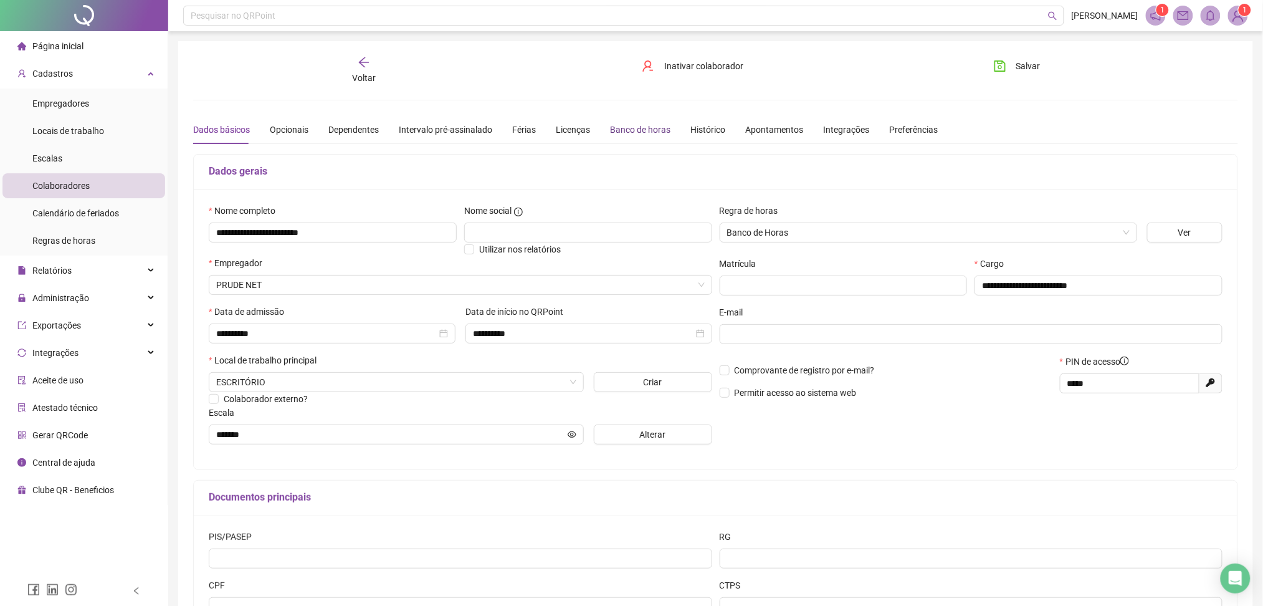
click at [644, 124] on div "Banco de horas" at bounding box center [640, 130] width 60 height 14
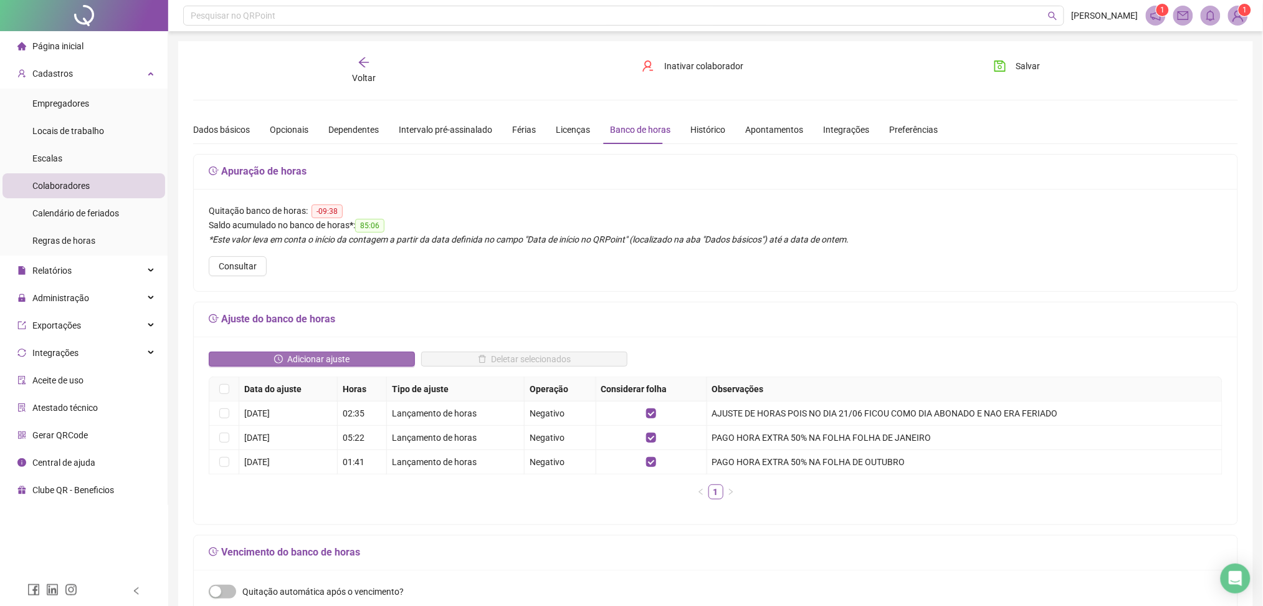
click at [274, 356] on icon "clock-circle" at bounding box center [278, 358] width 9 height 9
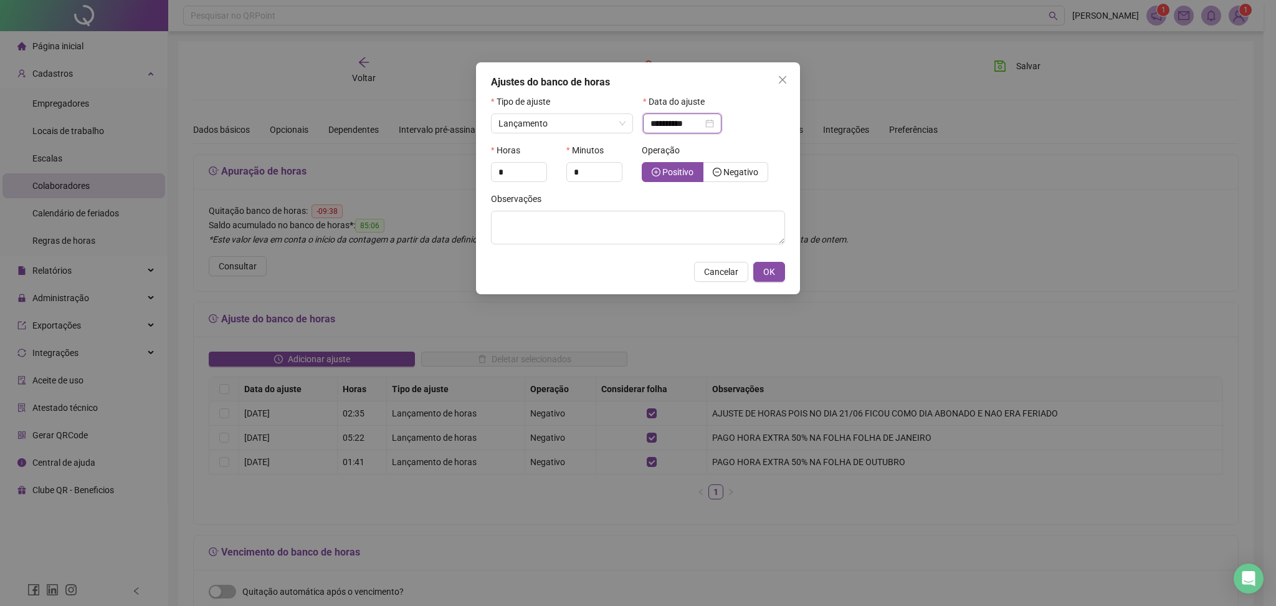
click at [703, 123] on input "**********" at bounding box center [676, 123] width 52 height 14
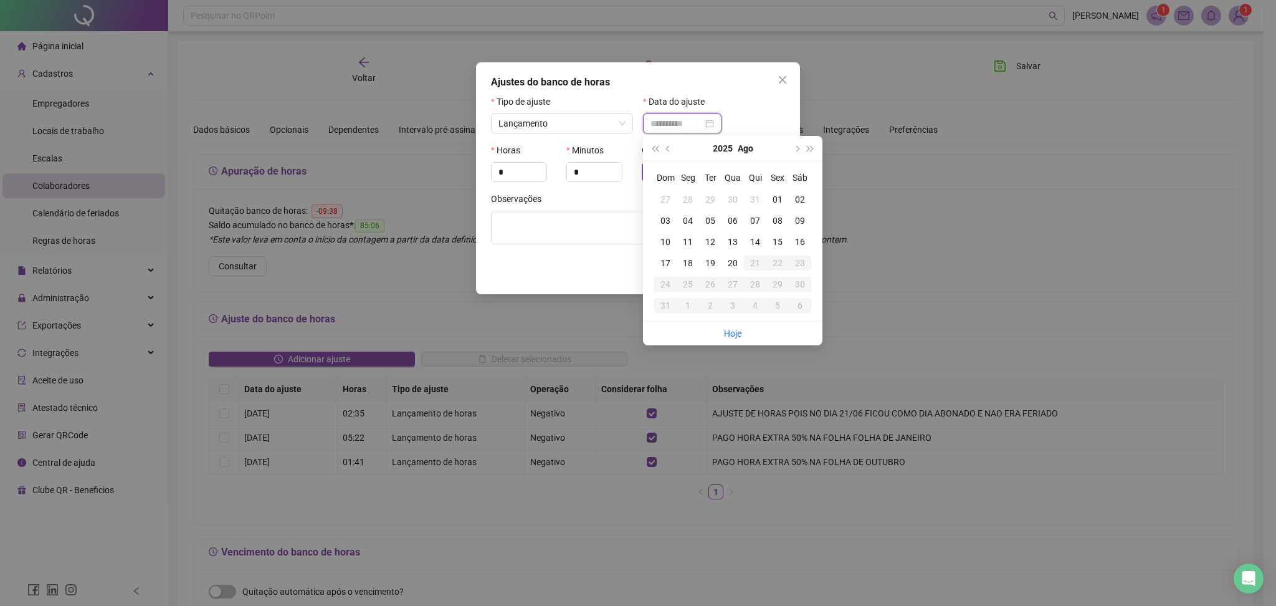
type input "**********"
drag, startPoint x: 783, startPoint y: 201, endPoint x: 692, endPoint y: 183, distance: 93.3
click at [782, 201] on div "01" at bounding box center [777, 200] width 22 height 14
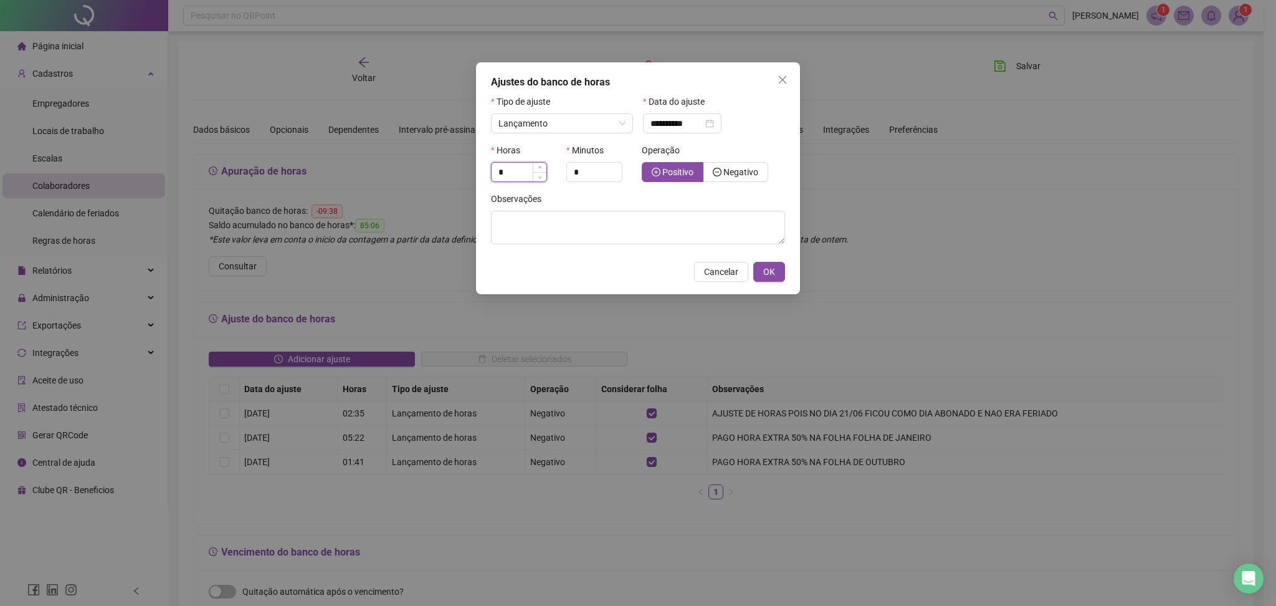
click at [510, 179] on input "*" at bounding box center [519, 172] width 55 height 19
type input "*"
click at [730, 173] on span "Negativo" at bounding box center [740, 172] width 35 height 10
click at [697, 231] on textarea at bounding box center [638, 228] width 294 height 34
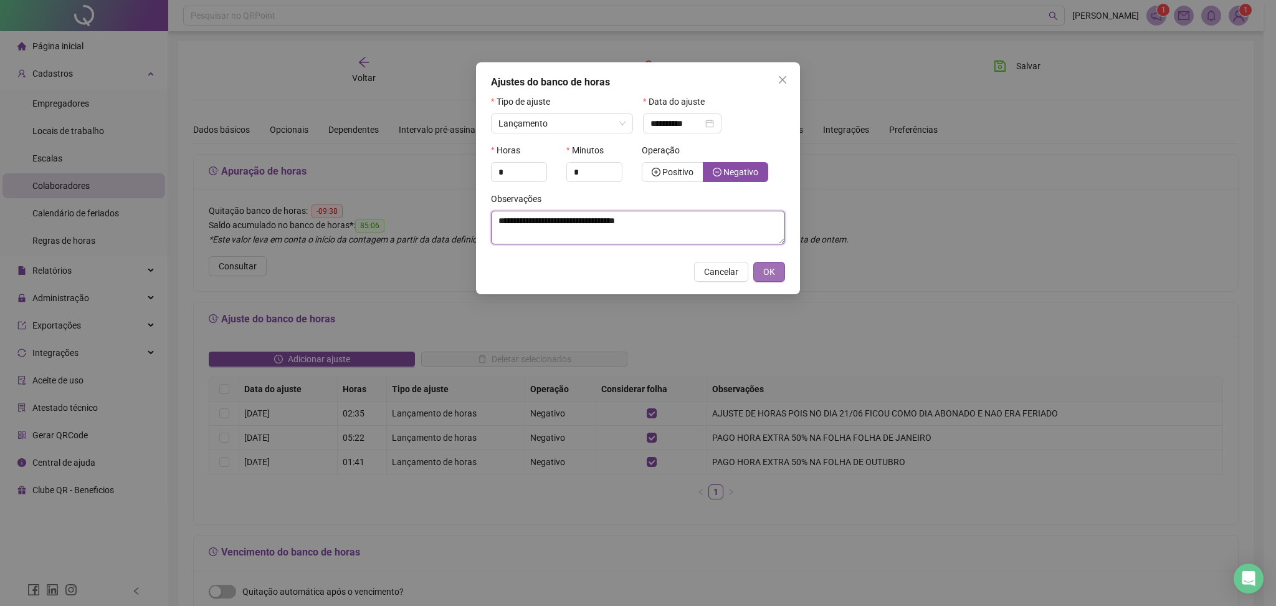
type textarea "**********"
click at [760, 272] on button "OK" at bounding box center [769, 272] width 32 height 20
